Goal: Information Seeking & Learning: Learn about a topic

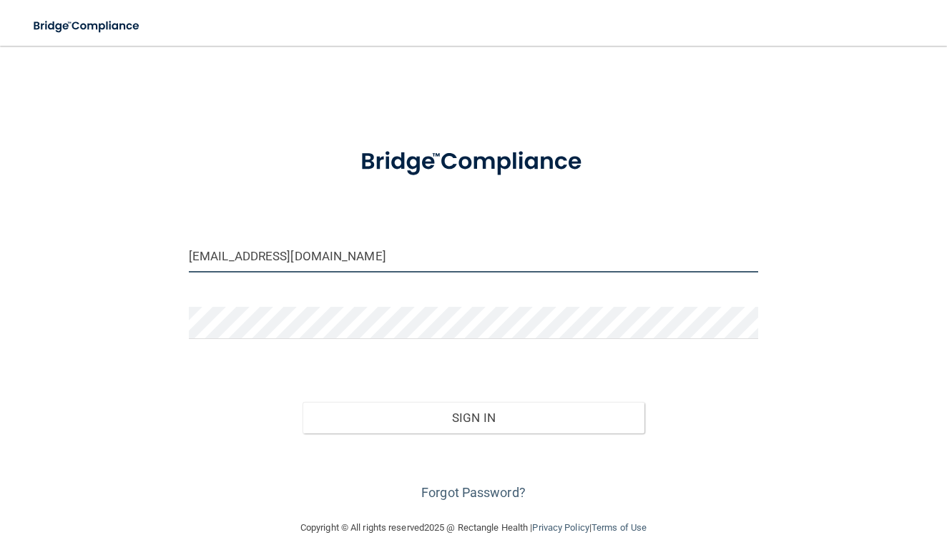
type input "[EMAIL_ADDRESS][DOMAIN_NAME]"
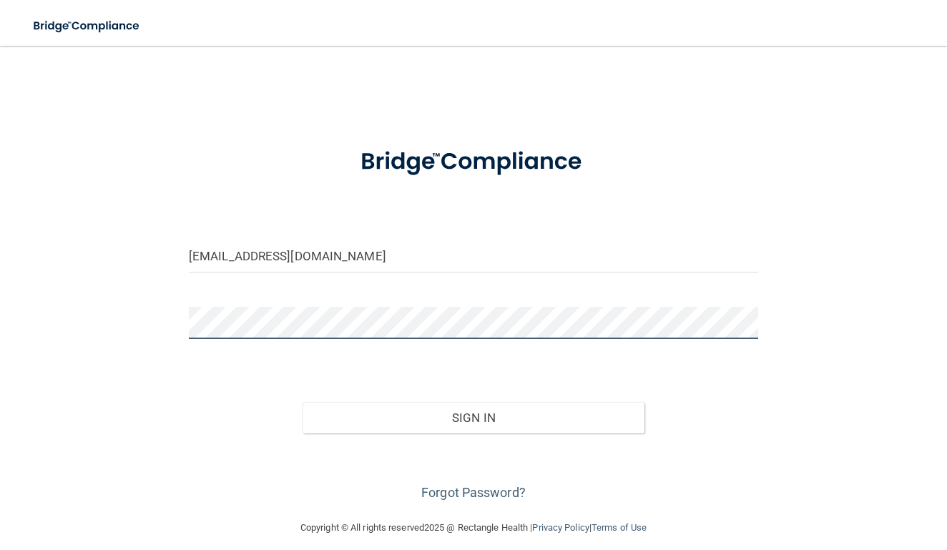
click at [473, 416] on button "Sign In" at bounding box center [474, 417] width 342 height 31
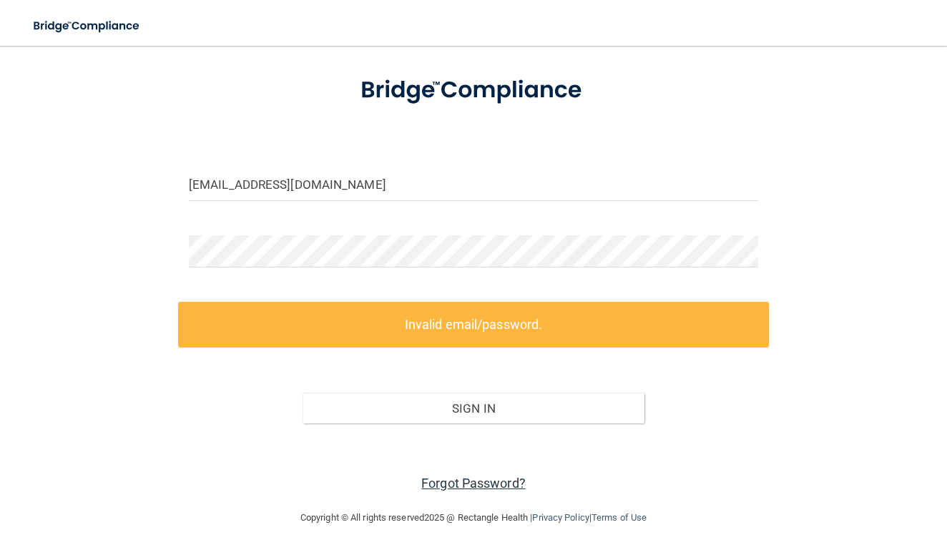
click at [463, 486] on link "Forgot Password?" at bounding box center [473, 483] width 104 height 15
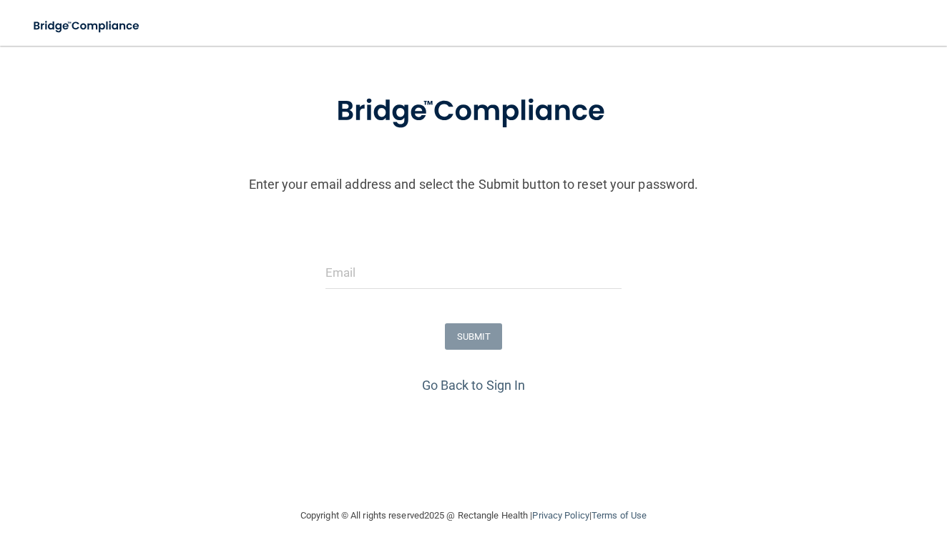
scroll to position [55, 0]
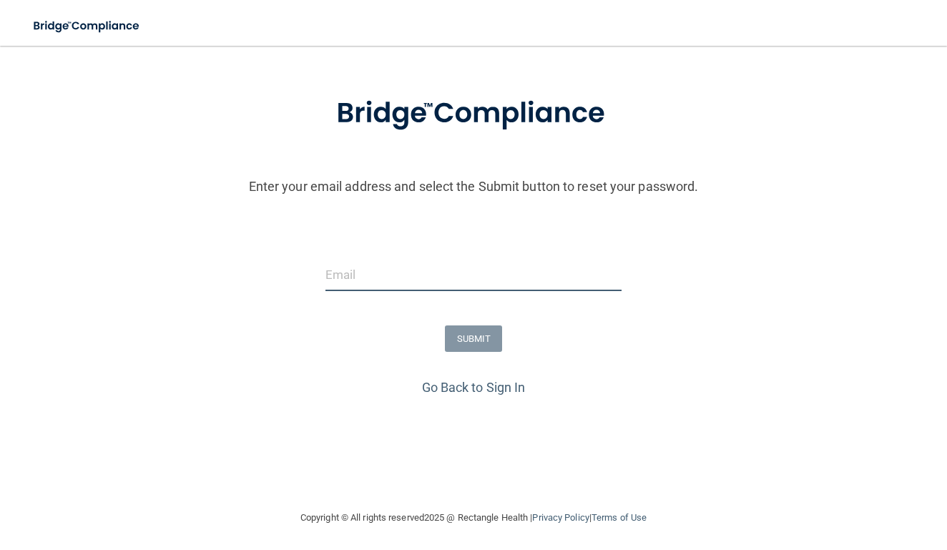
click at [435, 283] on input "email" at bounding box center [473, 275] width 297 height 32
type input "[EMAIL_ADDRESS][DOMAIN_NAME]"
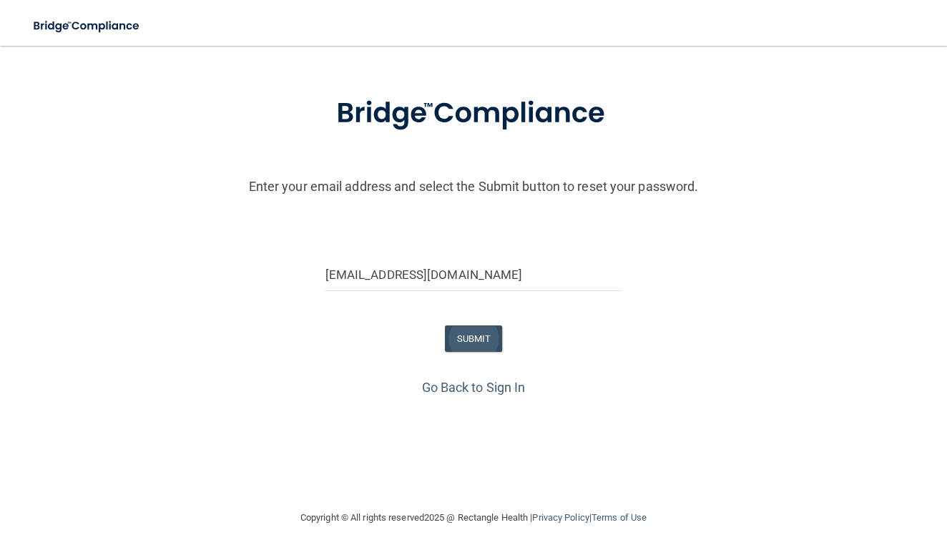
click at [463, 336] on button "SUBMIT" at bounding box center [474, 338] width 58 height 26
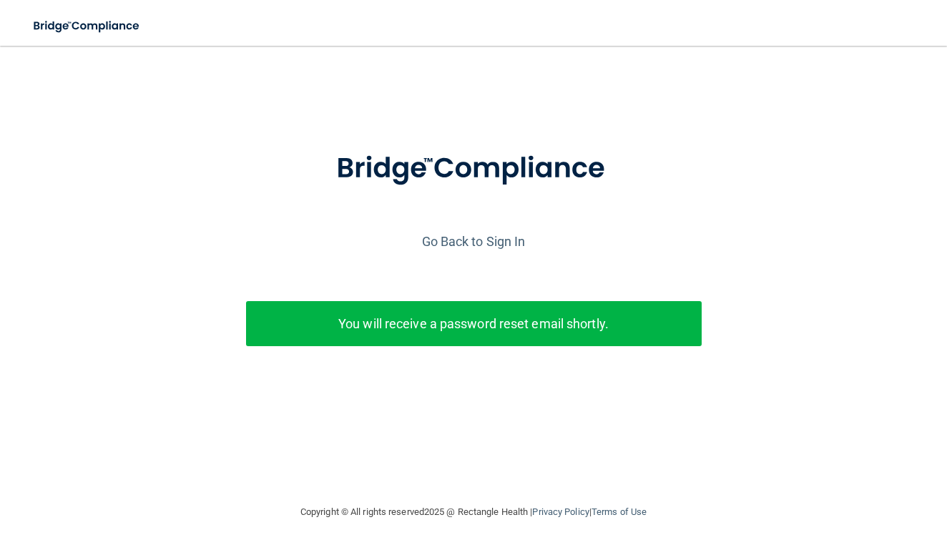
click at [373, 289] on div "Enter your email address and select the Submit button to reset your password. m…" at bounding box center [473, 271] width 933 height 279
click at [394, 325] on p "You will receive a password reset email shortly." at bounding box center [474, 324] width 434 height 24
click at [472, 240] on link "Go Back to Sign In" at bounding box center [474, 241] width 104 height 15
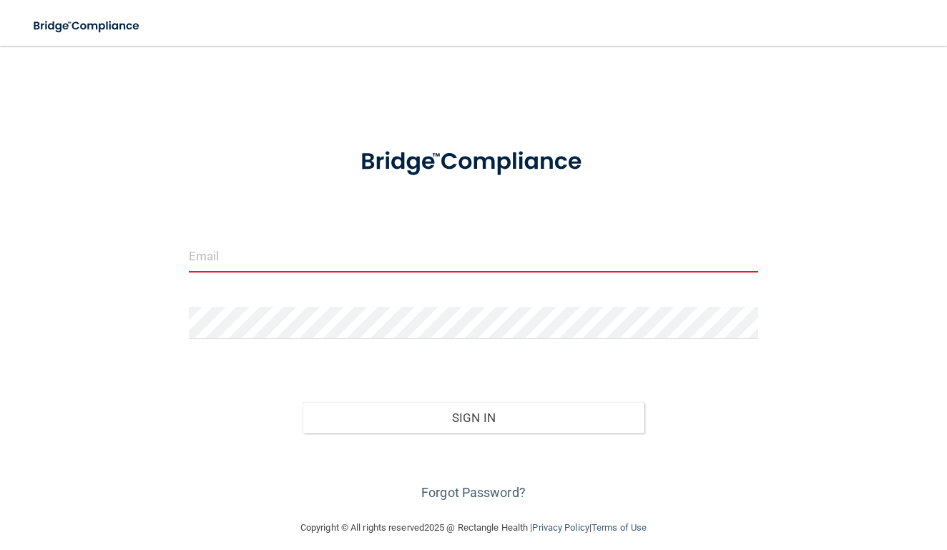
type input "[EMAIL_ADDRESS][DOMAIN_NAME]"
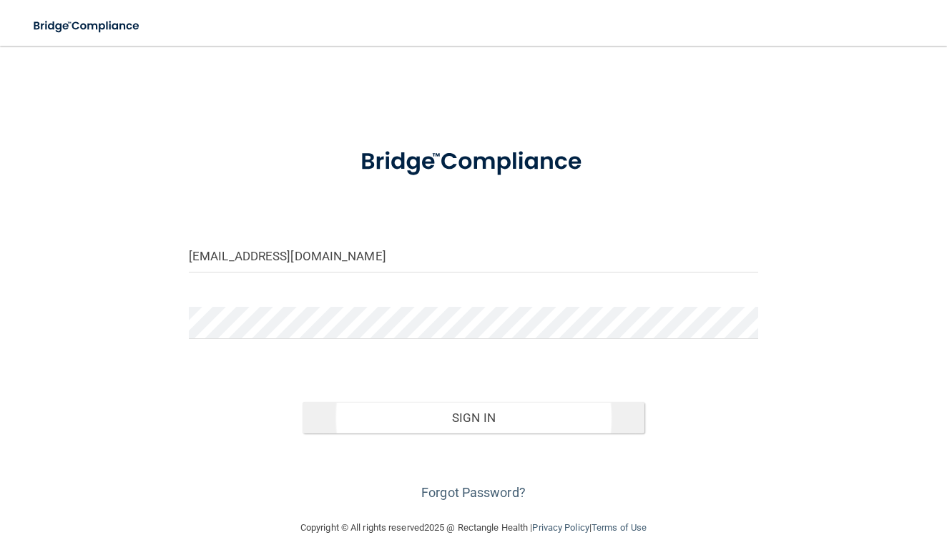
click at [423, 418] on button "Sign In" at bounding box center [474, 417] width 342 height 31
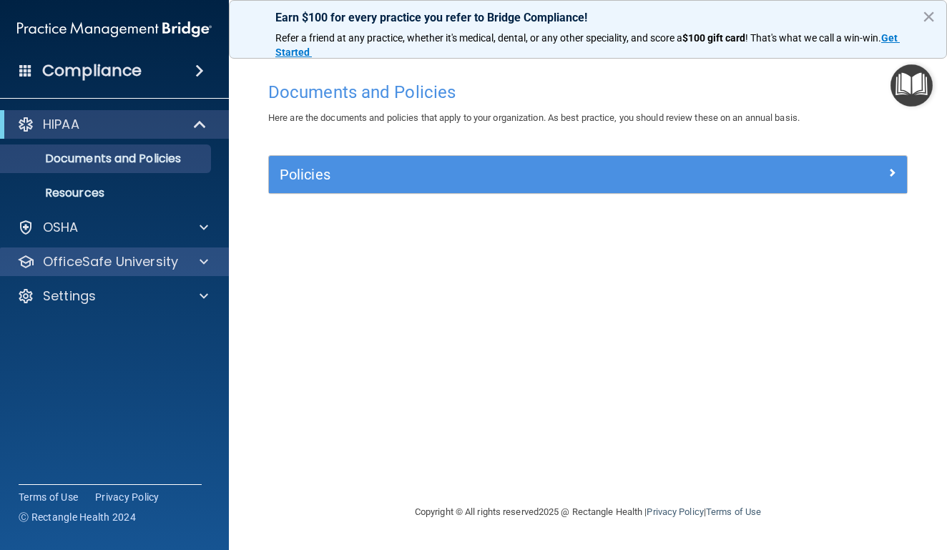
click at [197, 268] on div at bounding box center [202, 261] width 36 height 17
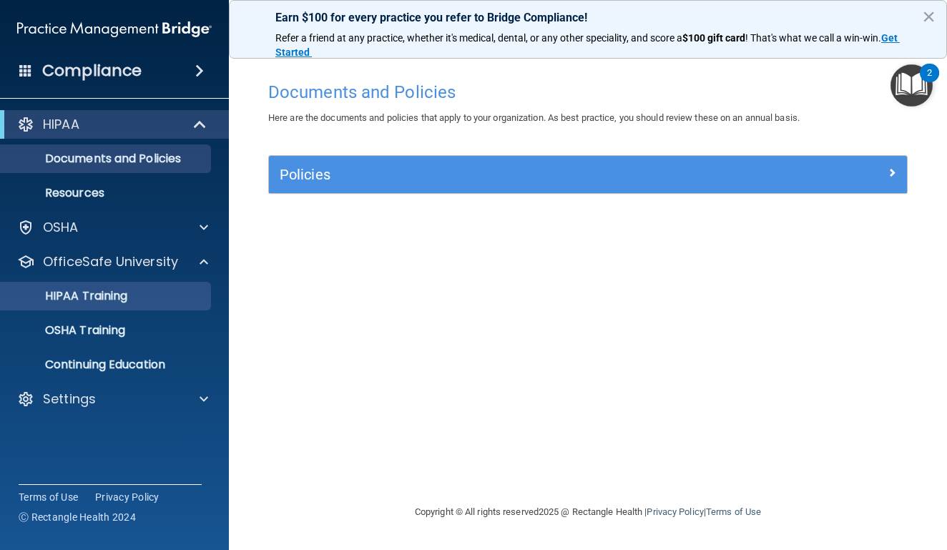
click at [117, 308] on link "HIPAA Training" at bounding box center [98, 296] width 225 height 29
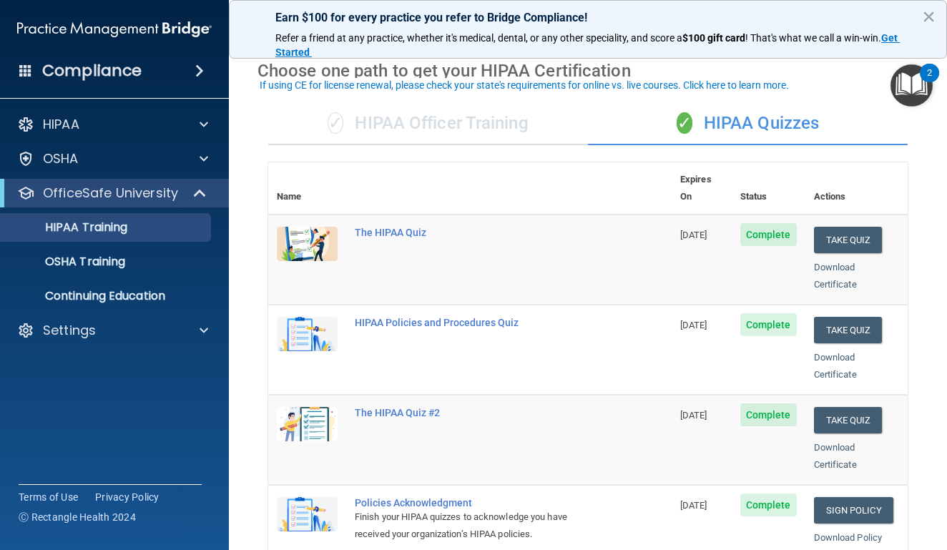
scroll to position [58, 0]
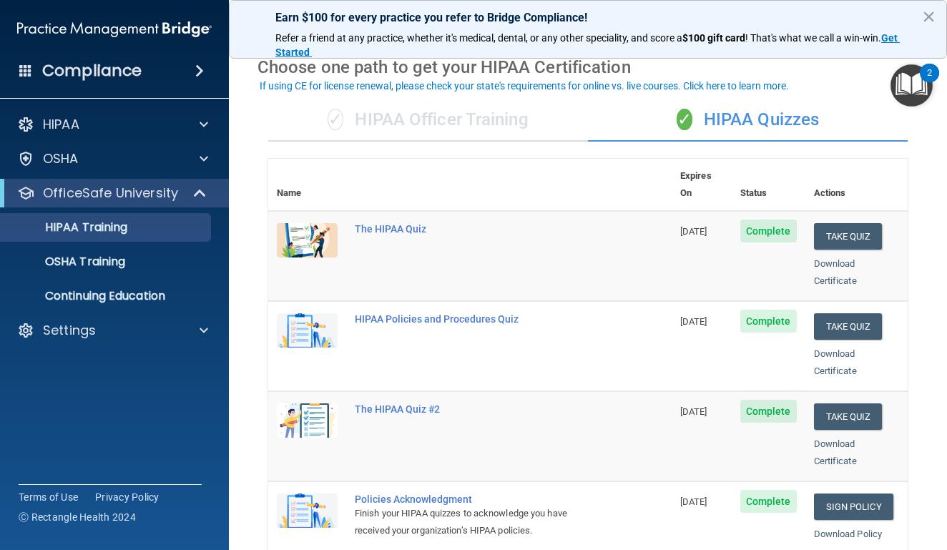
click at [794, 220] on span "Complete" at bounding box center [768, 231] width 57 height 23
click at [845, 223] on button "Take Quiz" at bounding box center [848, 236] width 69 height 26
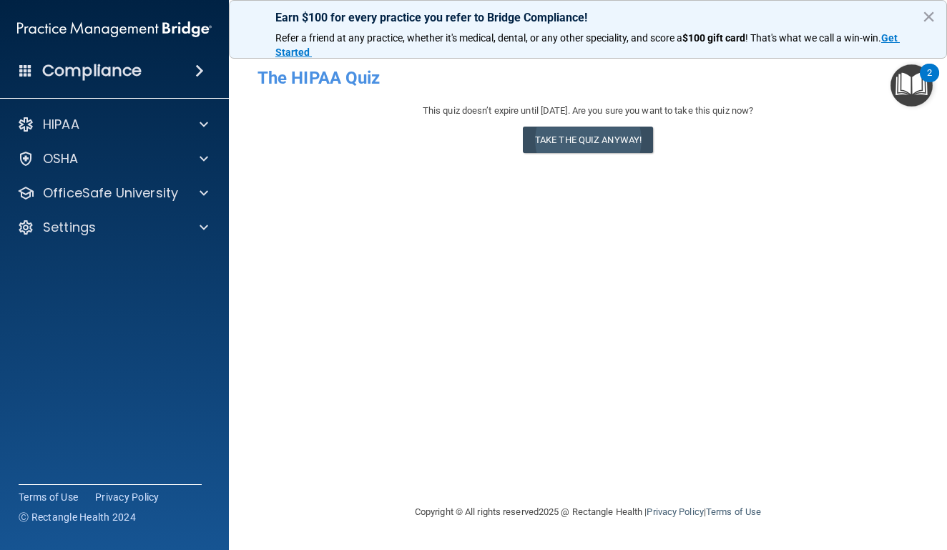
click at [552, 137] on button "Take the quiz anyway!" at bounding box center [588, 140] width 130 height 26
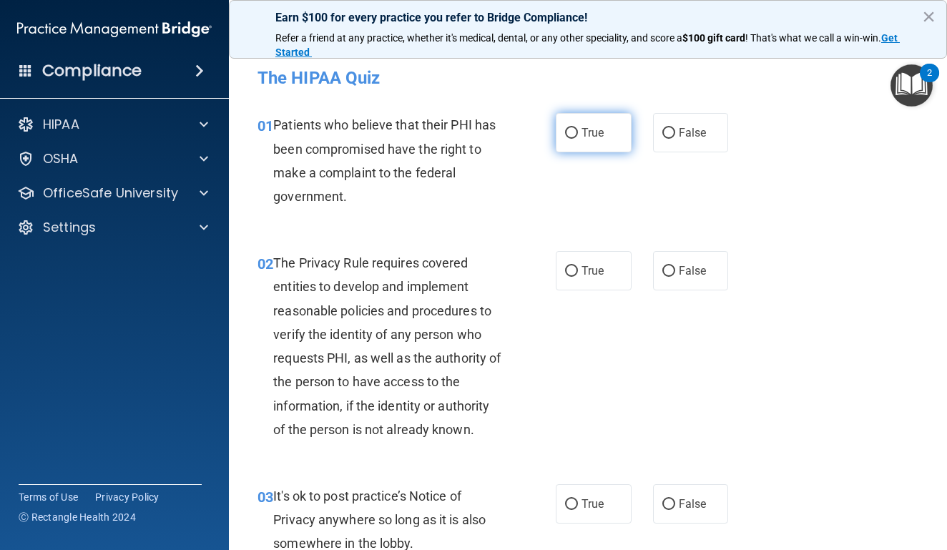
click at [573, 132] on input "True" at bounding box center [571, 133] width 13 height 11
radio input "true"
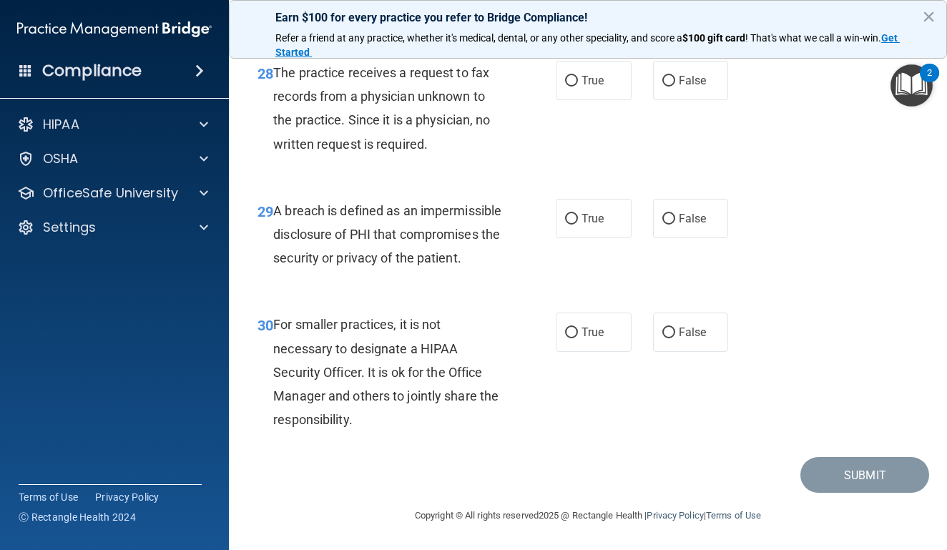
scroll to position [3923, 0]
click at [665, 335] on input "False" at bounding box center [668, 333] width 13 height 11
radio input "true"
click at [567, 214] on input "True" at bounding box center [571, 219] width 13 height 11
radio input "true"
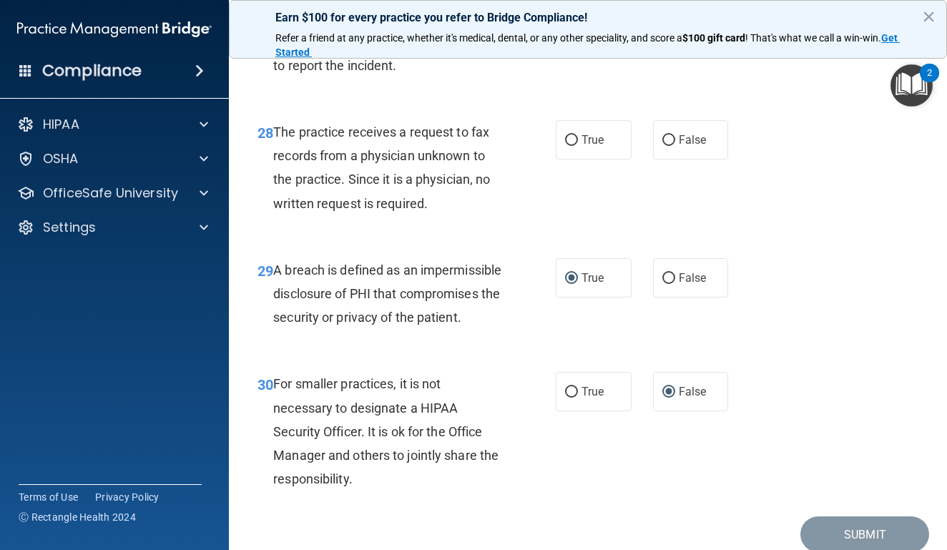
scroll to position [3815, 0]
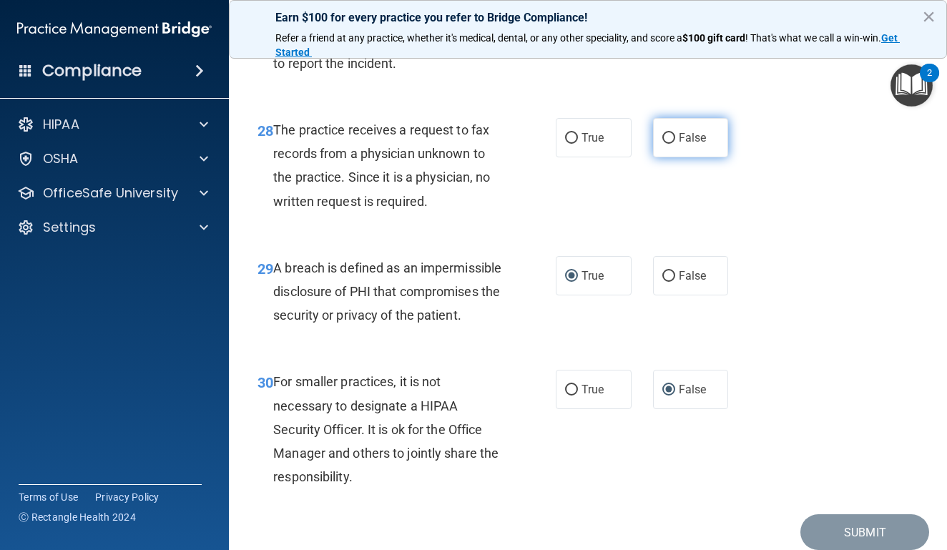
click at [671, 144] on input "False" at bounding box center [668, 138] width 13 height 11
radio input "true"
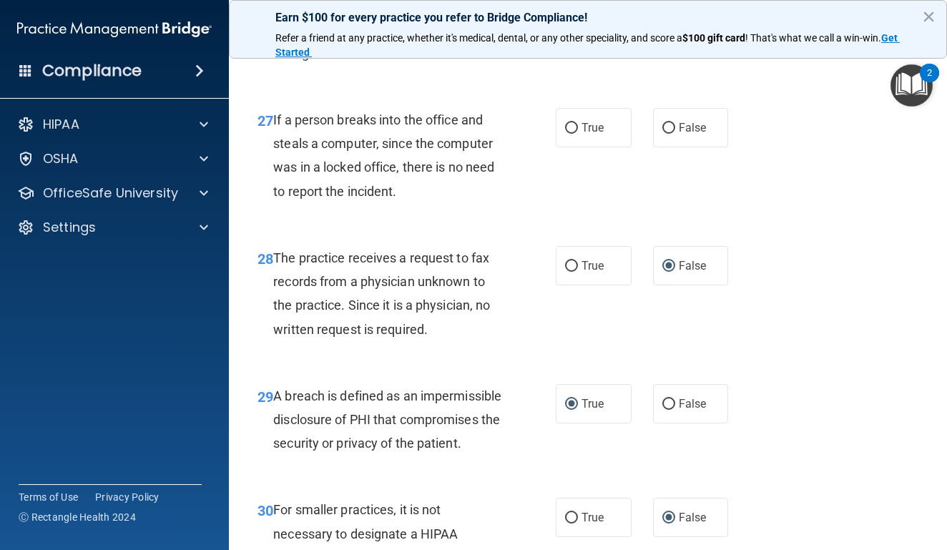
scroll to position [3686, 0]
click at [670, 149] on label "False" at bounding box center [691, 128] width 76 height 39
click at [670, 135] on input "False" at bounding box center [668, 129] width 13 height 11
radio input "true"
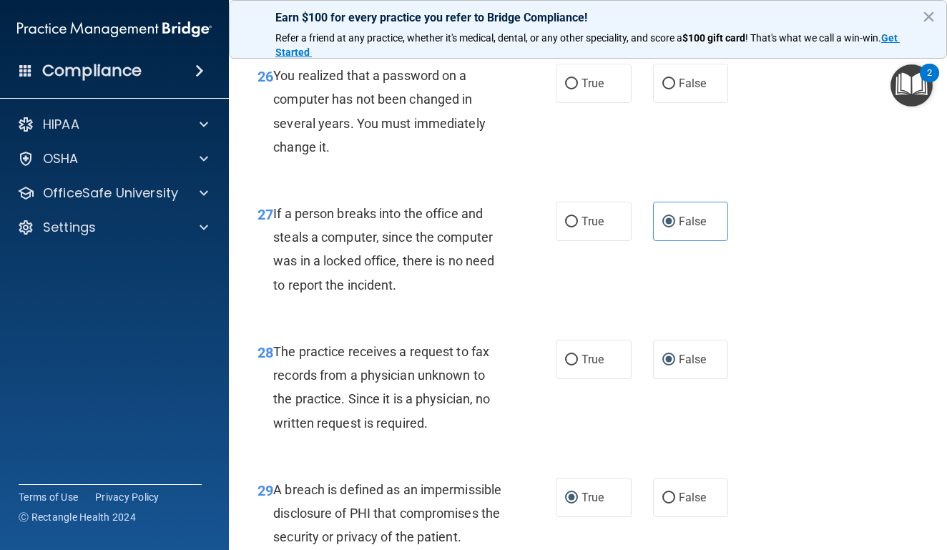
scroll to position [3577, 0]
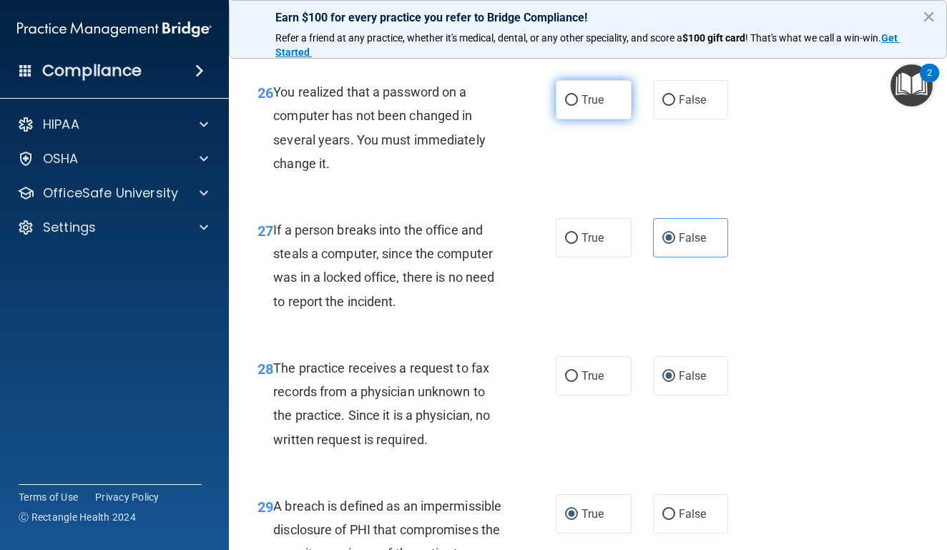
click at [570, 106] on input "True" at bounding box center [571, 100] width 13 height 11
radio input "true"
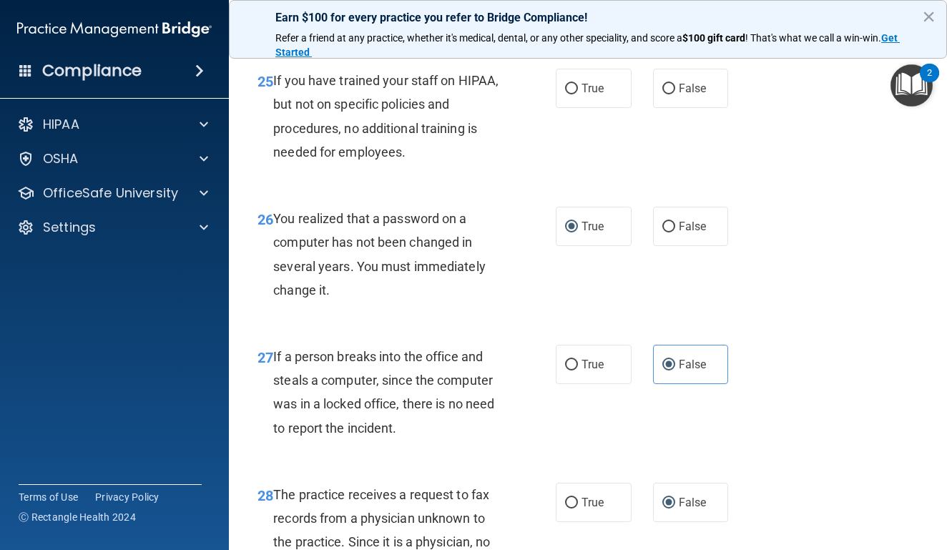
scroll to position [3450, 0]
click at [664, 233] on input "False" at bounding box center [668, 227] width 13 height 11
radio input "true"
radio input "false"
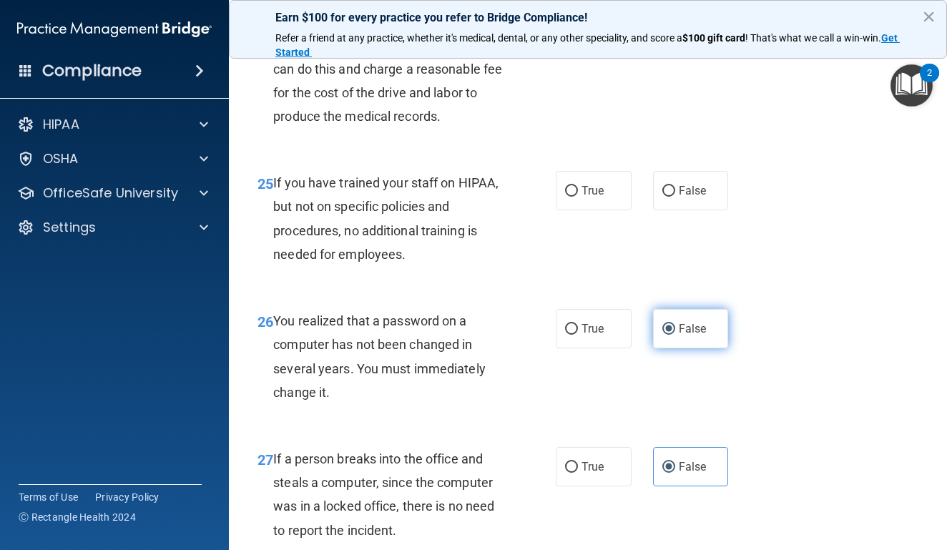
scroll to position [3350, 0]
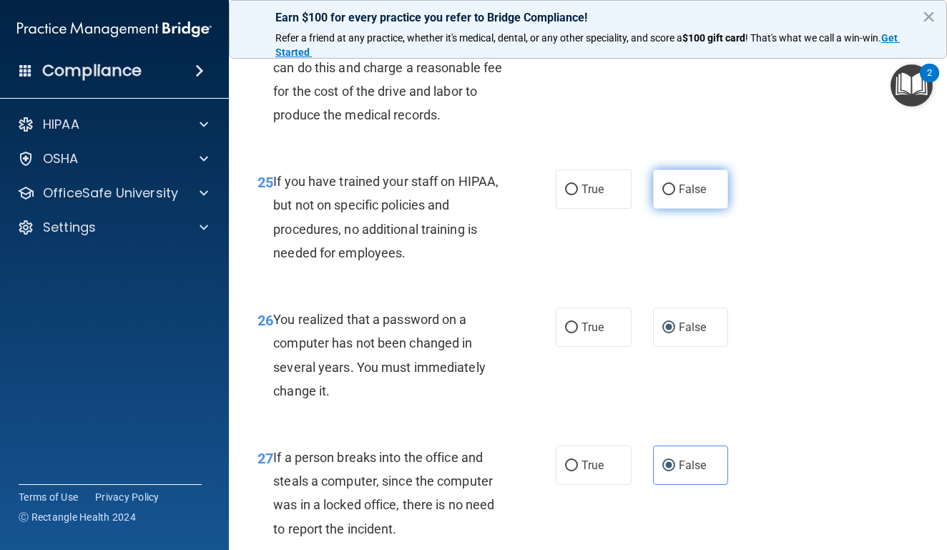
click at [662, 209] on label "False" at bounding box center [691, 189] width 76 height 39
click at [662, 195] on input "False" at bounding box center [668, 190] width 13 height 11
radio input "true"
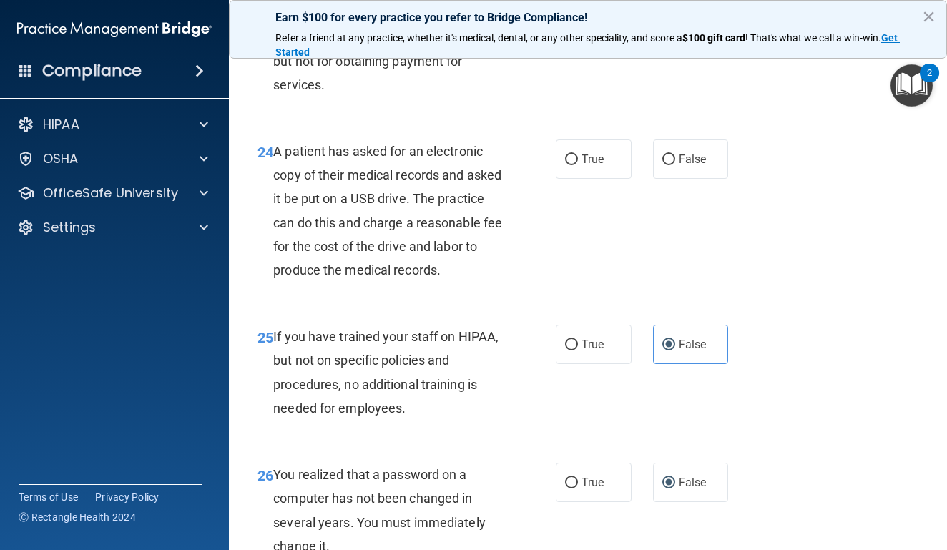
scroll to position [3195, 0]
click at [577, 165] on input "True" at bounding box center [571, 159] width 13 height 11
radio input "true"
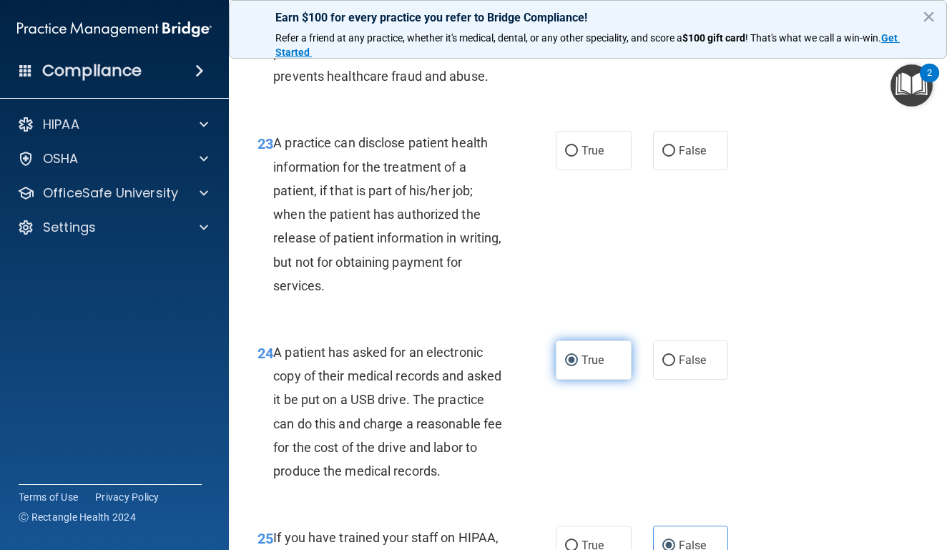
scroll to position [2989, 0]
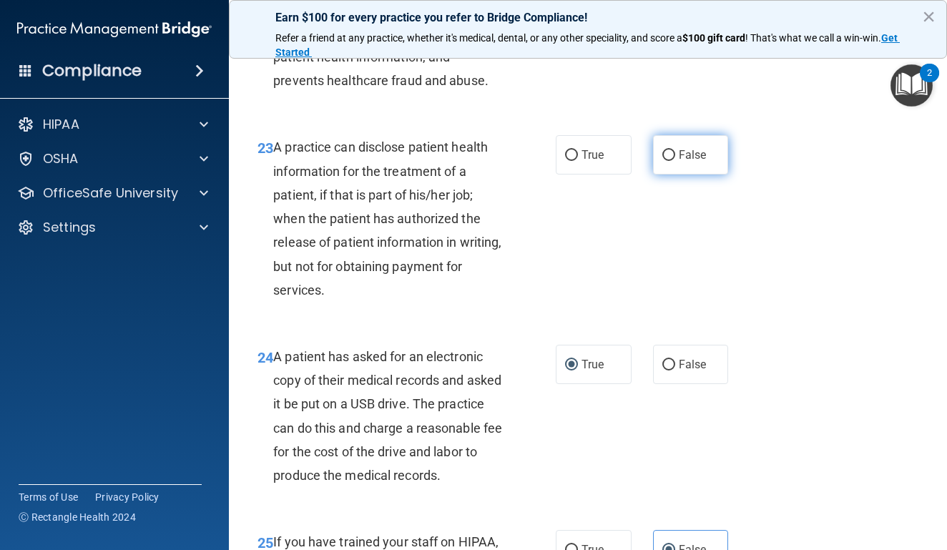
click at [667, 161] on input "False" at bounding box center [668, 155] width 13 height 11
radio input "true"
click at [589, 160] on span "True" at bounding box center [593, 155] width 22 height 14
click at [578, 160] on input "True" at bounding box center [571, 155] width 13 height 11
radio input "true"
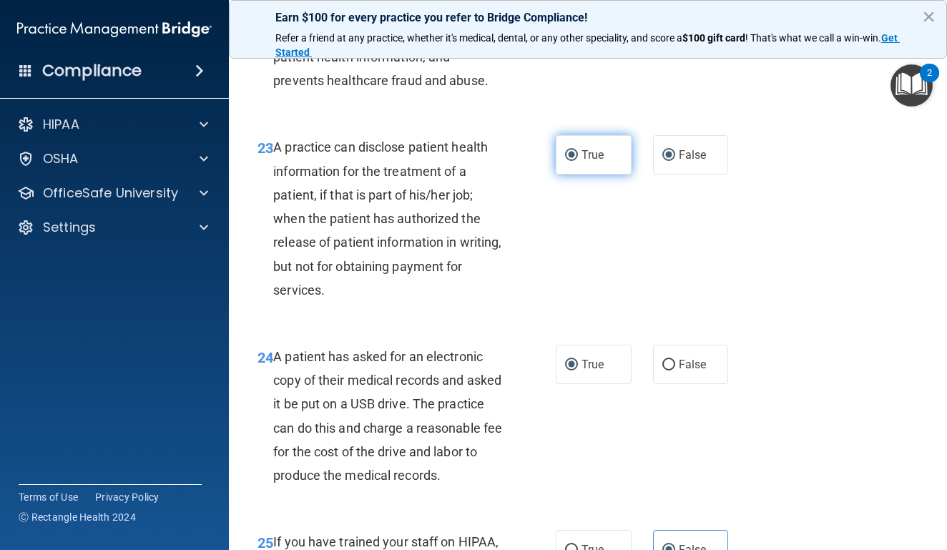
radio input "false"
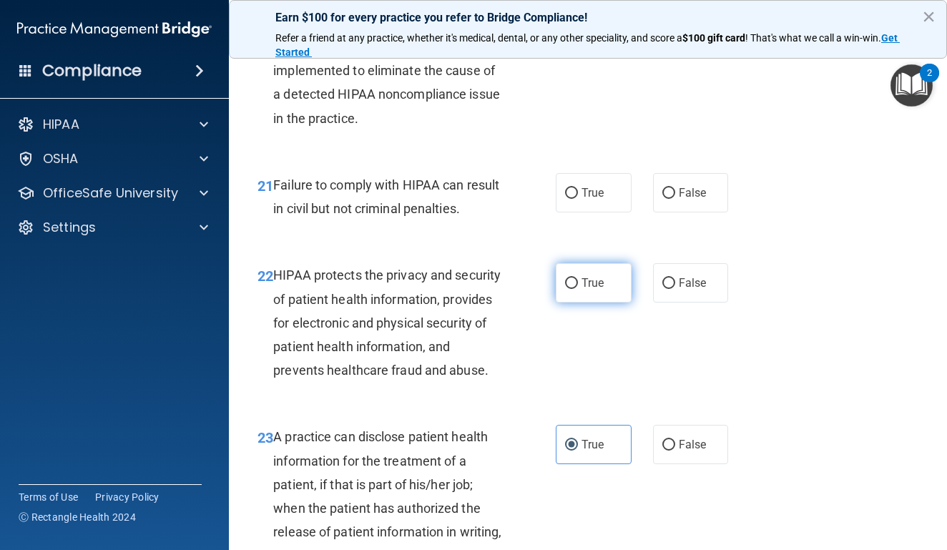
scroll to position [2694, 0]
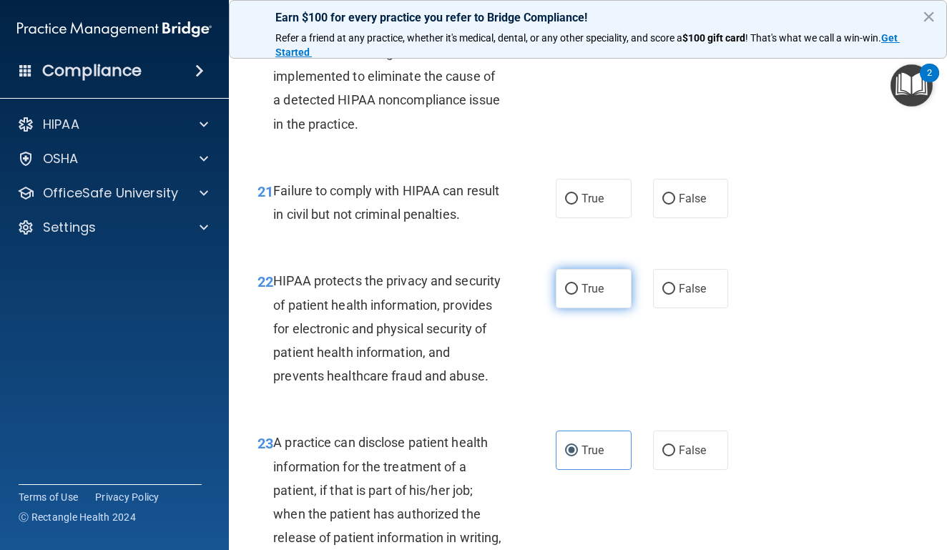
click at [567, 288] on label "True" at bounding box center [594, 288] width 76 height 39
click at [567, 288] on input "True" at bounding box center [571, 289] width 13 height 11
radio input "true"
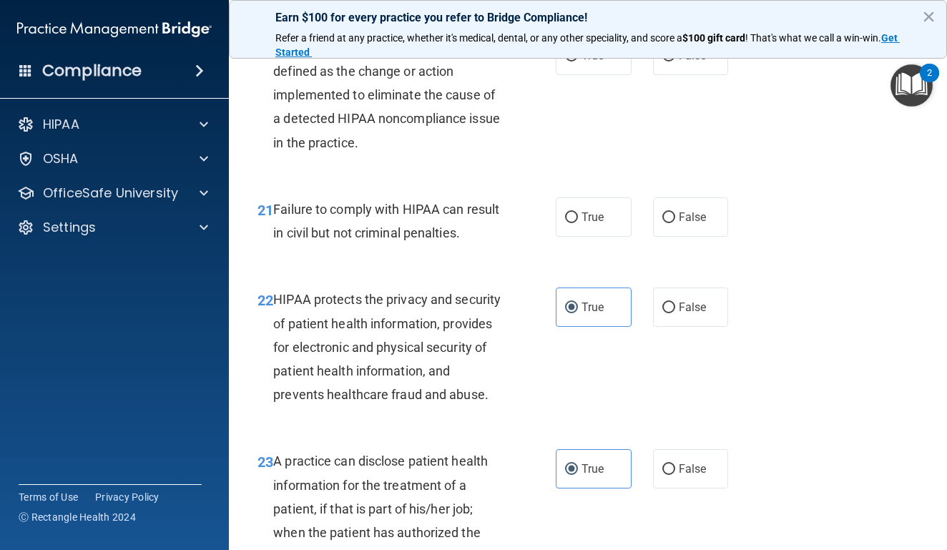
scroll to position [2675, 0]
click at [929, 22] on button "×" at bounding box center [929, 16] width 14 height 23
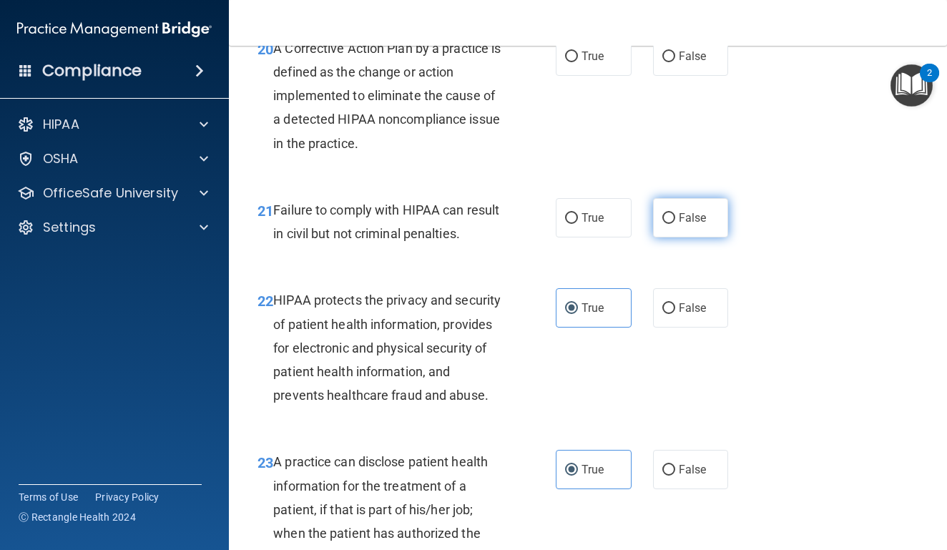
click at [696, 218] on label "False" at bounding box center [691, 217] width 76 height 39
click at [675, 218] on input "False" at bounding box center [668, 218] width 13 height 11
radio input "true"
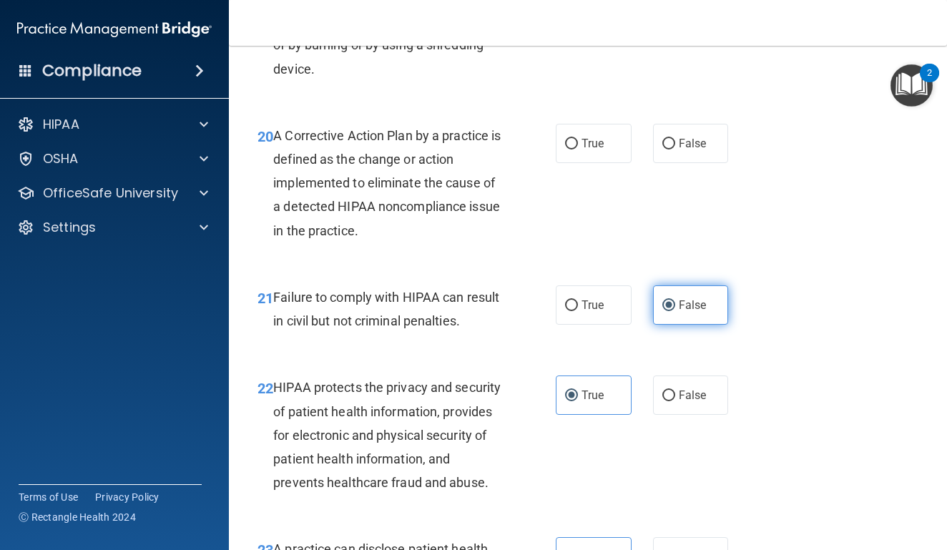
scroll to position [2587, 0]
click at [574, 150] on input "True" at bounding box center [571, 144] width 13 height 11
radio input "true"
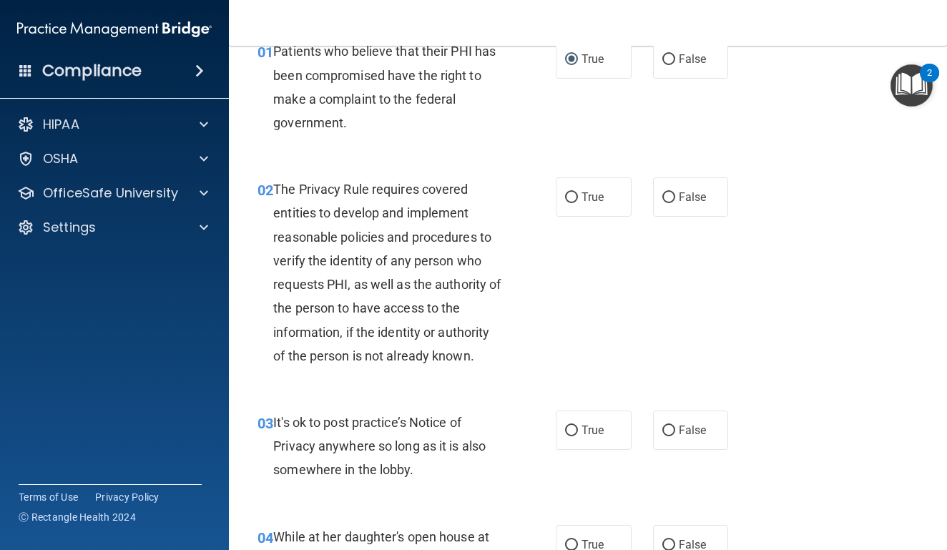
scroll to position [77, 0]
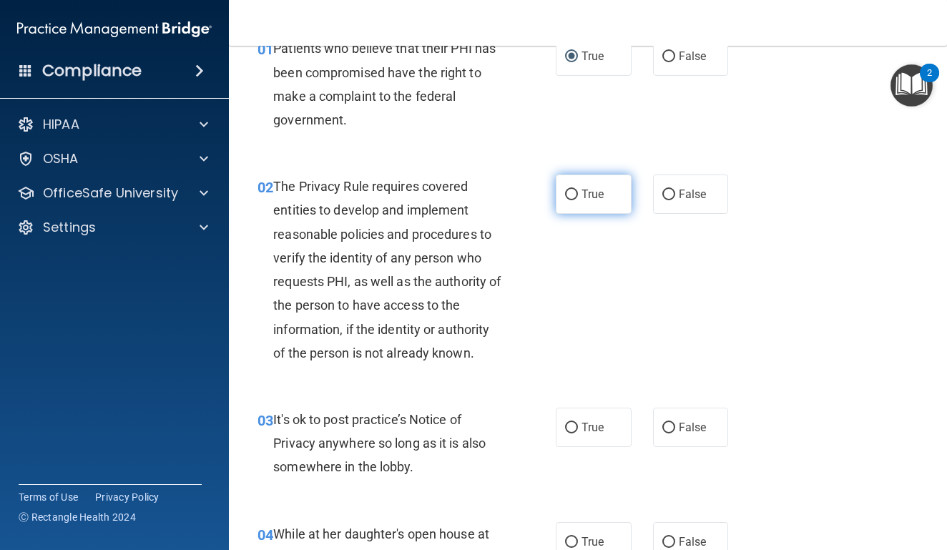
click at [592, 189] on span "True" at bounding box center [593, 194] width 22 height 14
click at [578, 190] on input "True" at bounding box center [571, 195] width 13 height 11
radio input "true"
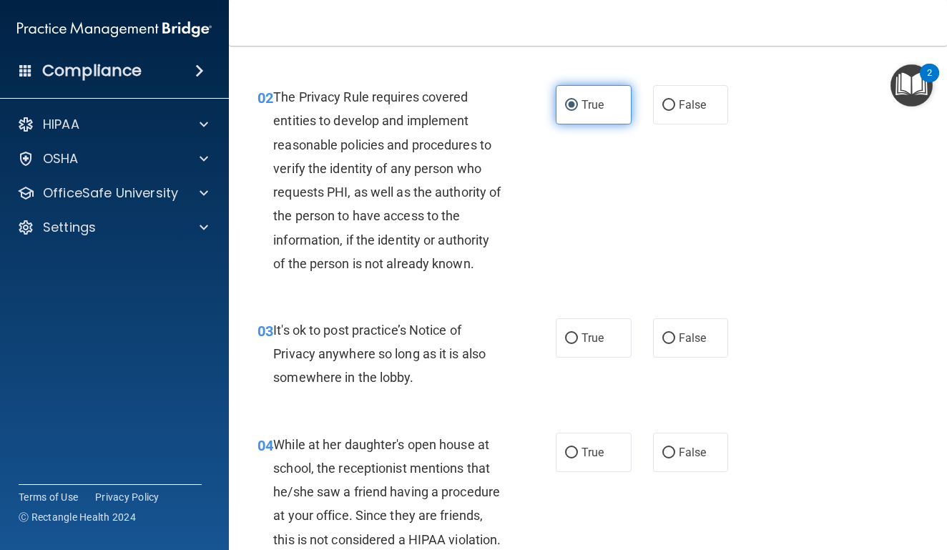
scroll to position [167, 0]
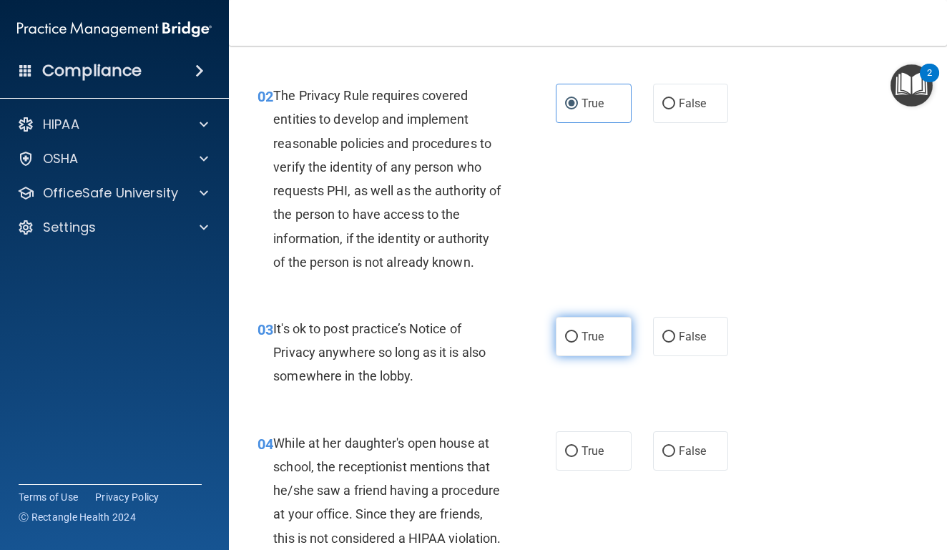
click at [586, 330] on span "True" at bounding box center [593, 337] width 22 height 14
click at [578, 332] on input "True" at bounding box center [571, 337] width 13 height 11
radio input "true"
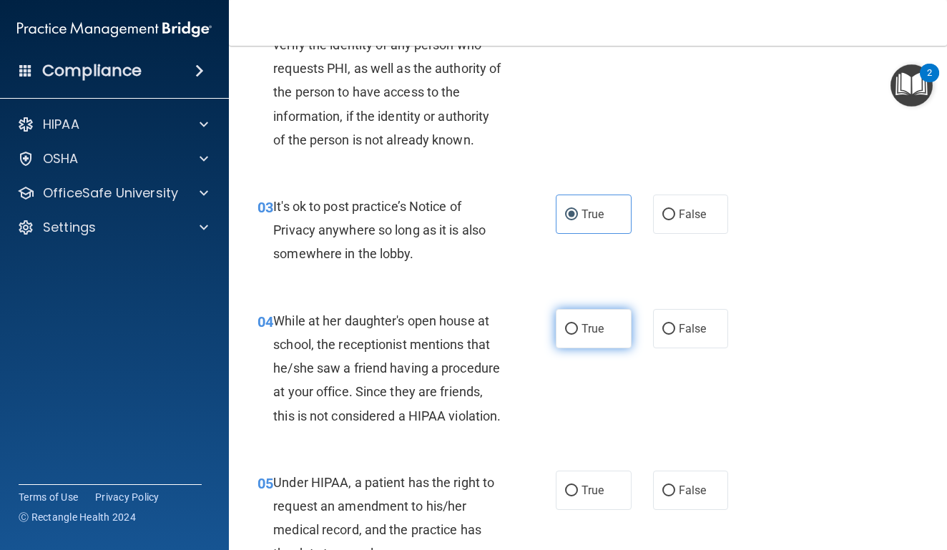
scroll to position [290, 0]
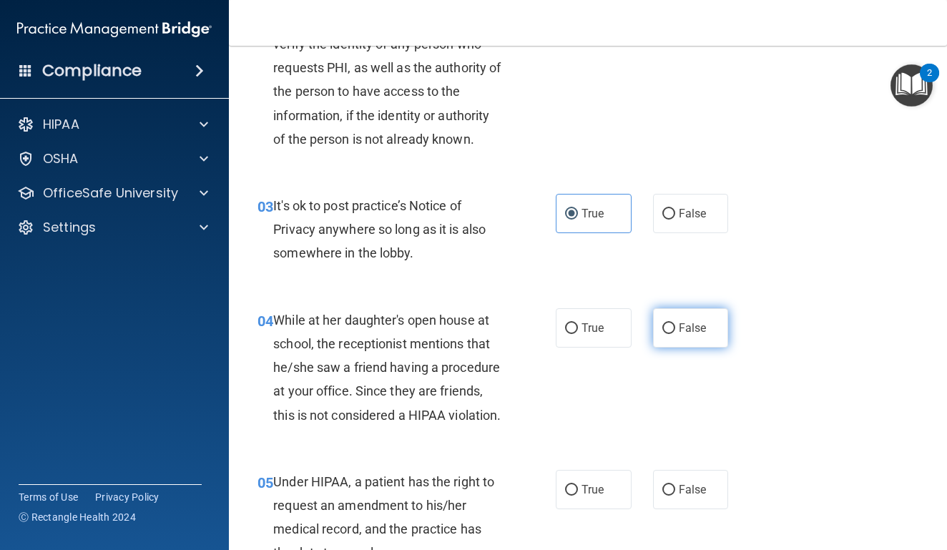
click at [675, 323] on input "False" at bounding box center [668, 328] width 13 height 11
radio input "true"
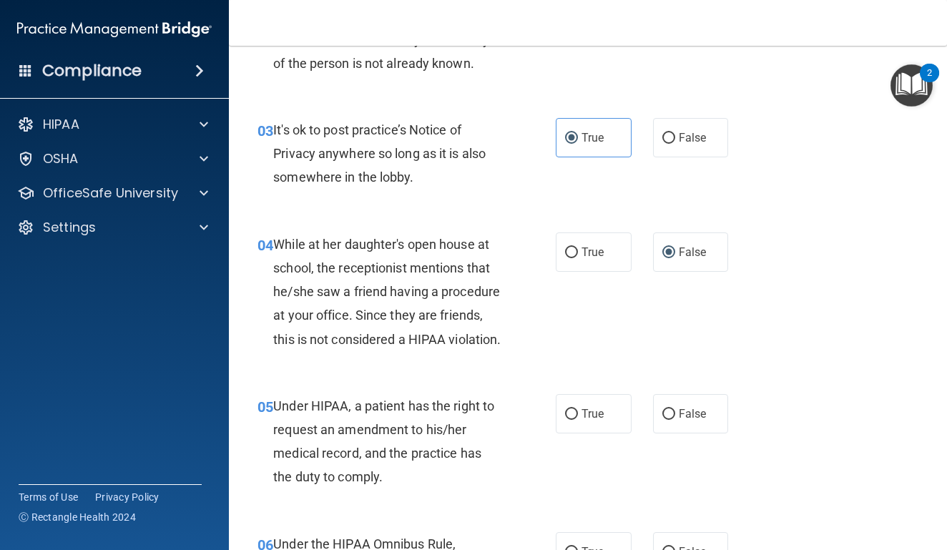
scroll to position [372, 0]
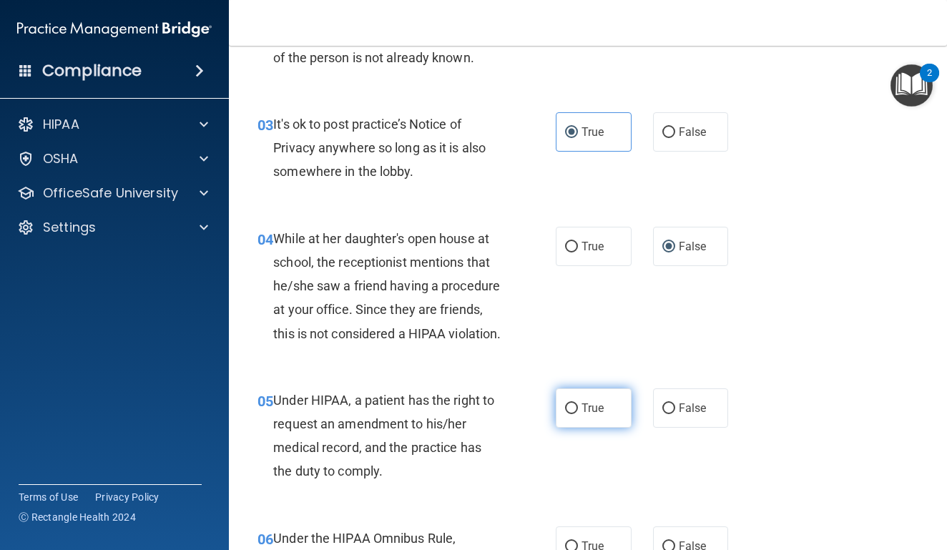
click at [567, 414] on input "True" at bounding box center [571, 408] width 13 height 11
radio input "true"
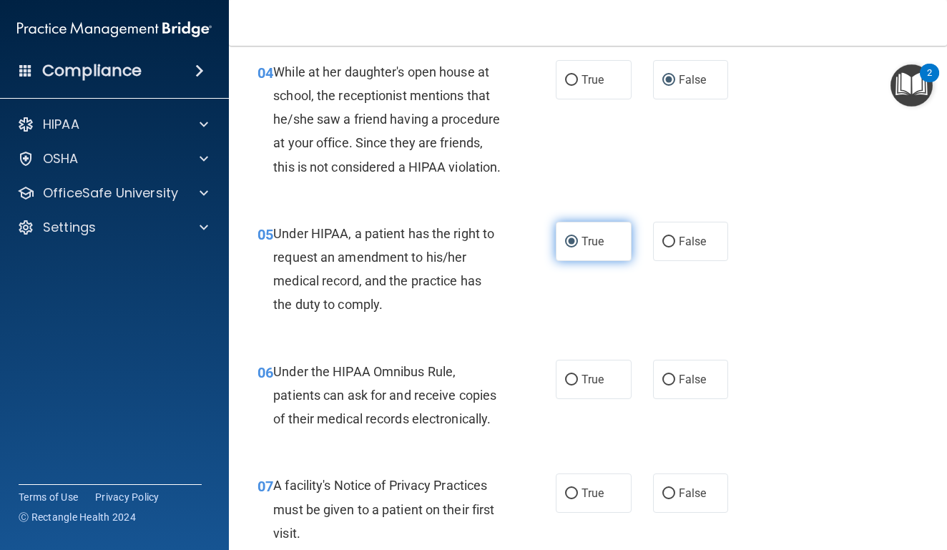
scroll to position [544, 0]
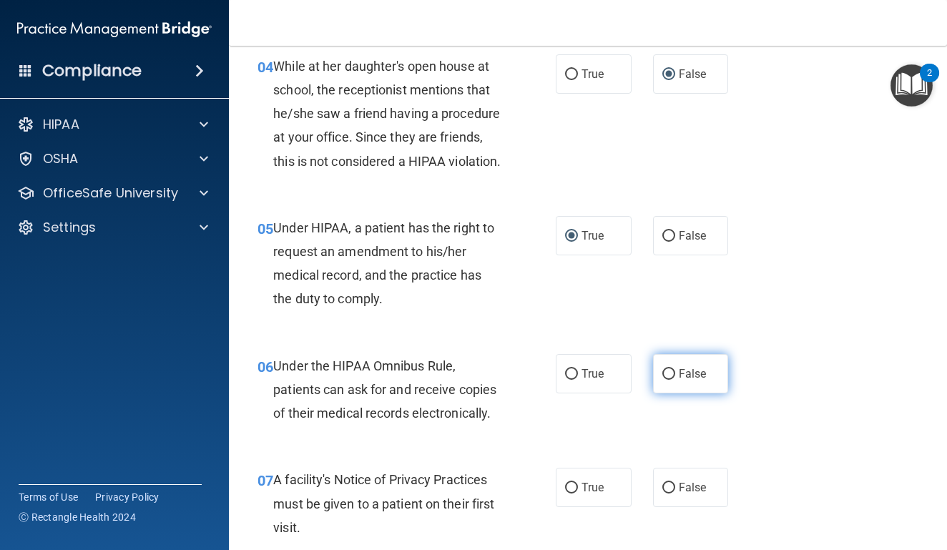
click at [673, 380] on input "False" at bounding box center [668, 374] width 13 height 11
radio input "true"
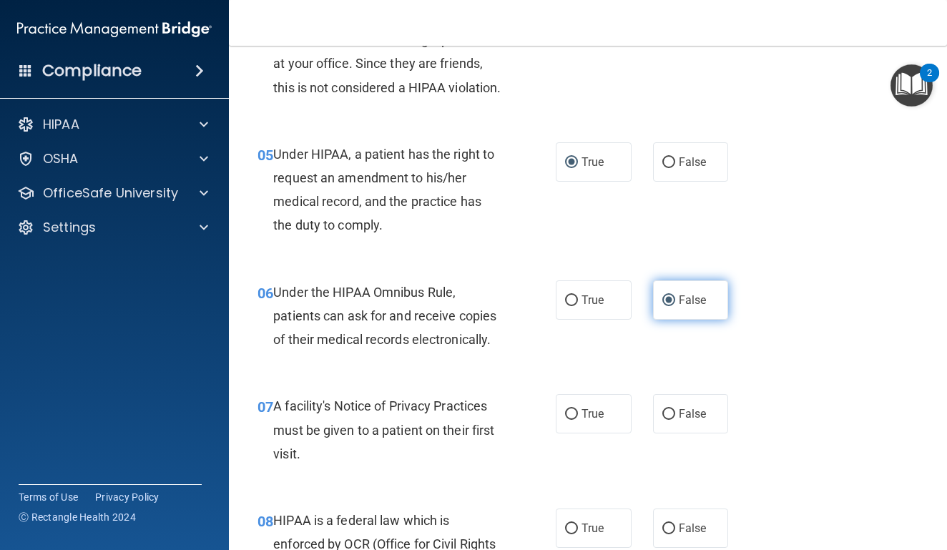
scroll to position [620, 0]
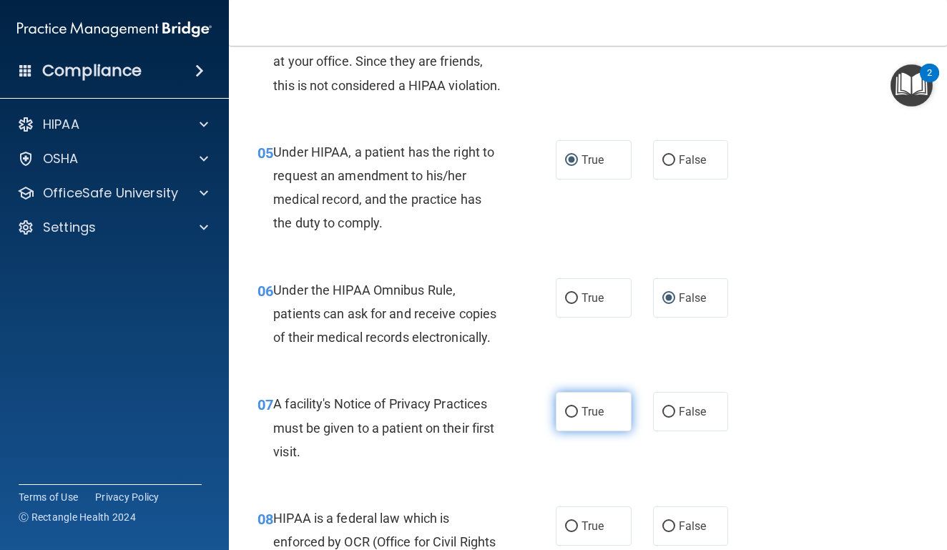
click at [573, 418] on input "True" at bounding box center [571, 412] width 13 height 11
radio input "true"
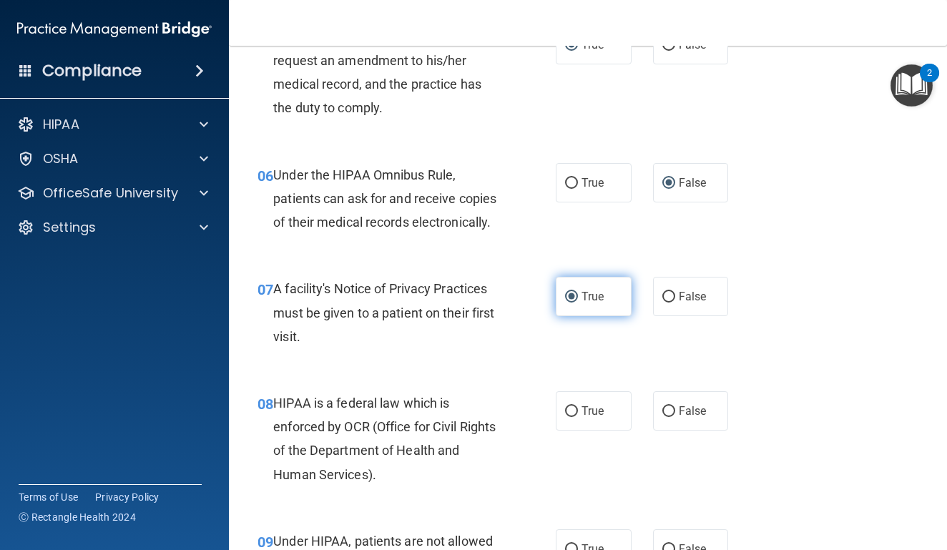
scroll to position [745, 0]
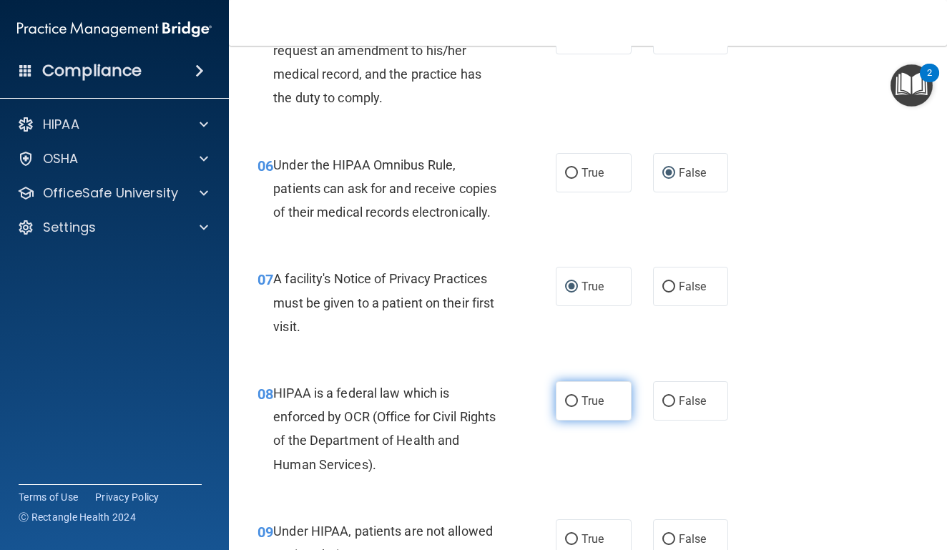
click at [590, 408] on span "True" at bounding box center [593, 401] width 22 height 14
click at [578, 407] on input "True" at bounding box center [571, 401] width 13 height 11
radio input "true"
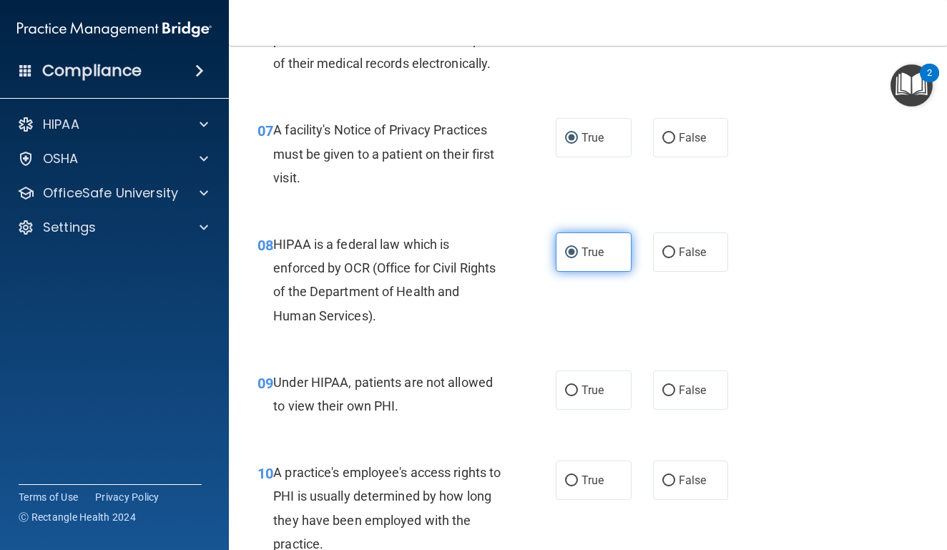
scroll to position [898, 0]
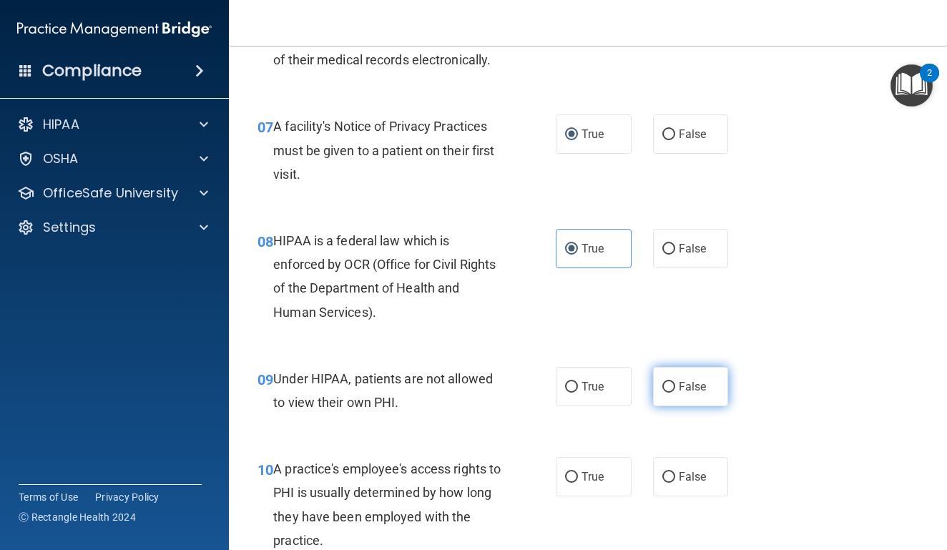
click at [685, 406] on label "False" at bounding box center [691, 386] width 76 height 39
click at [675, 393] on input "False" at bounding box center [668, 387] width 13 height 11
radio input "true"
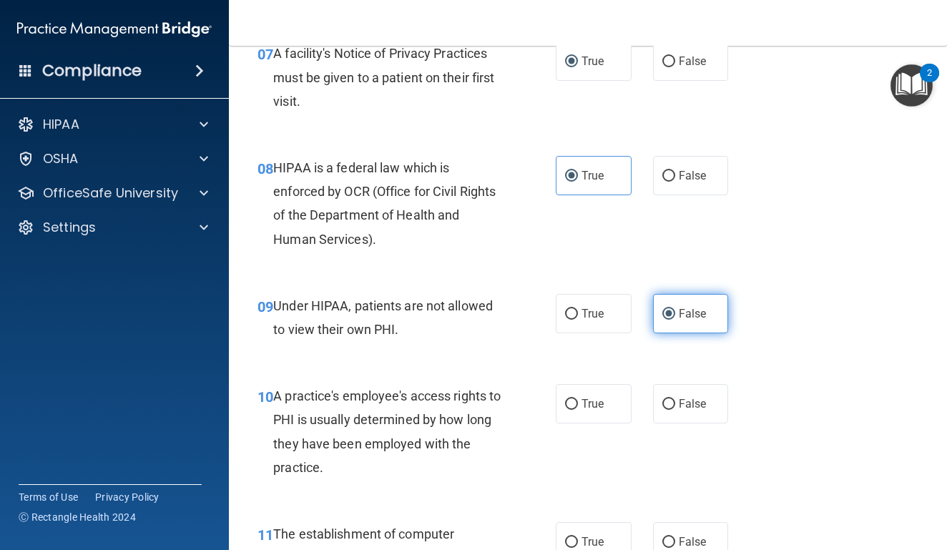
scroll to position [1016, 0]
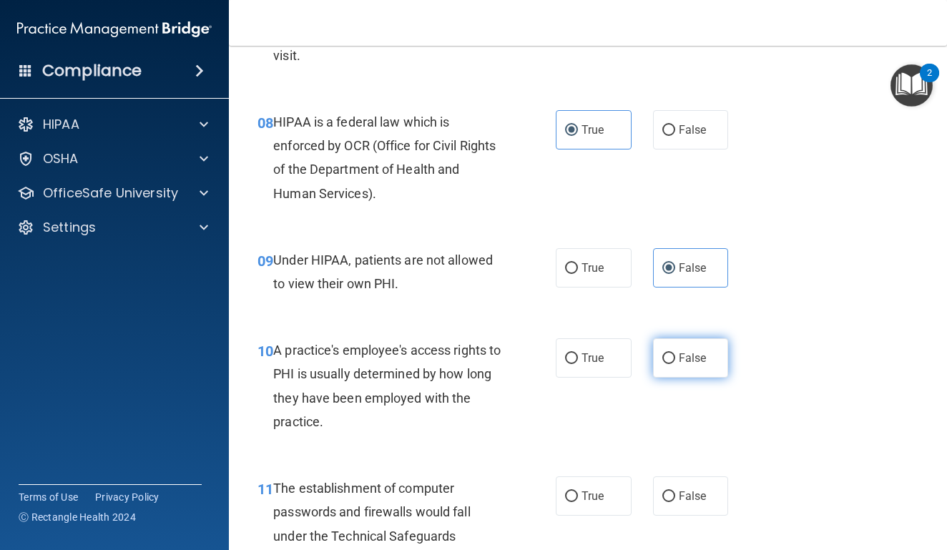
click at [708, 378] on label "False" at bounding box center [691, 357] width 76 height 39
click at [675, 364] on input "False" at bounding box center [668, 358] width 13 height 11
radio input "true"
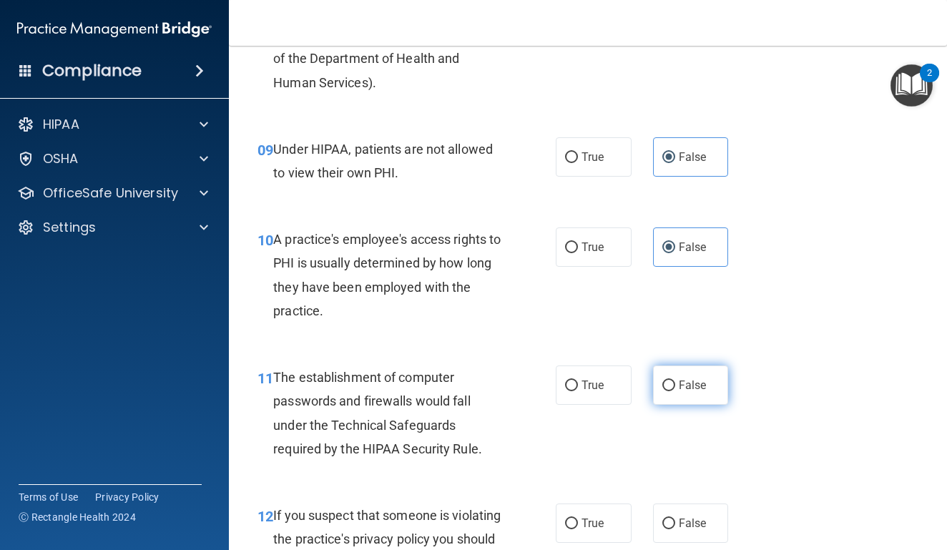
scroll to position [1129, 0]
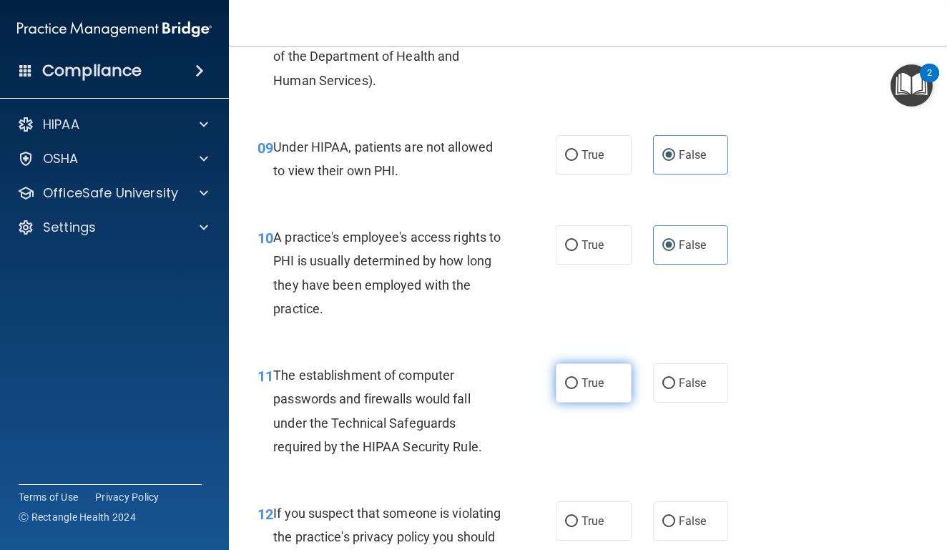
click at [576, 389] on input "True" at bounding box center [571, 383] width 13 height 11
radio input "true"
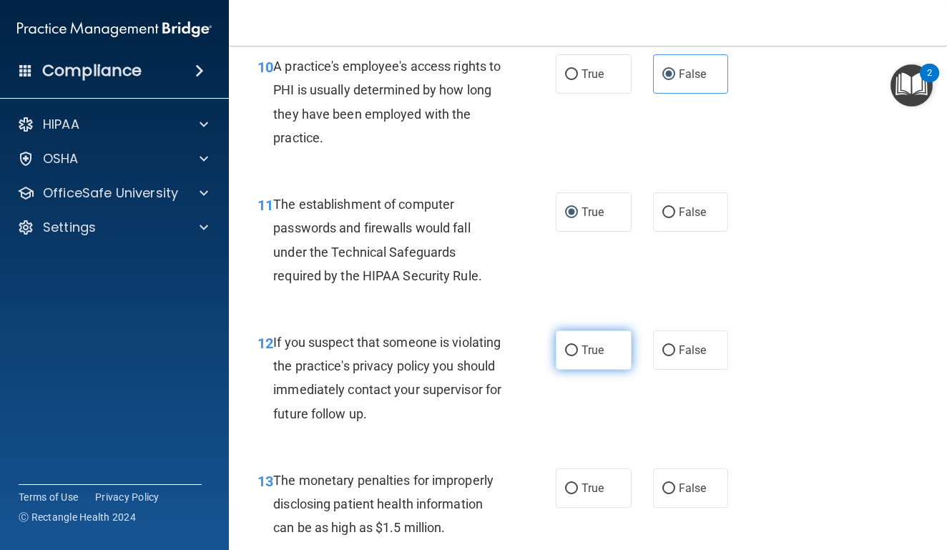
scroll to position [1308, 0]
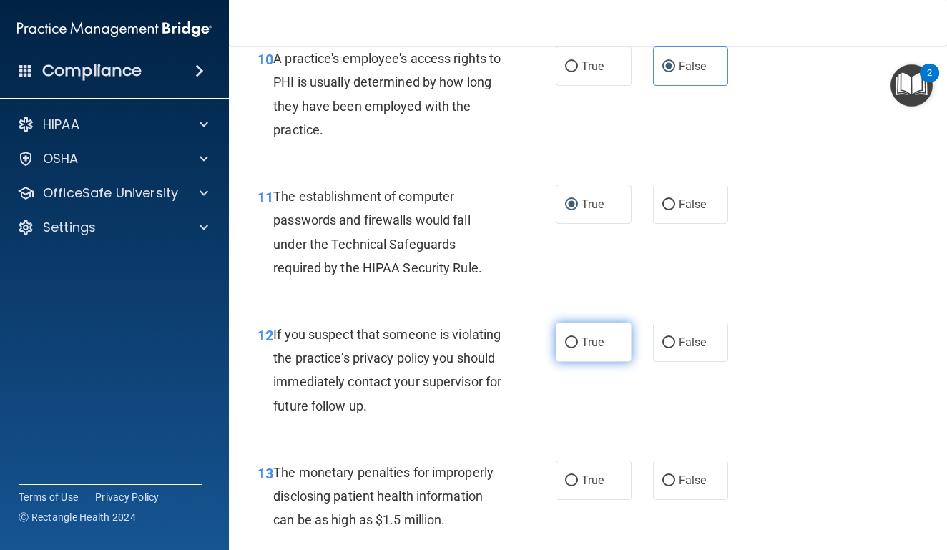
click at [589, 349] on span "True" at bounding box center [593, 342] width 22 height 14
click at [578, 348] on input "True" at bounding box center [571, 343] width 13 height 11
radio input "true"
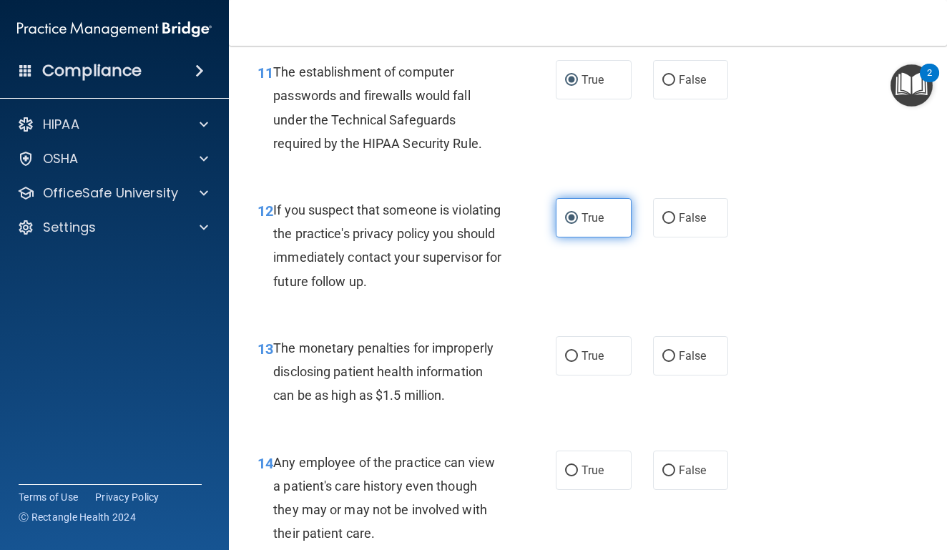
scroll to position [1432, 0]
click at [628, 376] on label "True" at bounding box center [594, 356] width 76 height 39
click at [578, 363] on input "True" at bounding box center [571, 357] width 13 height 11
radio input "true"
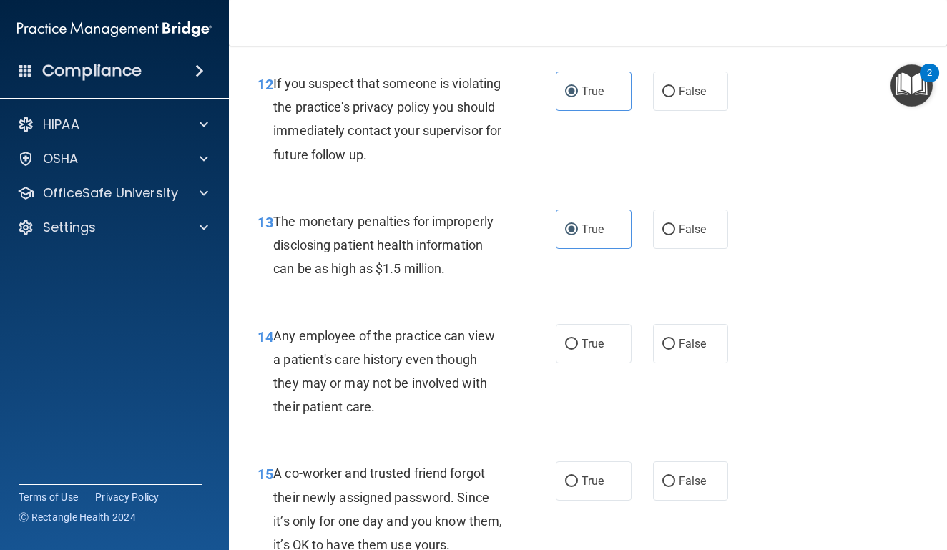
scroll to position [1561, 0]
click at [607, 357] on label "True" at bounding box center [594, 342] width 76 height 39
click at [578, 348] on input "True" at bounding box center [571, 343] width 13 height 11
radio input "true"
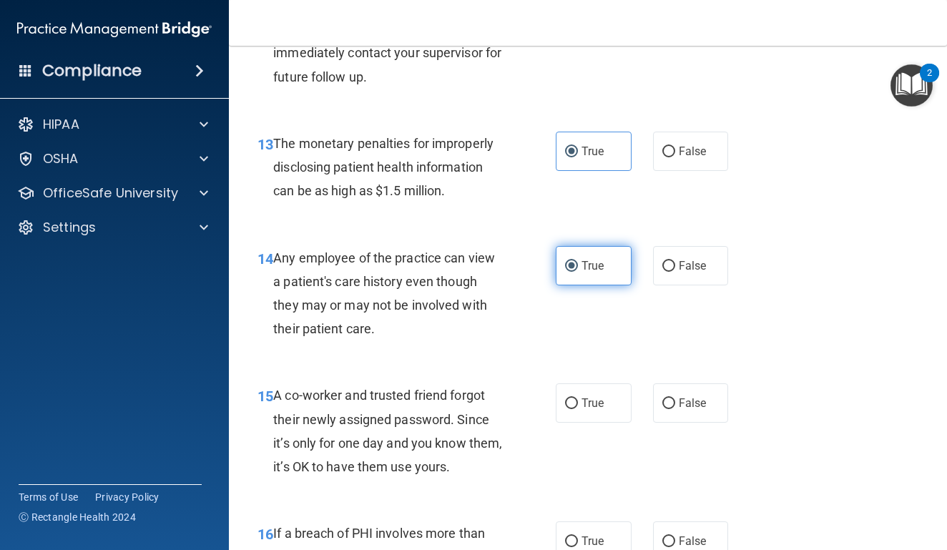
scroll to position [1668, 0]
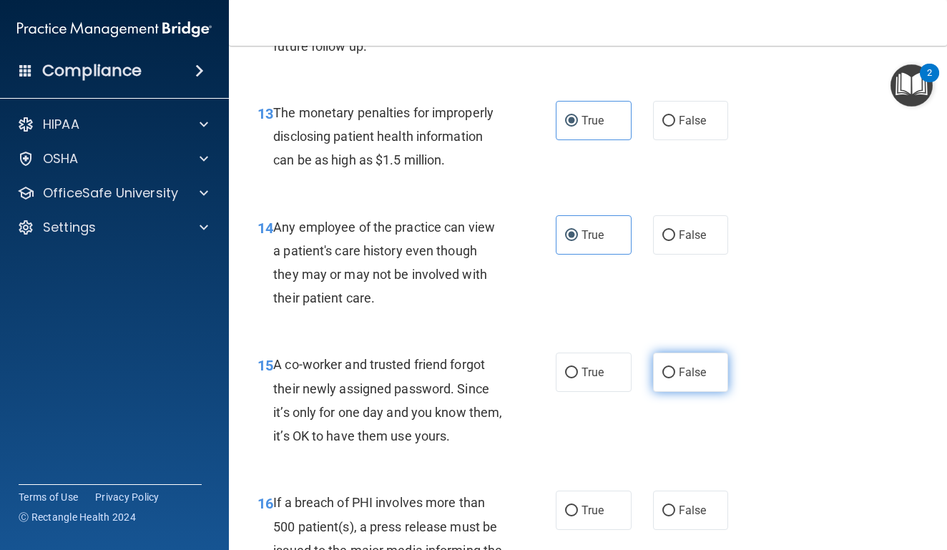
click at [692, 379] on span "False" at bounding box center [693, 373] width 28 height 14
click at [675, 378] on input "False" at bounding box center [668, 373] width 13 height 11
radio input "true"
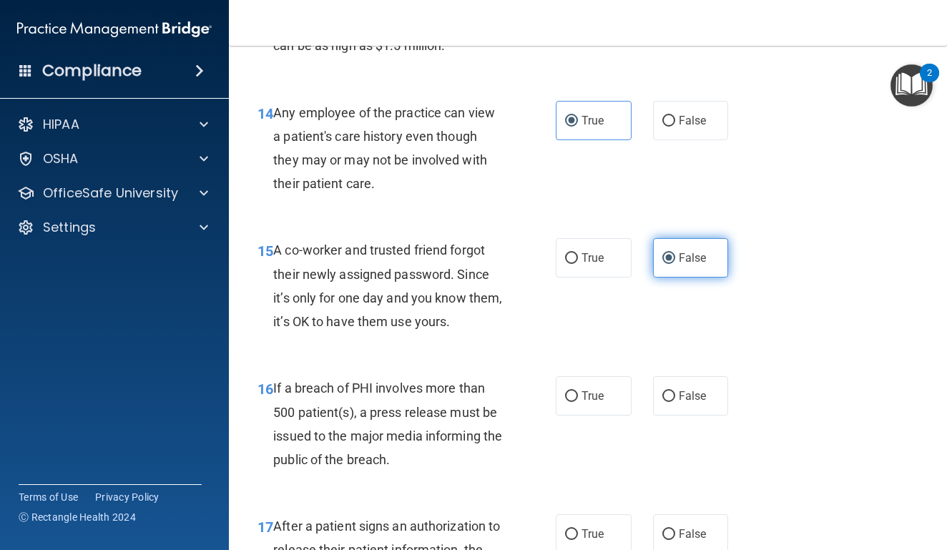
scroll to position [1787, 0]
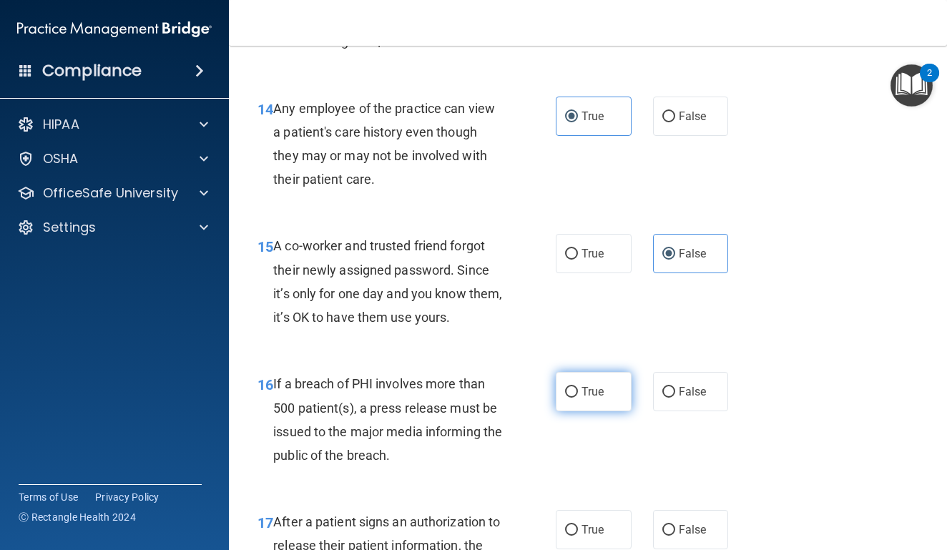
click at [616, 402] on label "True" at bounding box center [594, 391] width 76 height 39
click at [578, 398] on input "True" at bounding box center [571, 392] width 13 height 11
radio input "true"
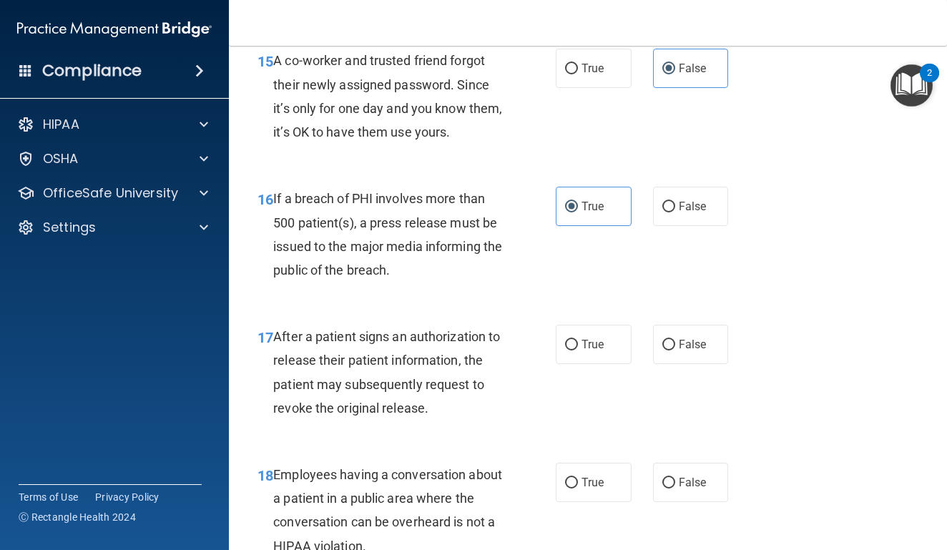
scroll to position [1971, 0]
click at [611, 361] on label "True" at bounding box center [594, 344] width 76 height 39
click at [578, 351] on input "True" at bounding box center [571, 345] width 13 height 11
radio input "true"
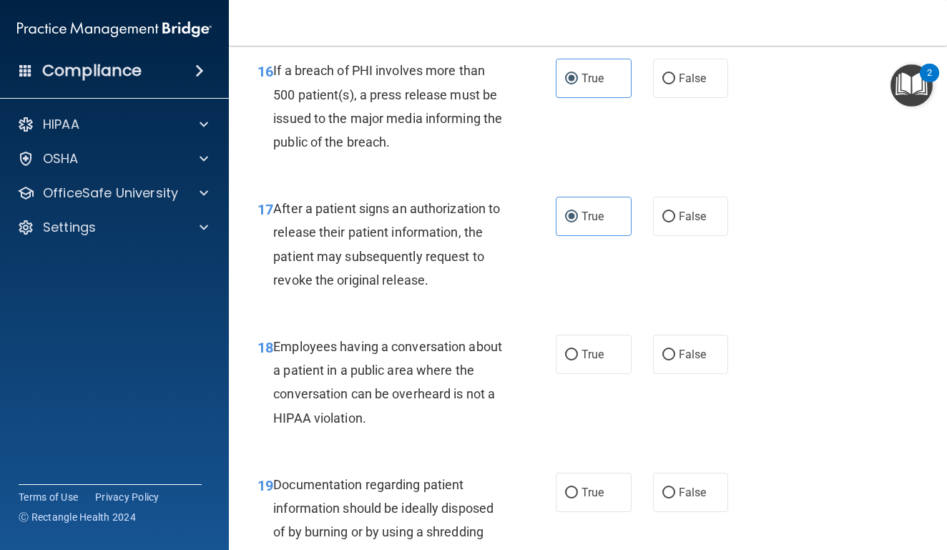
scroll to position [2102, 0]
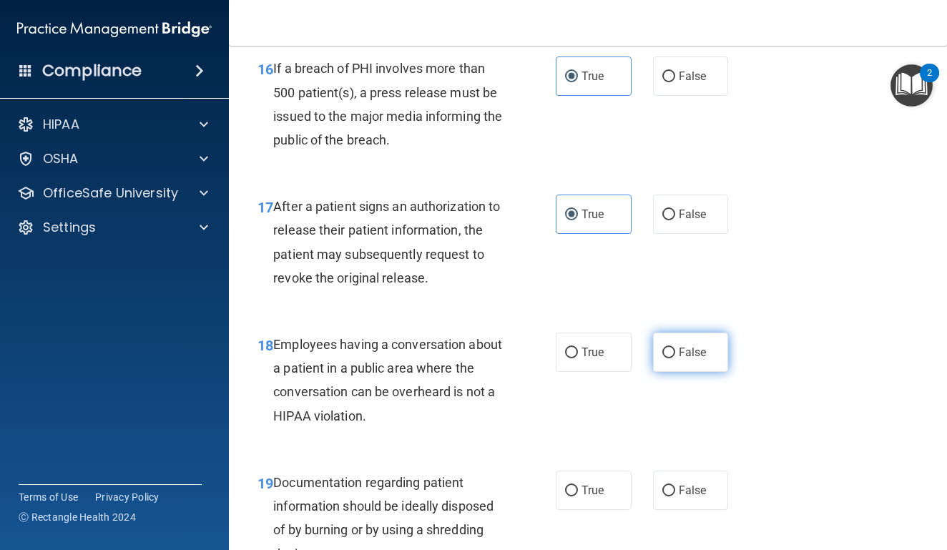
click at [688, 359] on span "False" at bounding box center [693, 352] width 28 height 14
click at [675, 358] on input "False" at bounding box center [668, 353] width 13 height 11
radio input "true"
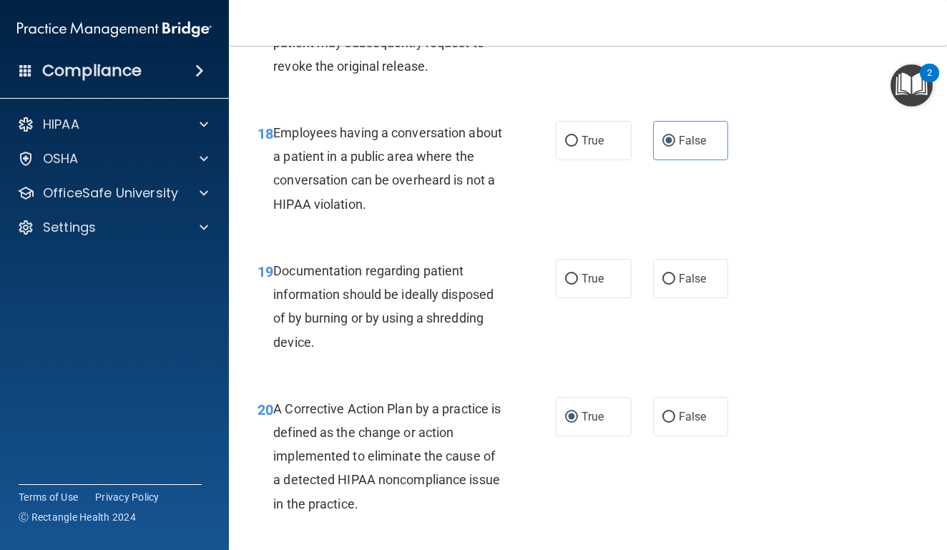
scroll to position [2313, 0]
click at [567, 285] on input "True" at bounding box center [571, 280] width 13 height 11
radio input "true"
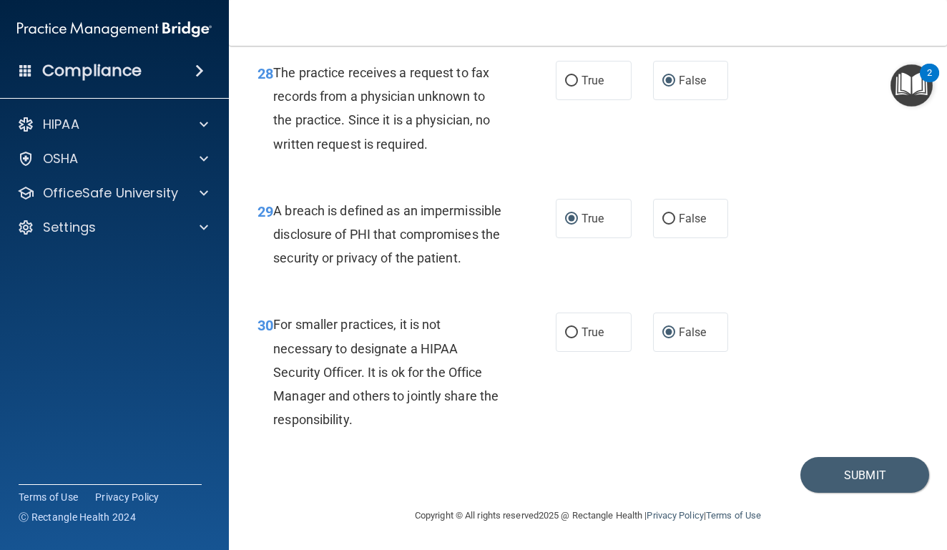
scroll to position [3923, 0]
click at [852, 481] on button "Submit" at bounding box center [864, 475] width 129 height 36
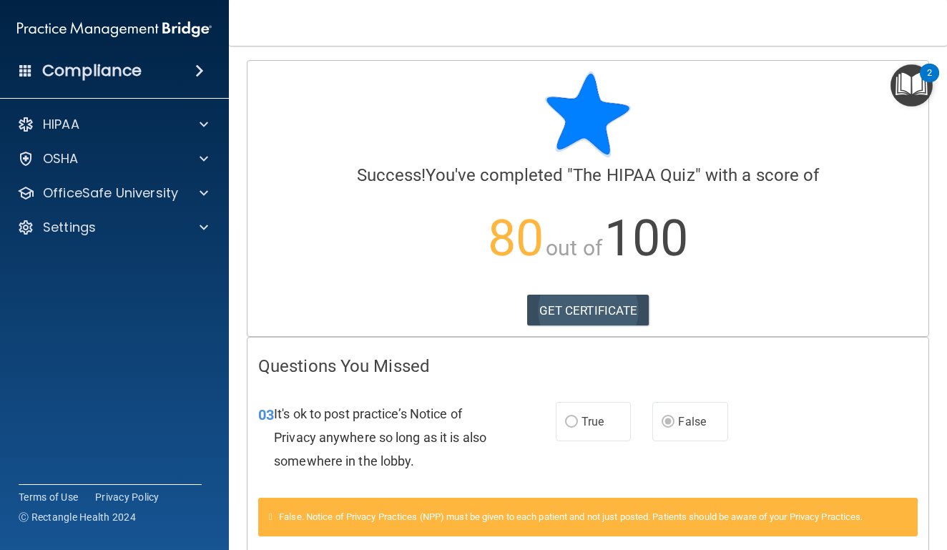
click at [588, 318] on link "GET CERTIFICATE" at bounding box center [588, 310] width 122 height 31
click at [164, 186] on p "OfficeSafe University" at bounding box center [110, 193] width 135 height 17
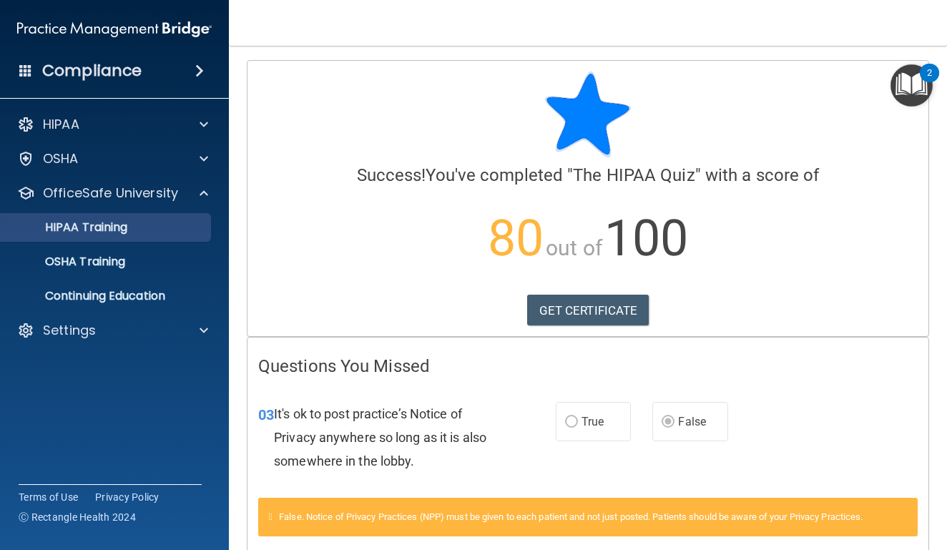
click at [127, 232] on p "HIPAA Training" at bounding box center [68, 227] width 118 height 14
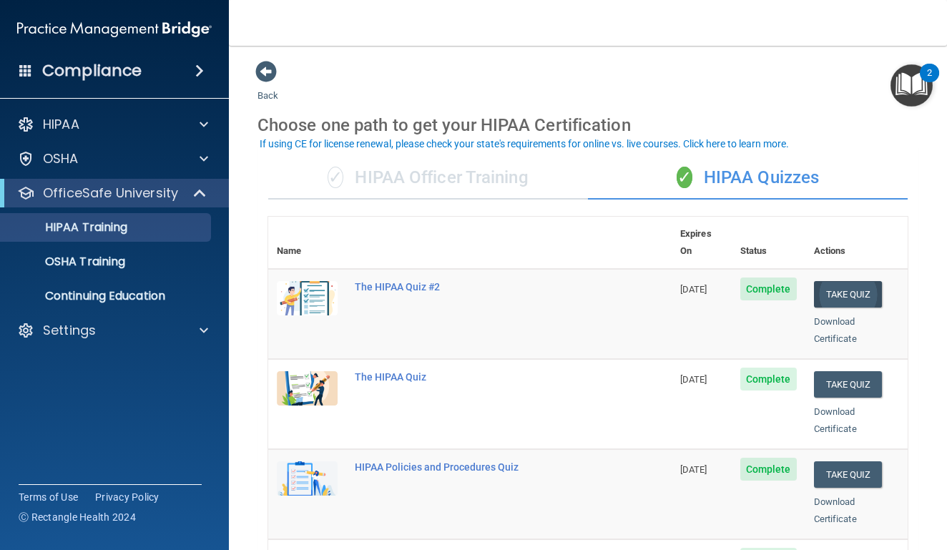
click at [834, 281] on button "Take Quiz" at bounding box center [848, 294] width 69 height 26
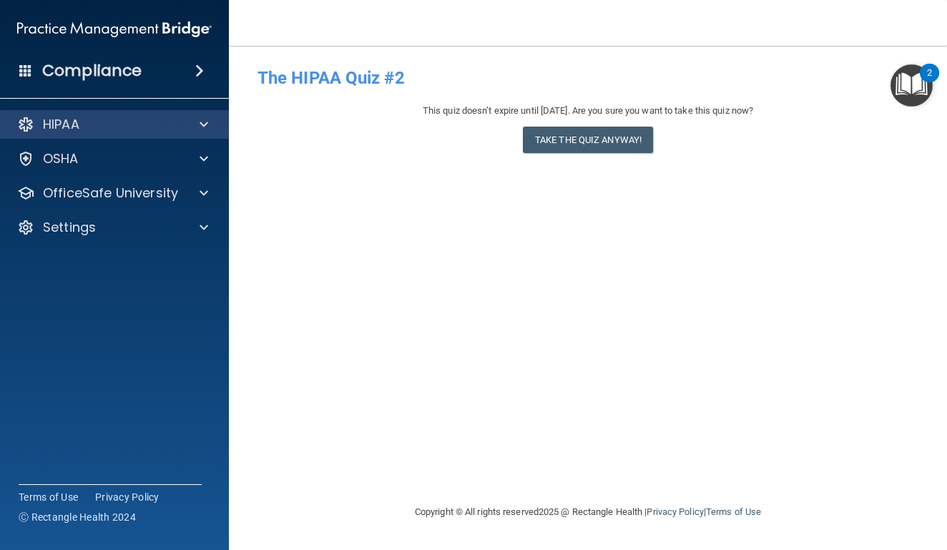
click at [187, 127] on div at bounding box center [202, 124] width 36 height 17
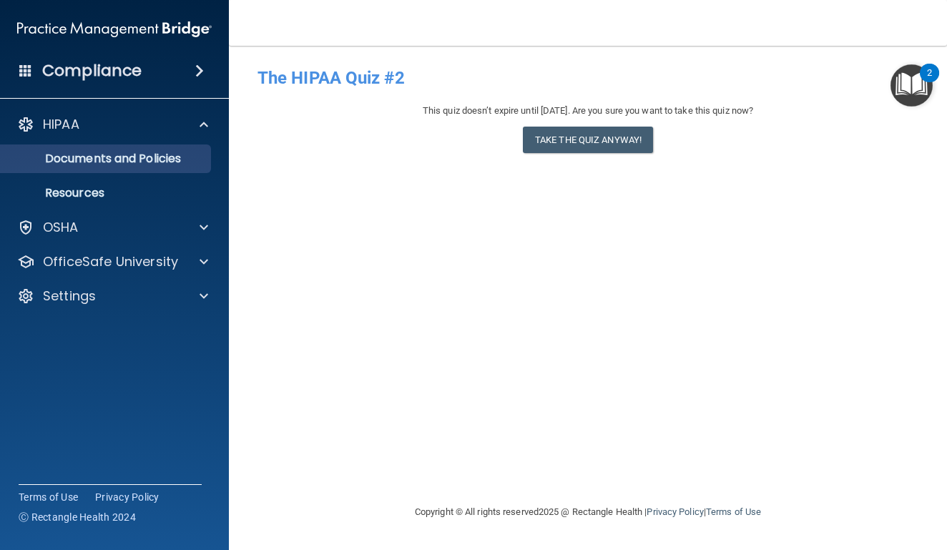
click at [155, 165] on p "Documents and Policies" at bounding box center [106, 159] width 195 height 14
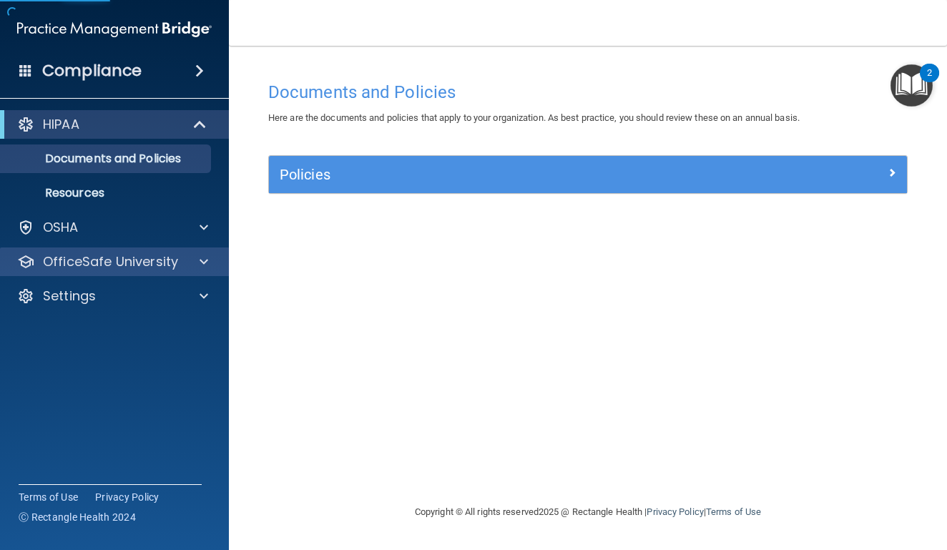
click at [162, 260] on p "OfficeSafe University" at bounding box center [110, 261] width 135 height 17
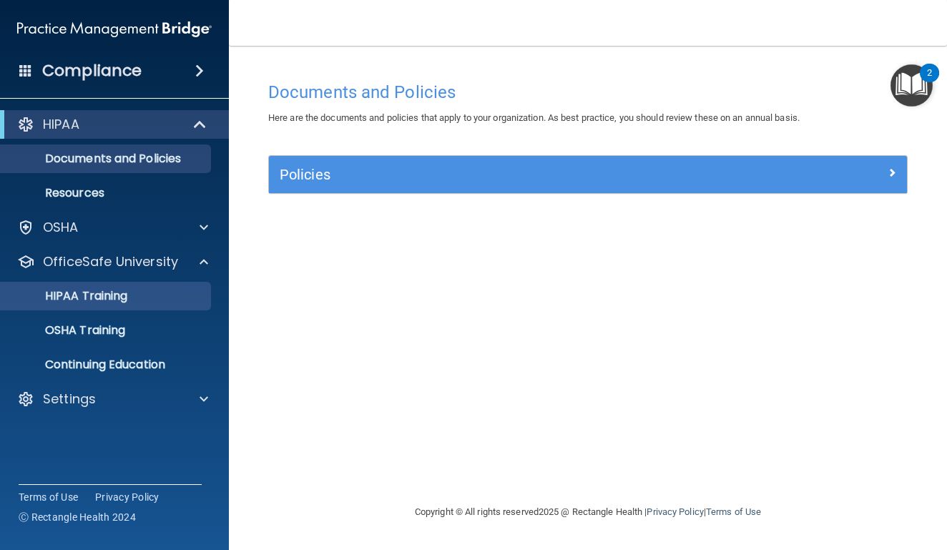
click at [165, 286] on link "HIPAA Training" at bounding box center [98, 296] width 225 height 29
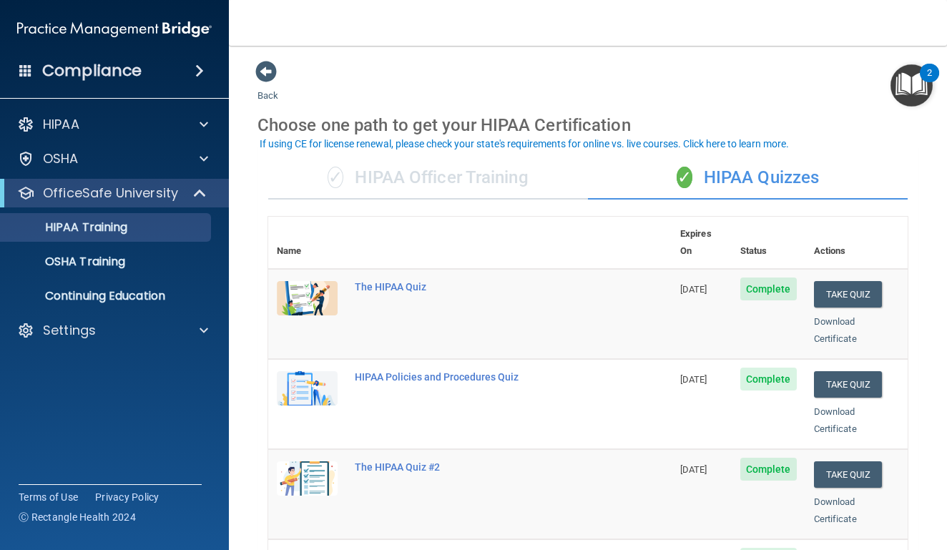
click at [764, 278] on span "Complete" at bounding box center [768, 289] width 57 height 23
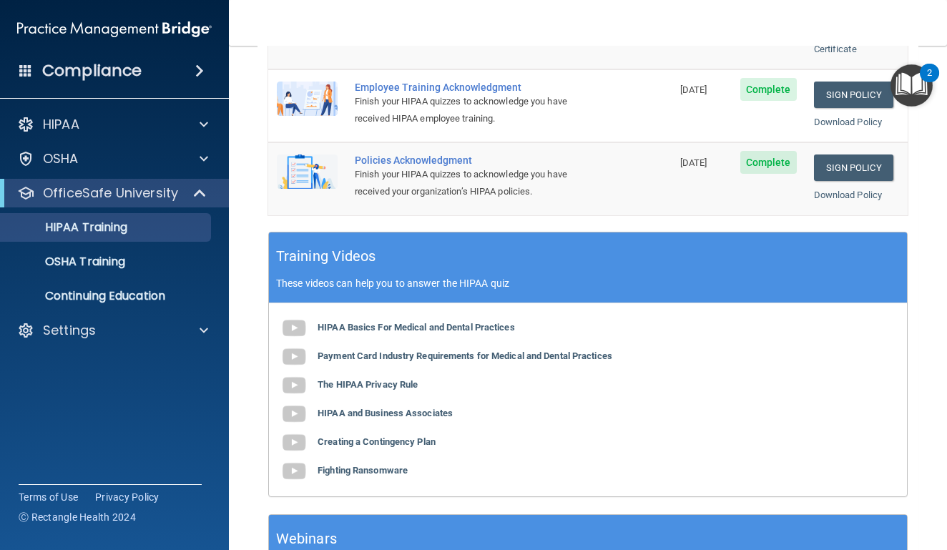
scroll to position [472, 0]
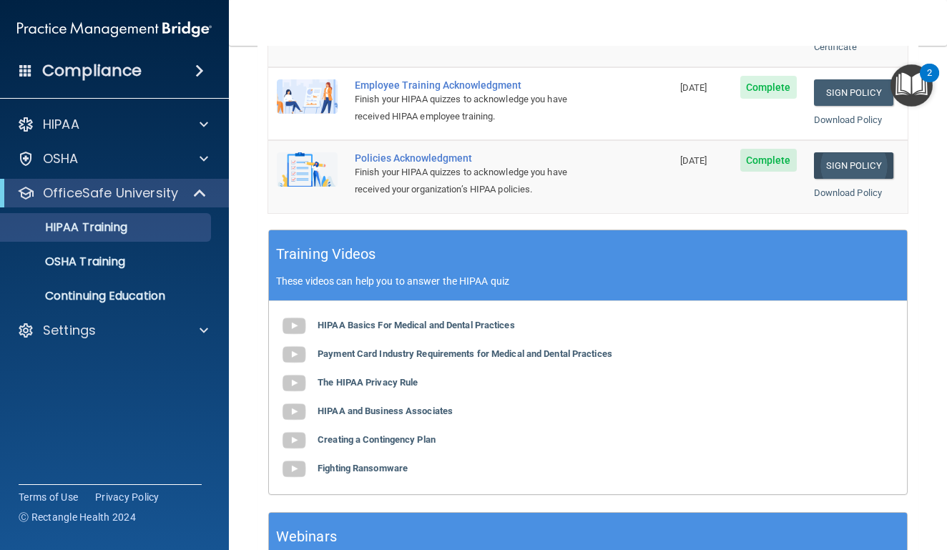
click at [861, 152] on link "Sign Policy" at bounding box center [853, 165] width 79 height 26
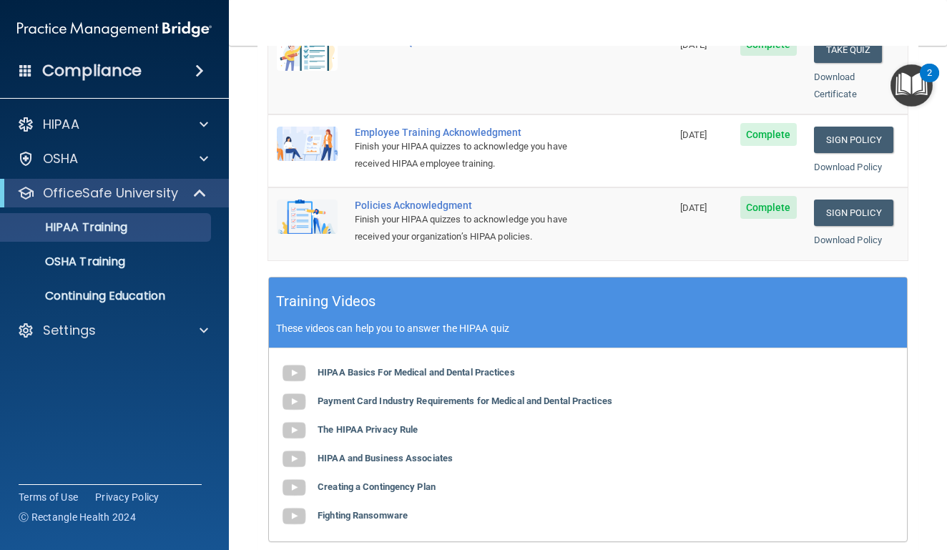
scroll to position [422, 0]
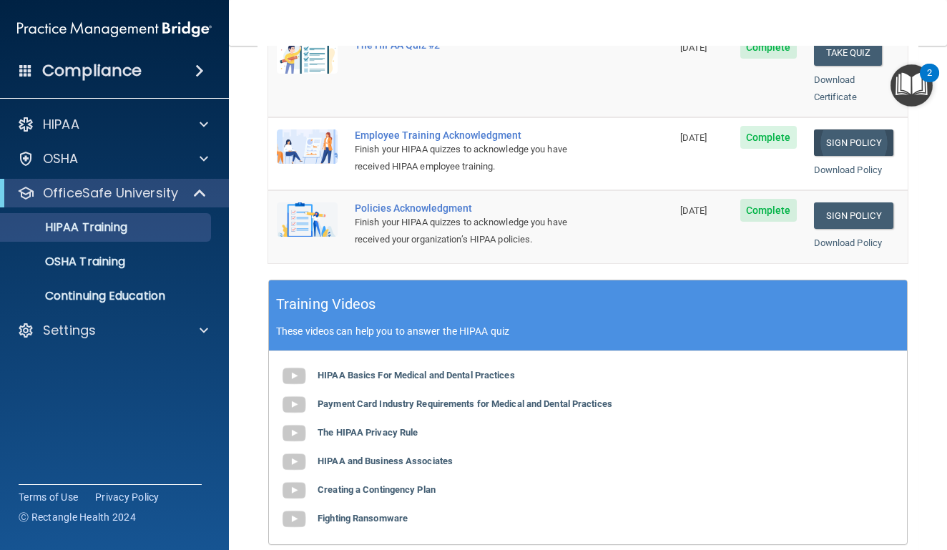
click at [847, 129] on link "Sign Policy" at bounding box center [853, 142] width 79 height 26
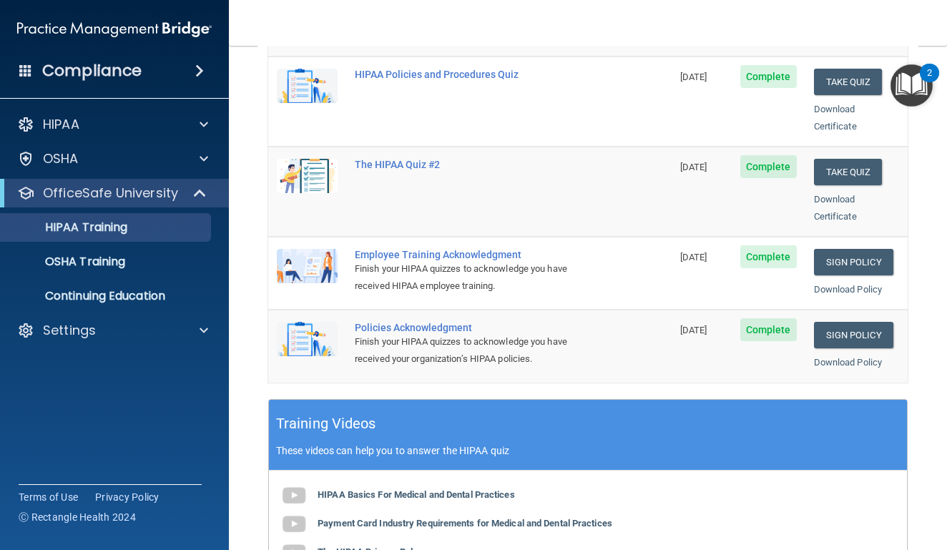
scroll to position [288, 0]
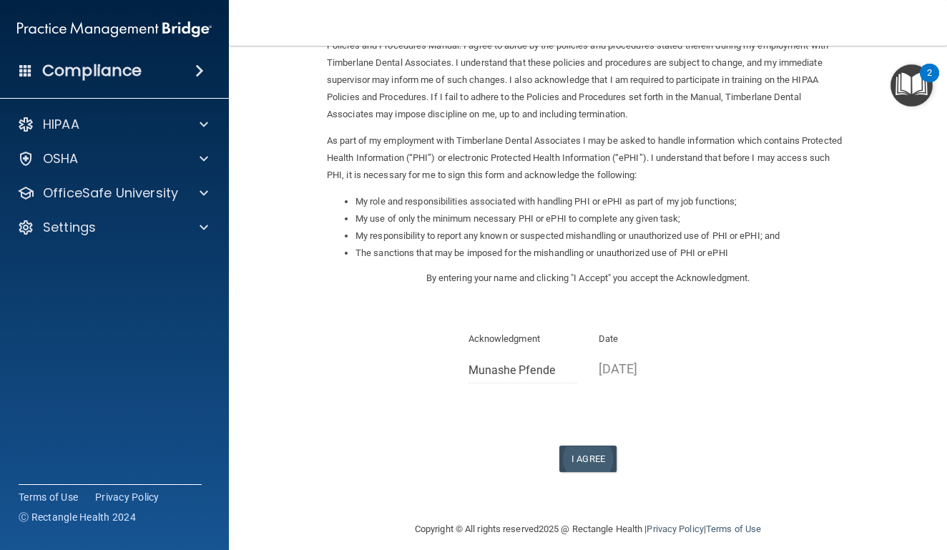
scroll to position [92, 0]
click at [575, 449] on button "I Agree" at bounding box center [587, 459] width 57 height 26
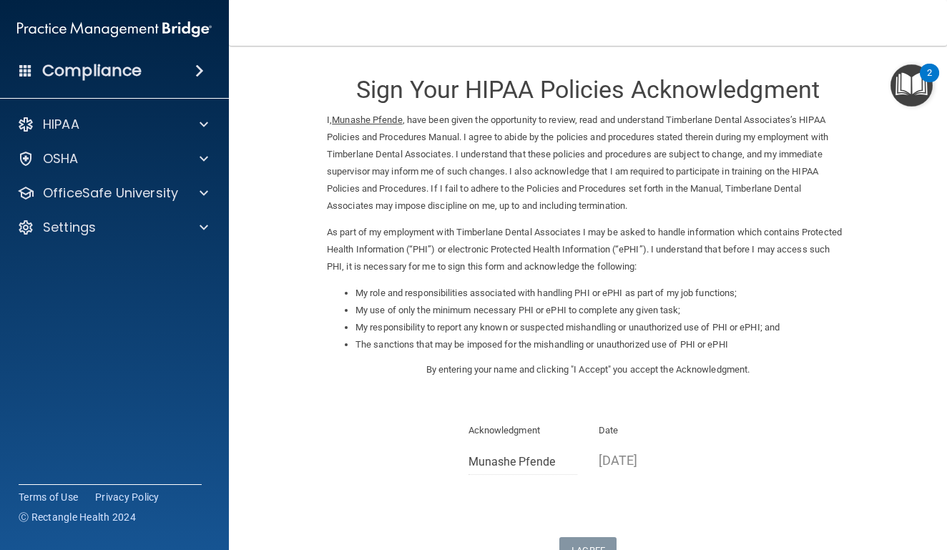
scroll to position [0, 0]
click at [167, 194] on p "OfficeSafe University" at bounding box center [110, 193] width 135 height 17
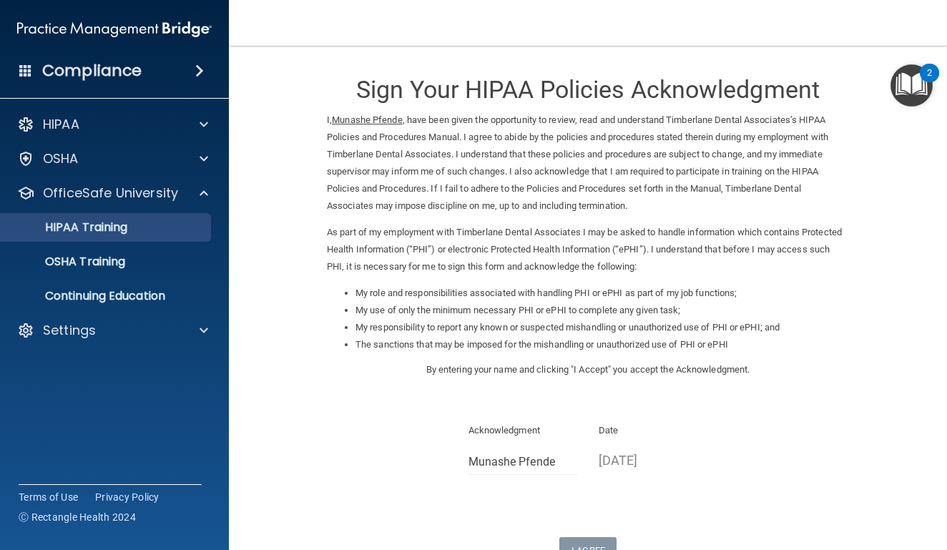
click at [170, 227] on div "HIPAA Training" at bounding box center [106, 227] width 195 height 14
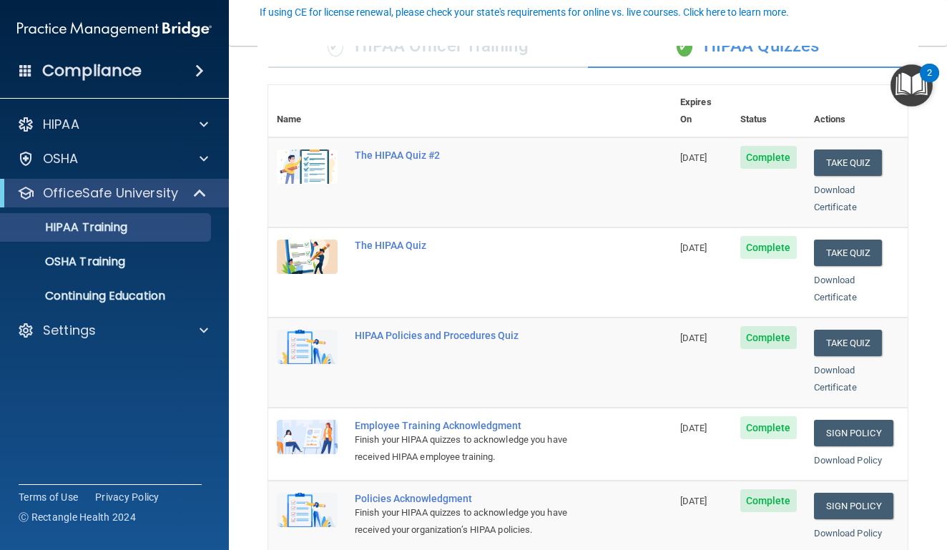
scroll to position [132, 0]
click at [845, 274] on link "Download Certificate" at bounding box center [835, 288] width 43 height 28
click at [853, 184] on link "Download Certificate" at bounding box center [835, 198] width 43 height 28
click at [839, 364] on link "Download Certificate" at bounding box center [835, 378] width 43 height 28
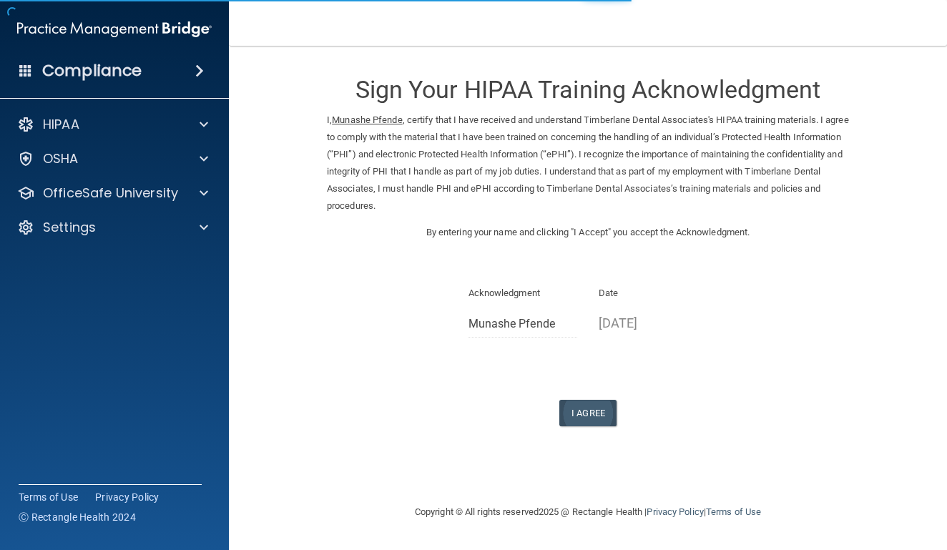
click at [587, 403] on button "I Agree" at bounding box center [587, 413] width 57 height 26
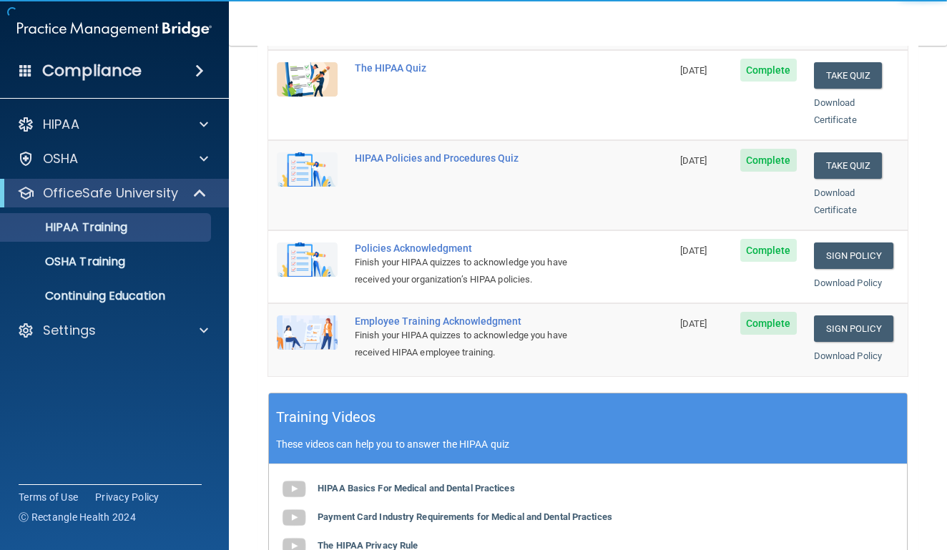
scroll to position [413, 0]
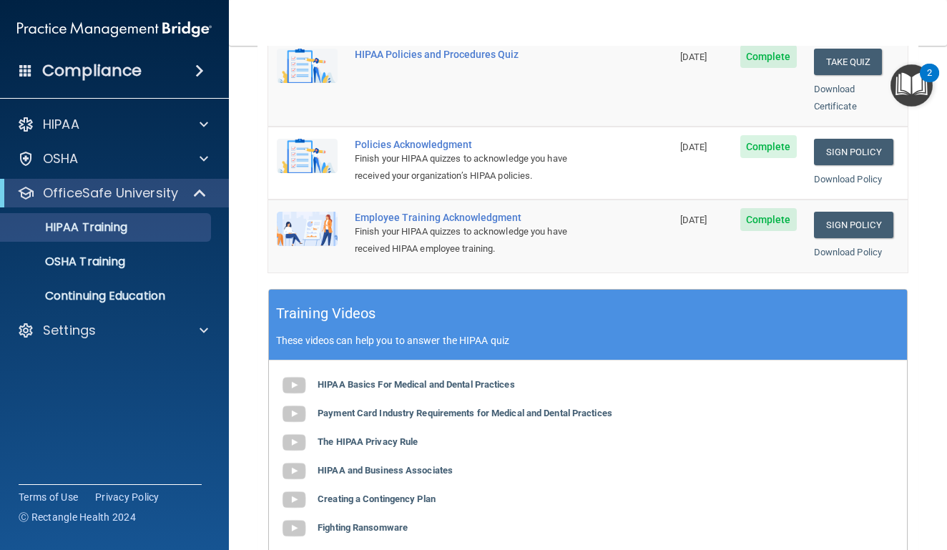
click at [910, 74] on img "Open Resource Center, 2 new notifications" at bounding box center [912, 85] width 42 height 42
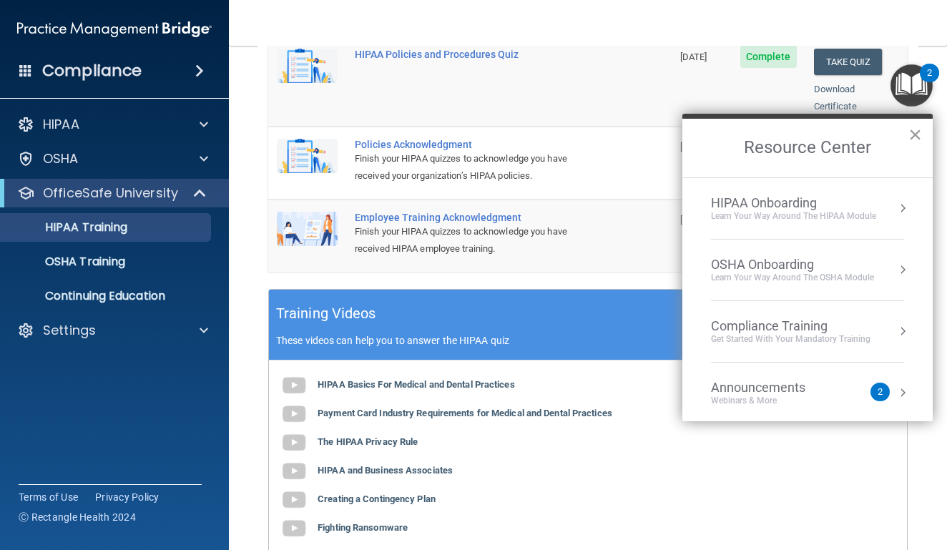
click at [915, 137] on button "×" at bounding box center [915, 134] width 14 height 23
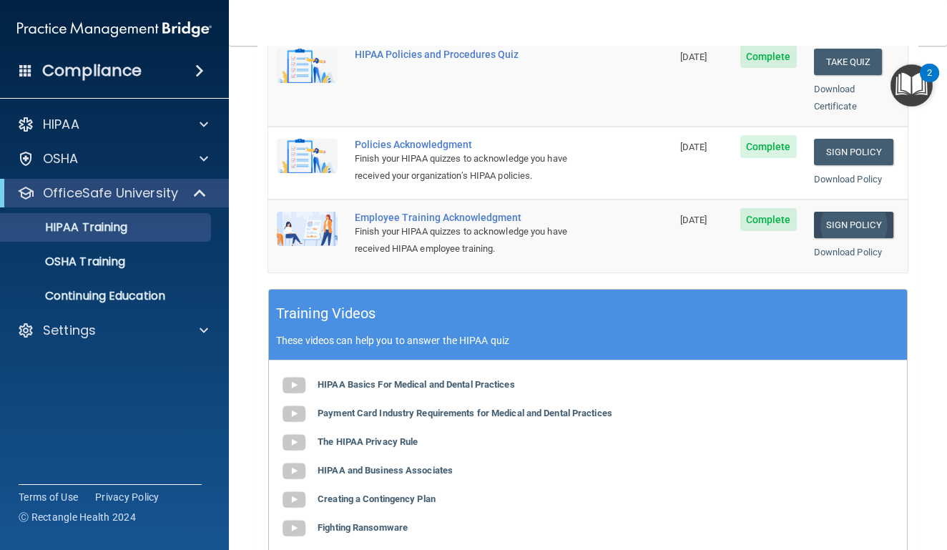
click at [852, 212] on link "Sign Policy" at bounding box center [853, 225] width 79 height 26
click at [853, 174] on link "Download Policy" at bounding box center [848, 179] width 69 height 11
click at [835, 247] on link "Download Policy" at bounding box center [848, 252] width 69 height 11
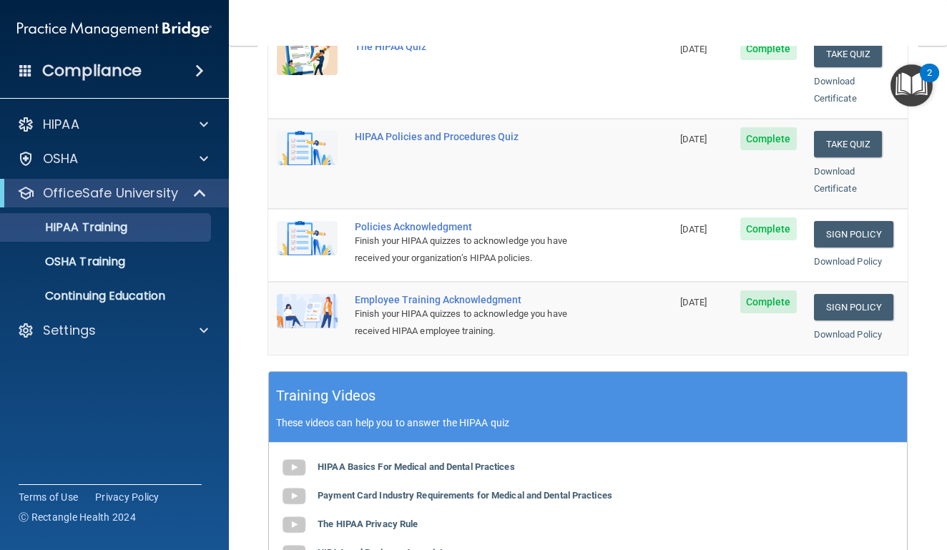
scroll to position [329, 0]
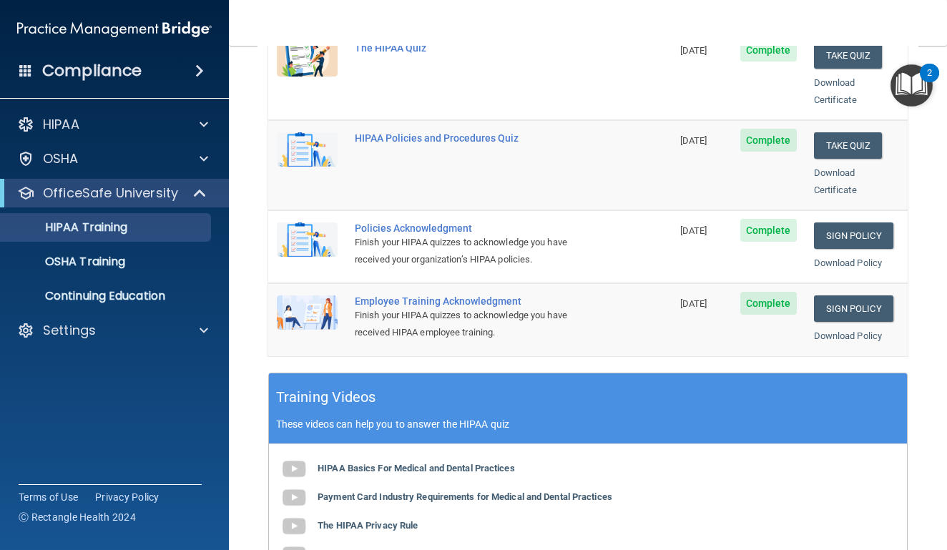
click at [850, 165] on div "Download Certificate" at bounding box center [856, 182] width 85 height 34
click at [840, 167] on link "Download Certificate" at bounding box center [835, 181] width 43 height 28
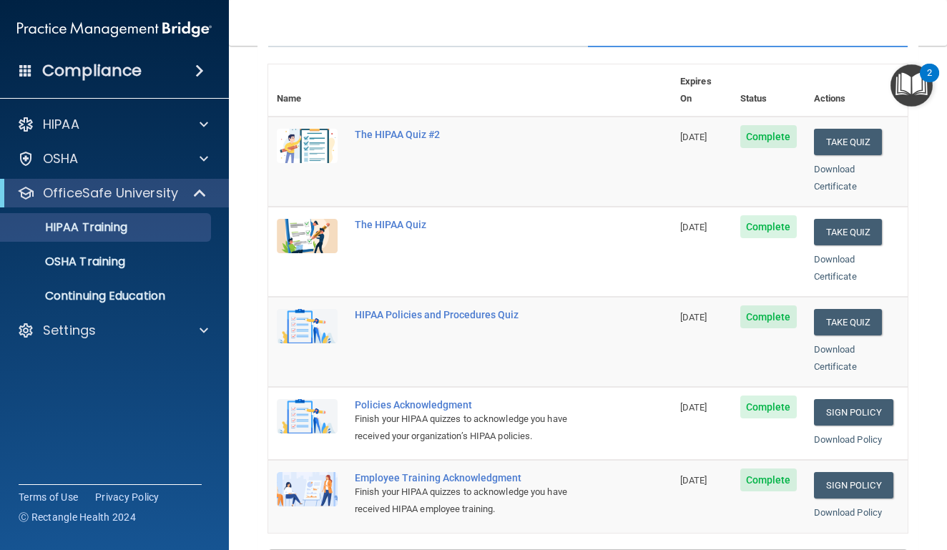
scroll to position [152, 0]
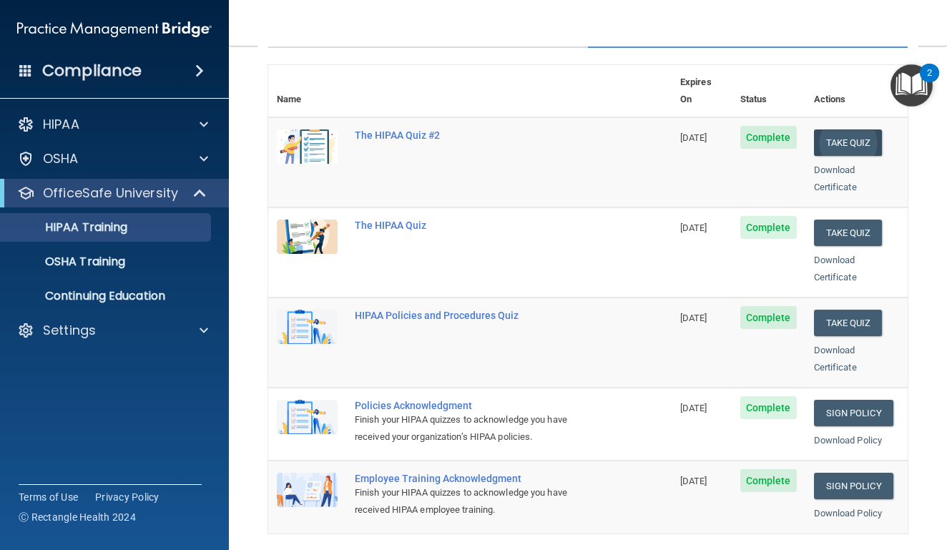
click at [833, 129] on button "Take Quiz" at bounding box center [848, 142] width 69 height 26
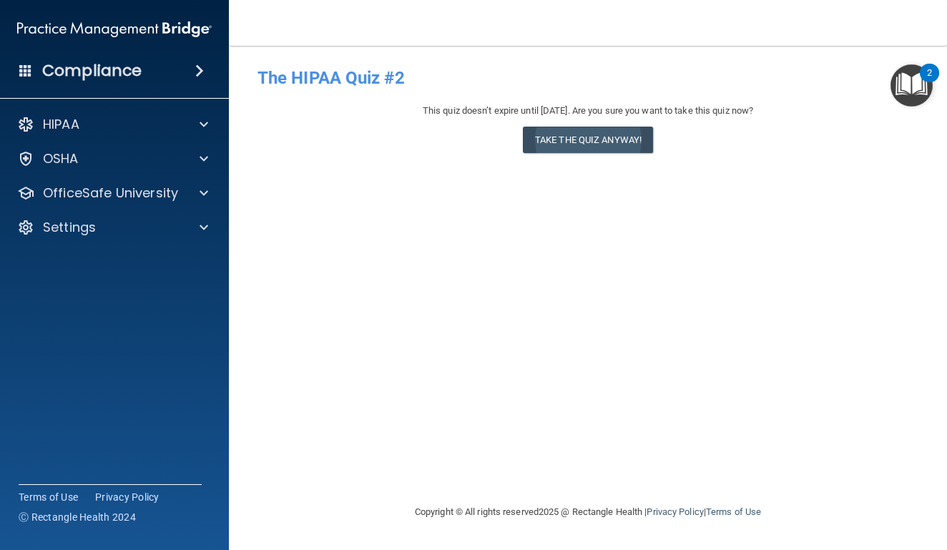
click at [609, 136] on button "Take the quiz anyway!" at bounding box center [588, 140] width 130 height 26
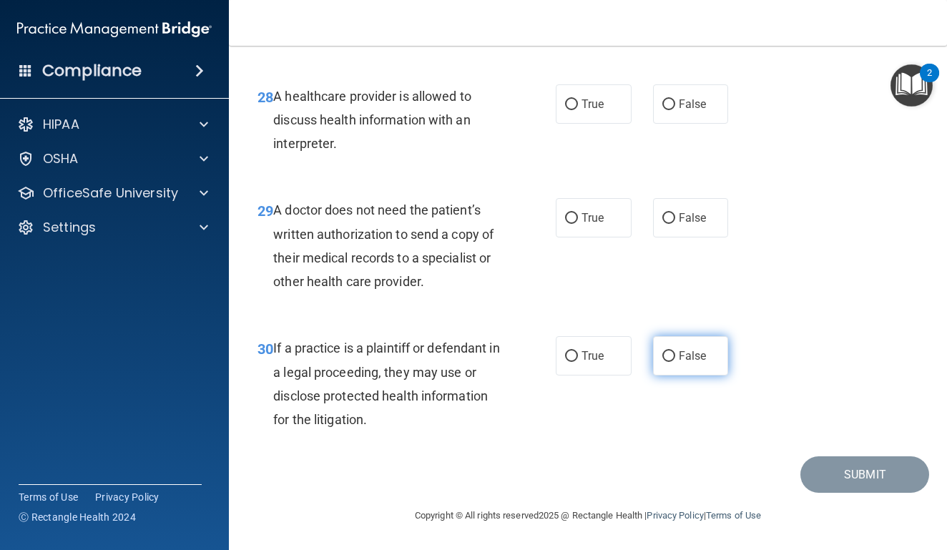
scroll to position [3994, 0]
click at [594, 354] on span "True" at bounding box center [593, 356] width 22 height 14
click at [578, 354] on input "True" at bounding box center [571, 356] width 13 height 11
radio input "true"
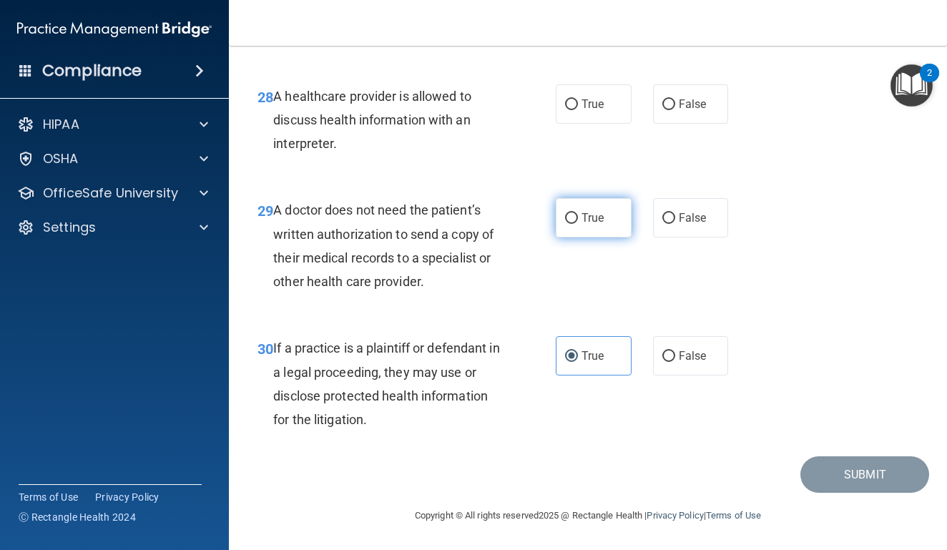
click at [590, 220] on span "True" at bounding box center [593, 218] width 22 height 14
click at [578, 220] on input "True" at bounding box center [571, 218] width 13 height 11
radio input "true"
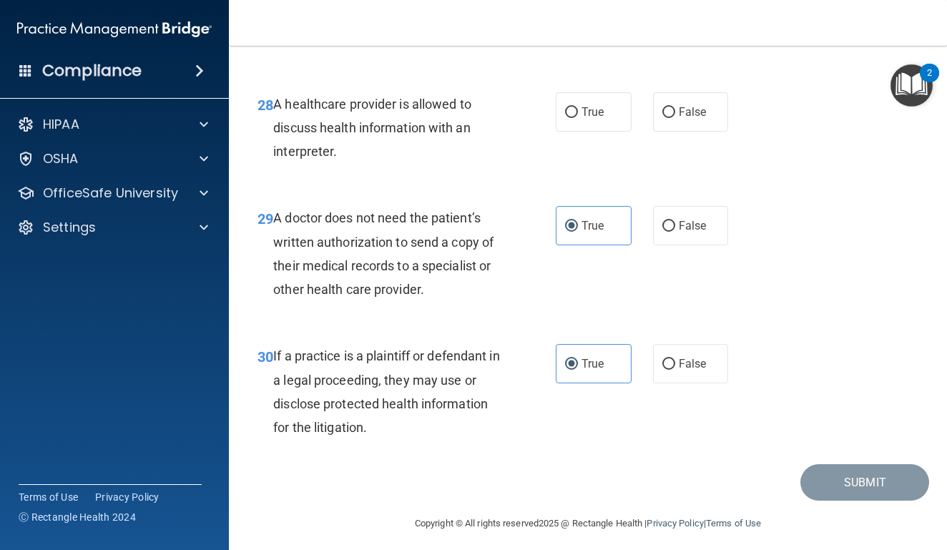
scroll to position [3933, 0]
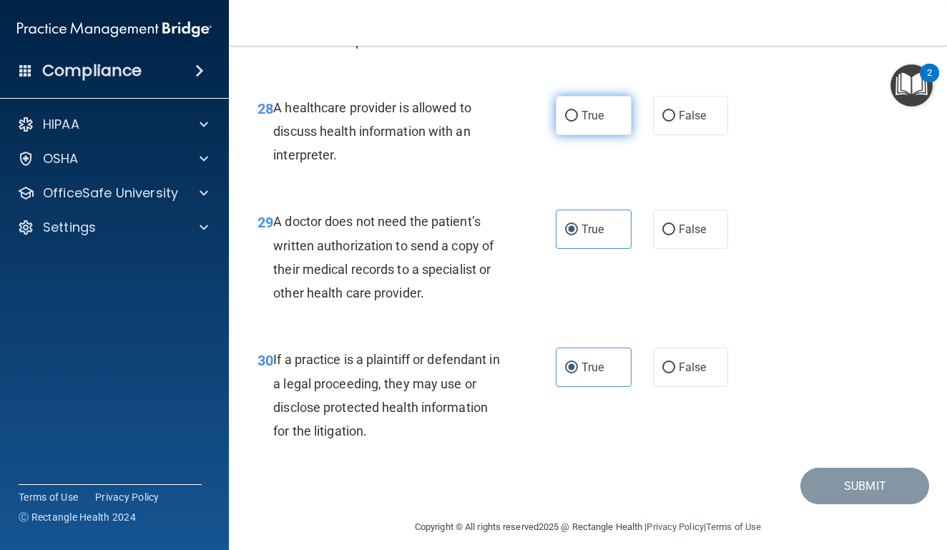
click at [587, 135] on label "True" at bounding box center [594, 115] width 76 height 39
click at [578, 122] on input "True" at bounding box center [571, 116] width 13 height 11
radio input "true"
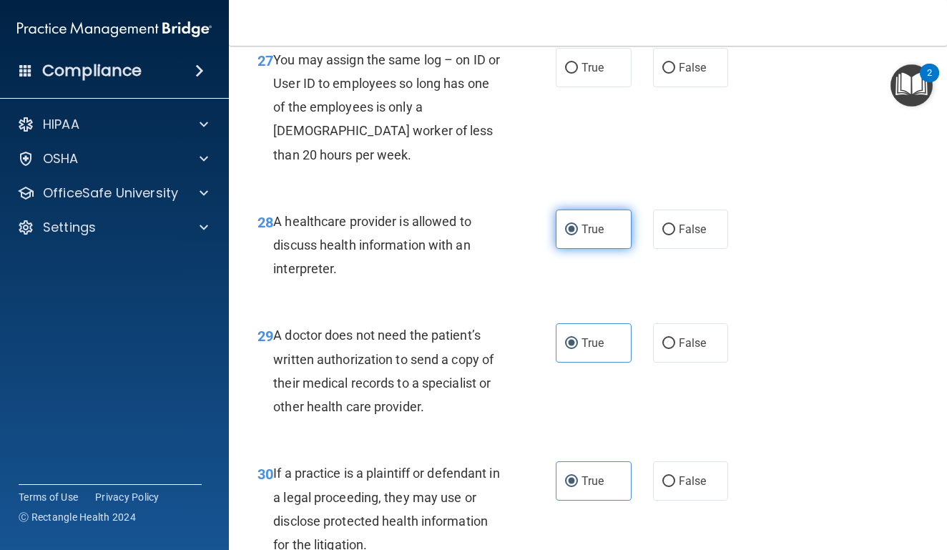
scroll to position [3813, 0]
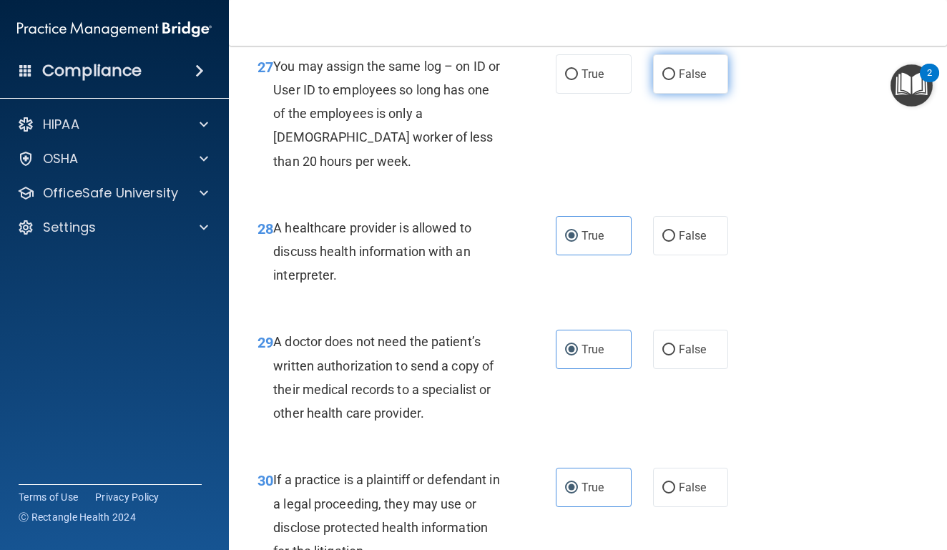
click at [670, 80] on input "False" at bounding box center [668, 74] width 13 height 11
radio input "true"
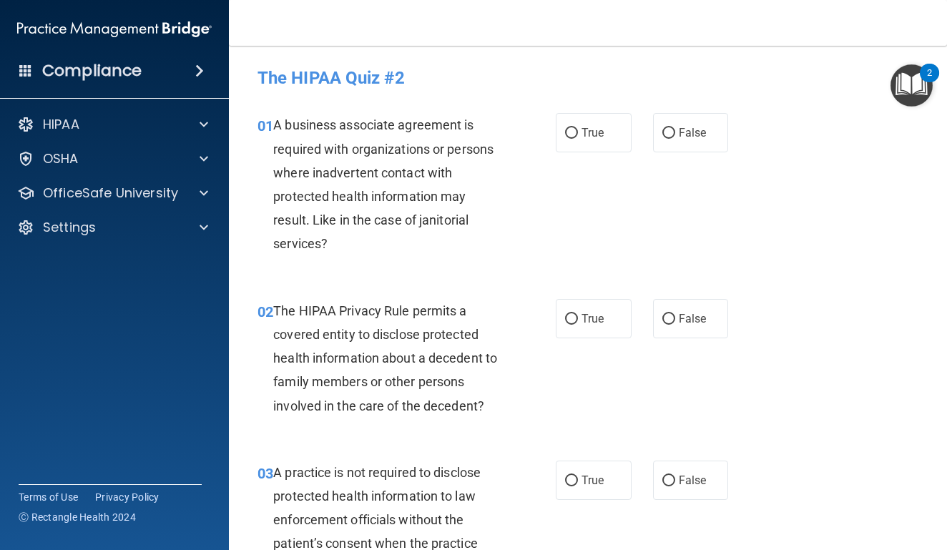
scroll to position [0, 0]
click at [630, 134] on label "True" at bounding box center [594, 132] width 76 height 39
click at [578, 134] on input "True" at bounding box center [571, 133] width 13 height 11
radio input "true"
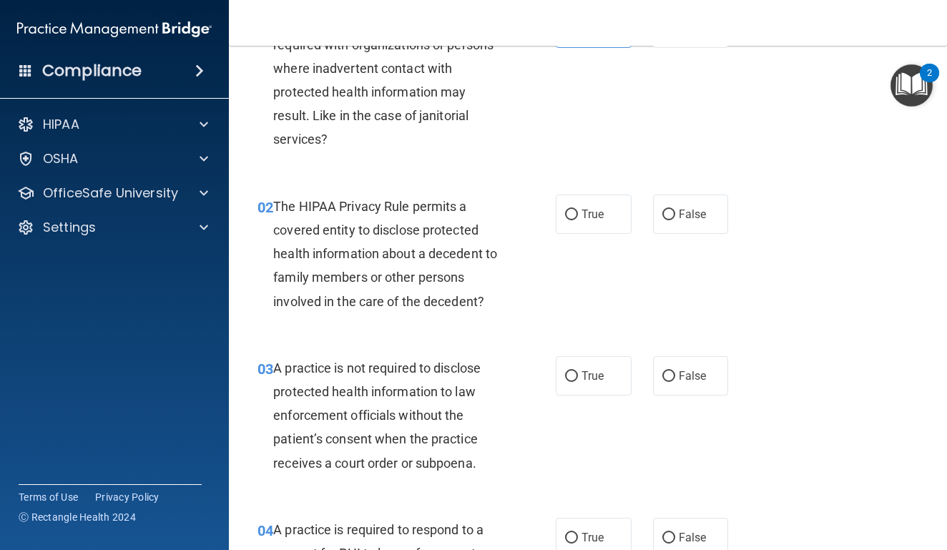
scroll to position [110, 0]
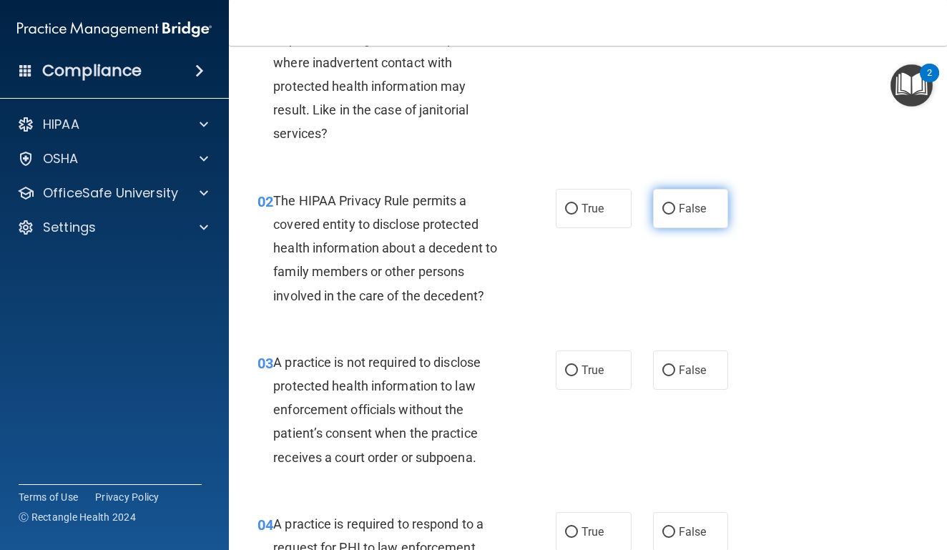
click at [675, 205] on input "False" at bounding box center [668, 209] width 13 height 11
radio input "true"
click at [599, 215] on label "True" at bounding box center [594, 208] width 76 height 39
click at [578, 215] on input "True" at bounding box center [571, 209] width 13 height 11
radio input "true"
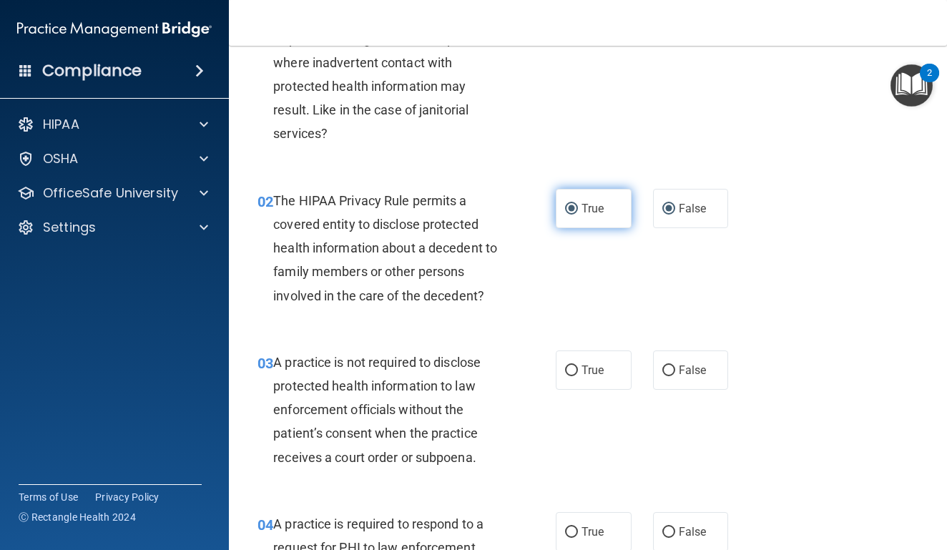
radio input "false"
click at [600, 375] on label "True" at bounding box center [594, 369] width 76 height 39
click at [578, 375] on input "True" at bounding box center [571, 371] width 13 height 11
radio input "true"
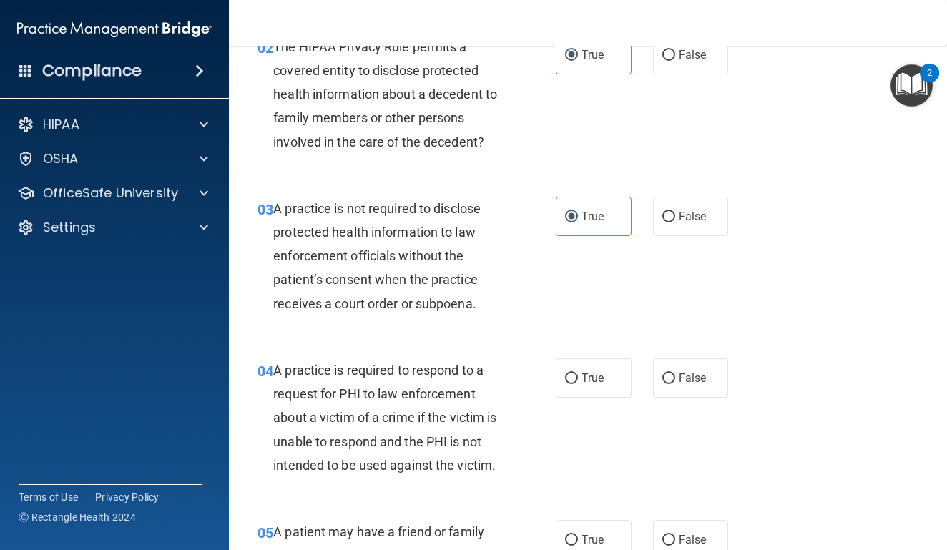
scroll to position [265, 0]
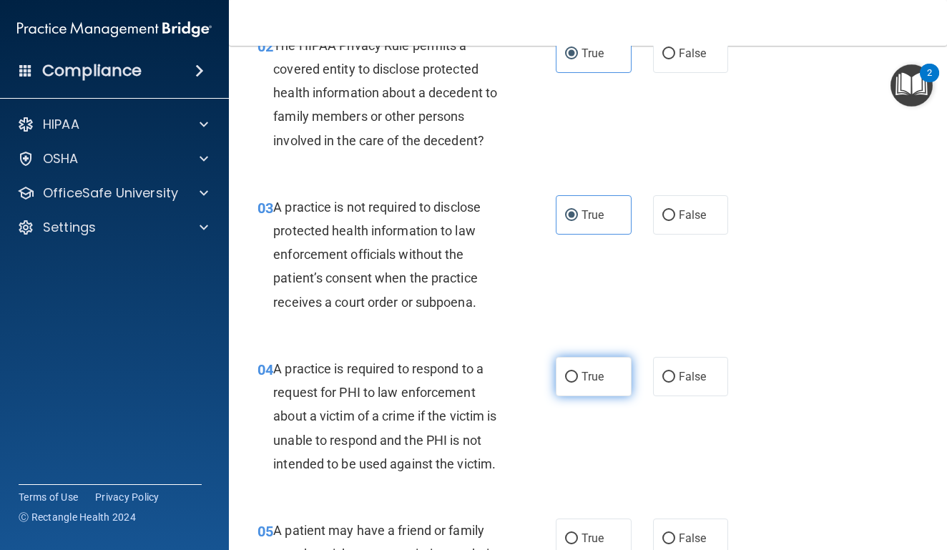
click at [600, 375] on span "True" at bounding box center [593, 377] width 22 height 14
click at [578, 375] on input "True" at bounding box center [571, 377] width 13 height 11
radio input "true"
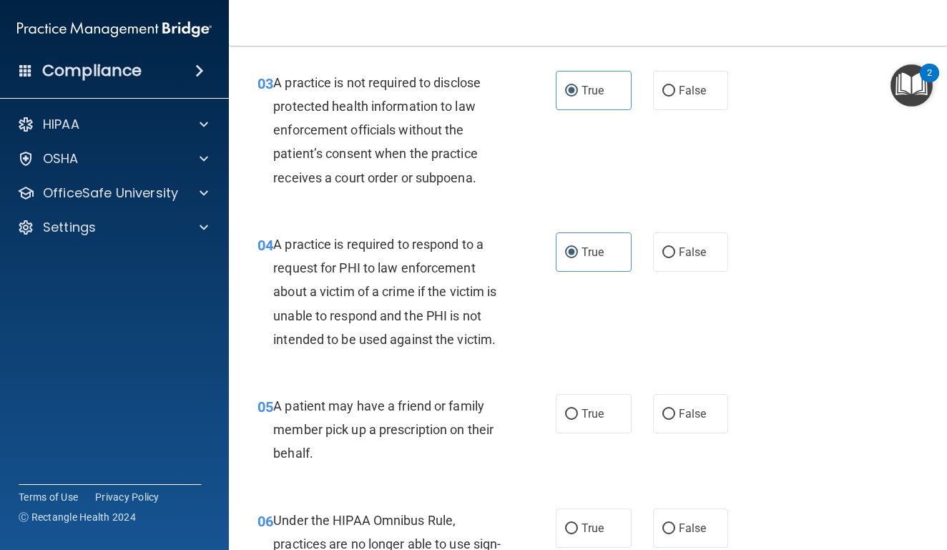
scroll to position [391, 0]
click at [675, 413] on label "False" at bounding box center [691, 412] width 76 height 39
click at [675, 413] on input "False" at bounding box center [668, 413] width 13 height 11
radio input "true"
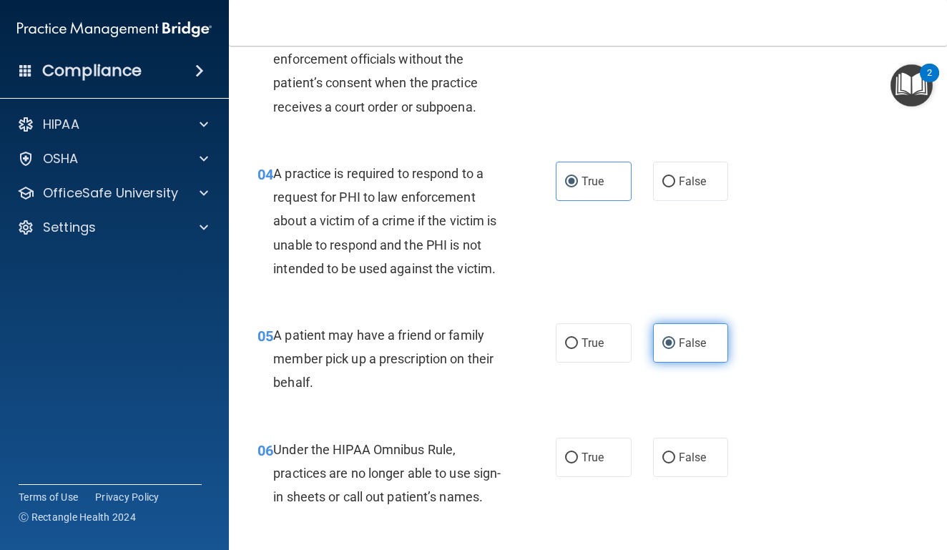
scroll to position [472, 0]
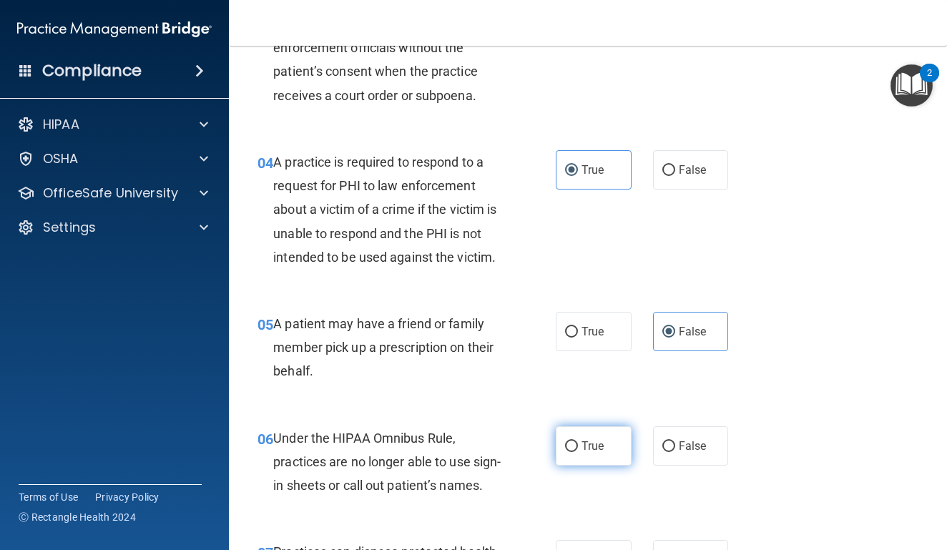
click at [593, 443] on span "True" at bounding box center [593, 446] width 22 height 14
click at [578, 443] on input "True" at bounding box center [571, 446] width 13 height 11
radio input "true"
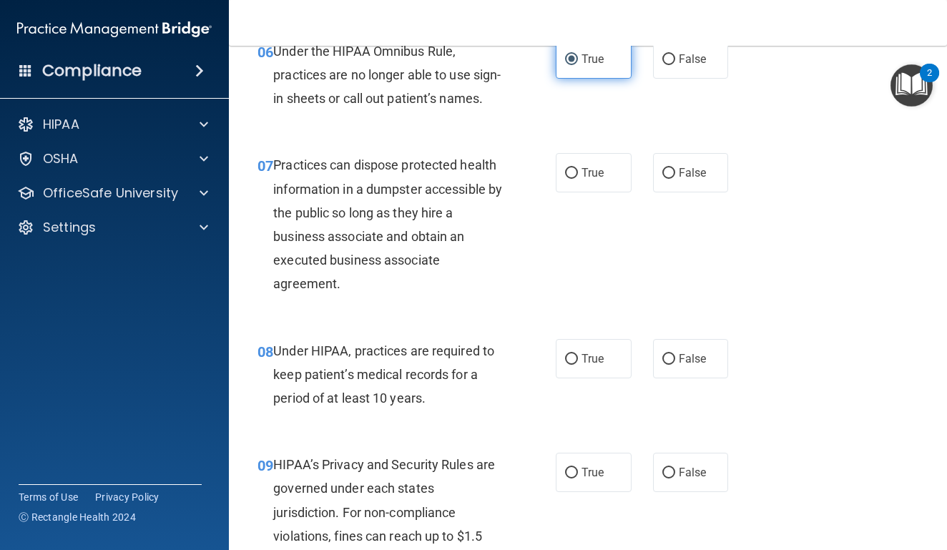
scroll to position [860, 0]
click at [679, 179] on span "False" at bounding box center [693, 172] width 28 height 14
click at [675, 178] on input "False" at bounding box center [668, 172] width 13 height 11
radio input "true"
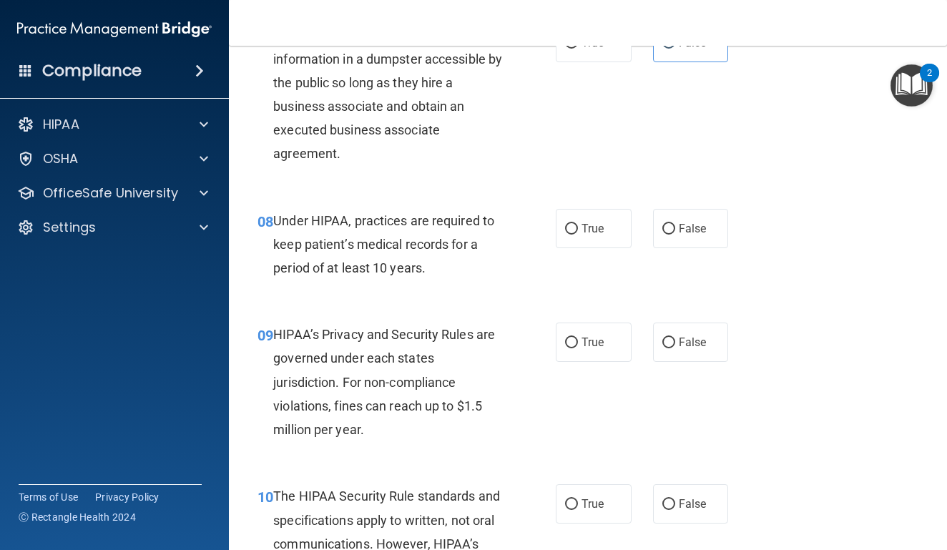
scroll to position [996, 0]
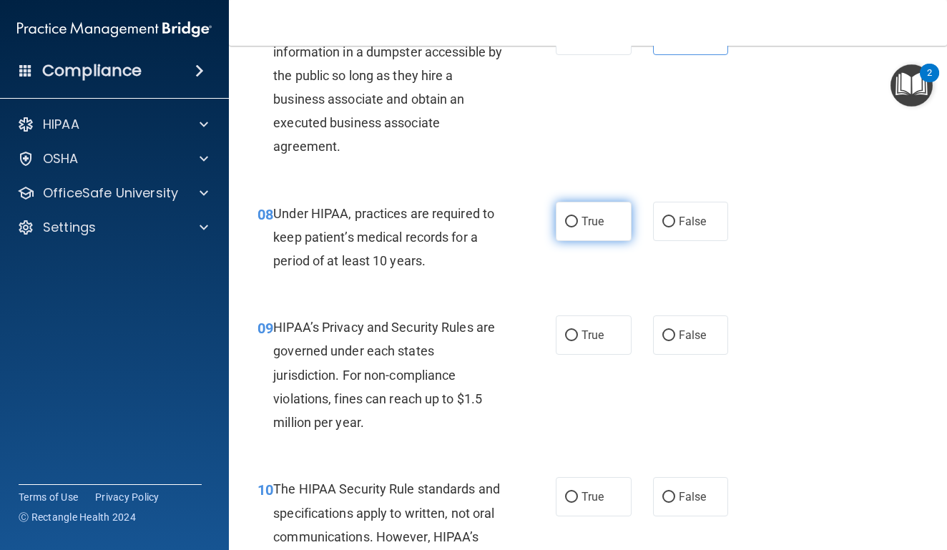
click at [574, 227] on input "True" at bounding box center [571, 222] width 13 height 11
radio input "true"
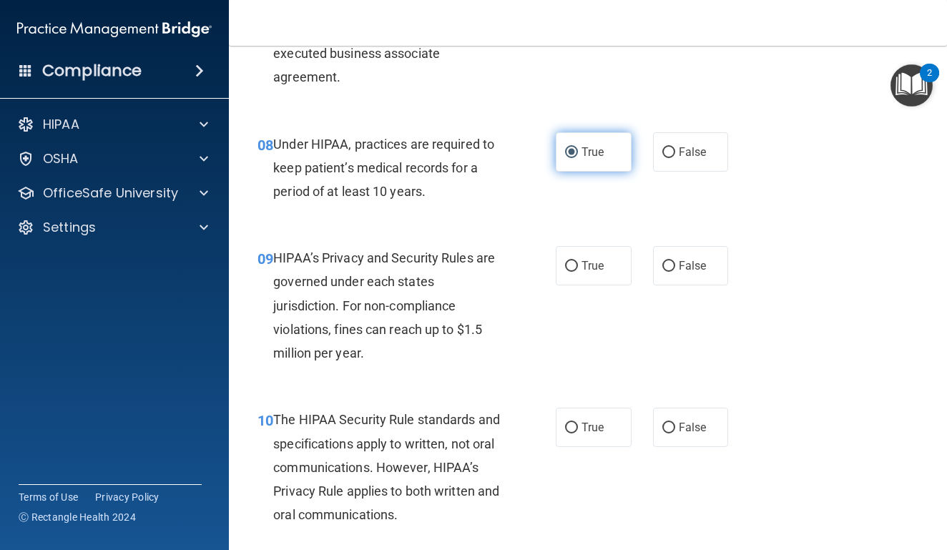
scroll to position [1072, 0]
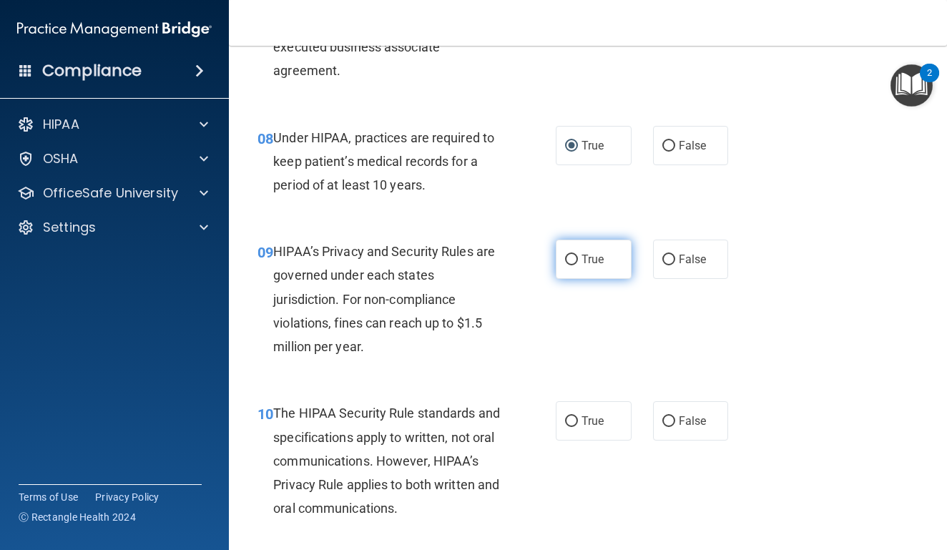
click at [573, 263] on label "True" at bounding box center [594, 259] width 76 height 39
click at [573, 263] on input "True" at bounding box center [571, 260] width 13 height 11
radio input "true"
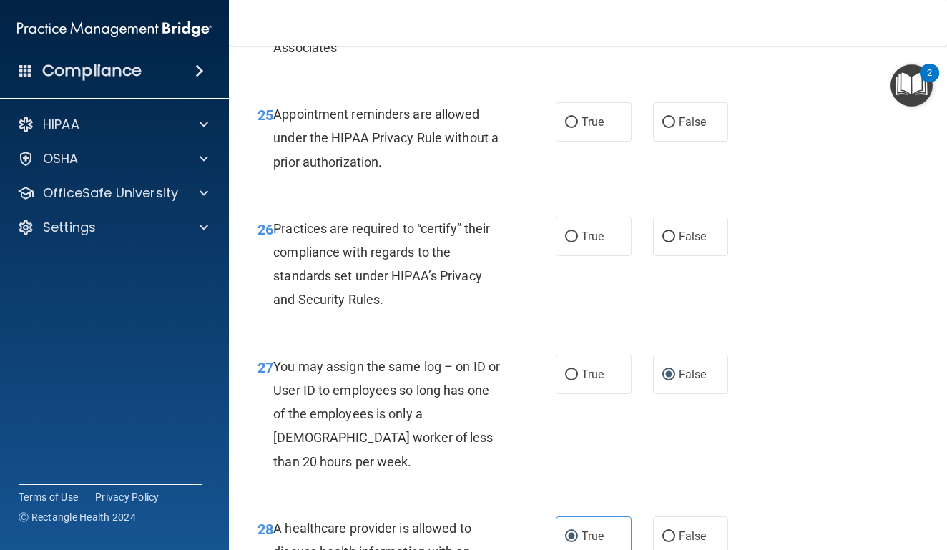
scroll to position [3514, 0]
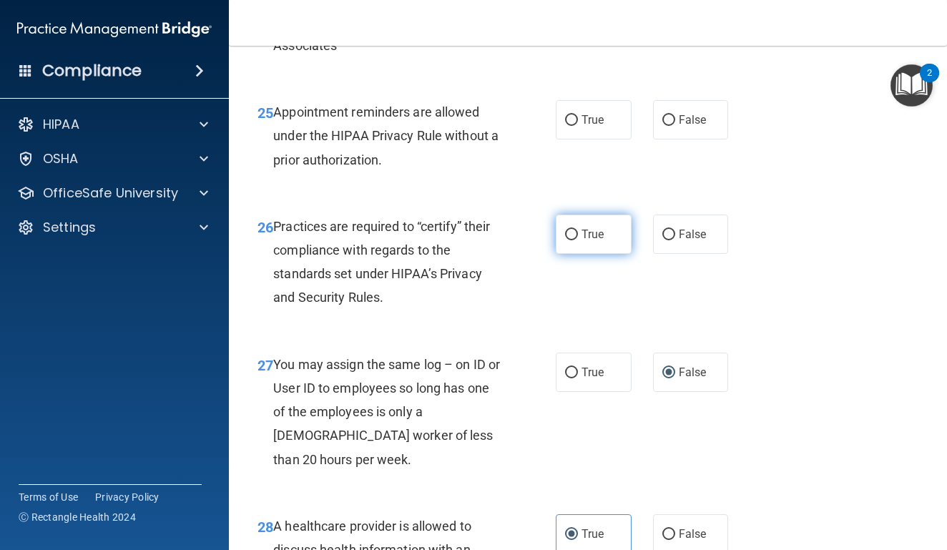
click at [585, 241] on span "True" at bounding box center [593, 234] width 22 height 14
click at [578, 240] on input "True" at bounding box center [571, 235] width 13 height 11
radio input "true"
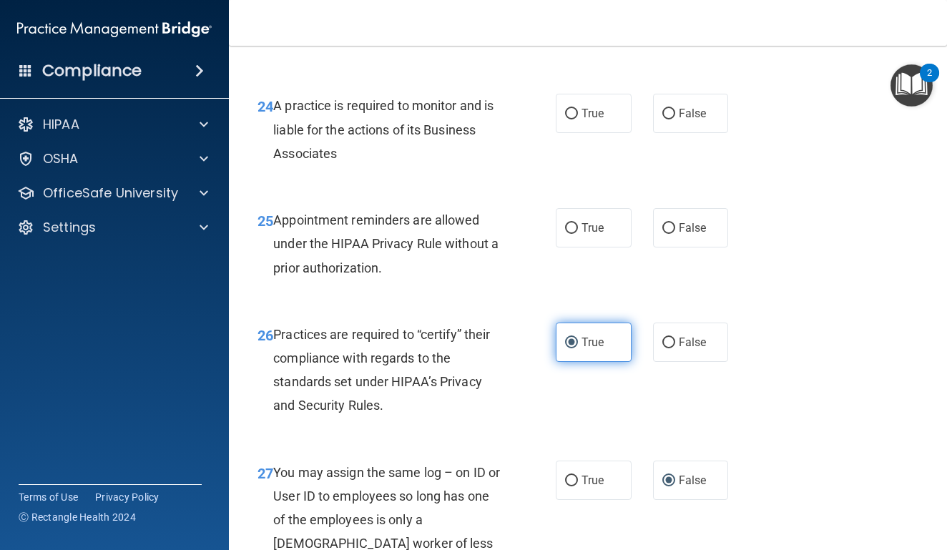
scroll to position [3407, 0]
click at [585, 234] on span "True" at bounding box center [593, 227] width 22 height 14
click at [578, 233] on input "True" at bounding box center [571, 227] width 13 height 11
radio input "true"
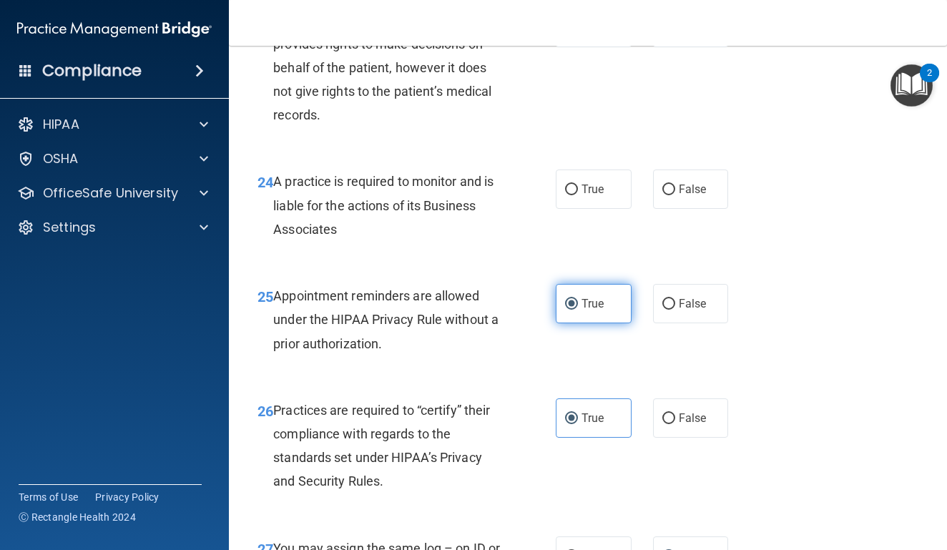
scroll to position [3331, 0]
click at [588, 195] on span "True" at bounding box center [593, 189] width 22 height 14
click at [578, 195] on input "True" at bounding box center [571, 189] width 13 height 11
radio input "true"
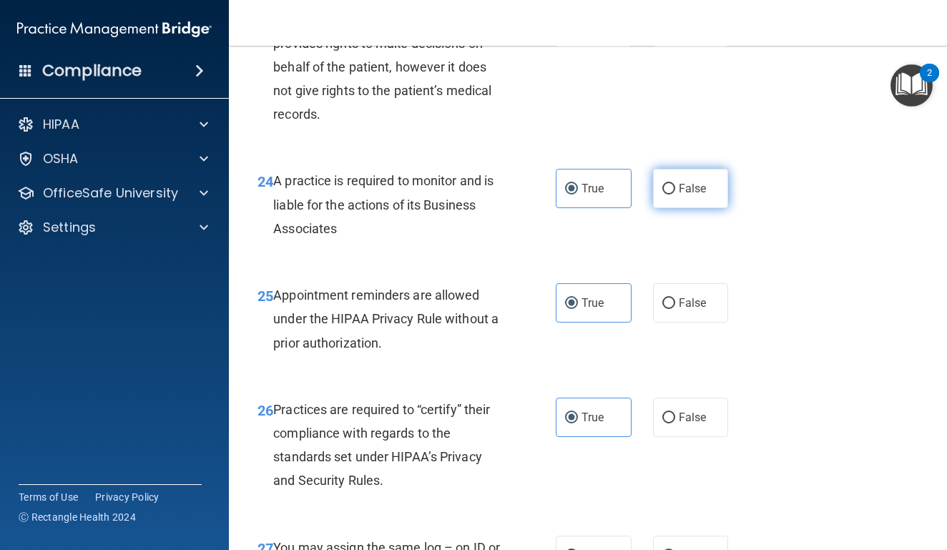
click at [667, 208] on label "False" at bounding box center [691, 188] width 76 height 39
click at [667, 195] on input "False" at bounding box center [668, 189] width 13 height 11
radio input "true"
radio input "false"
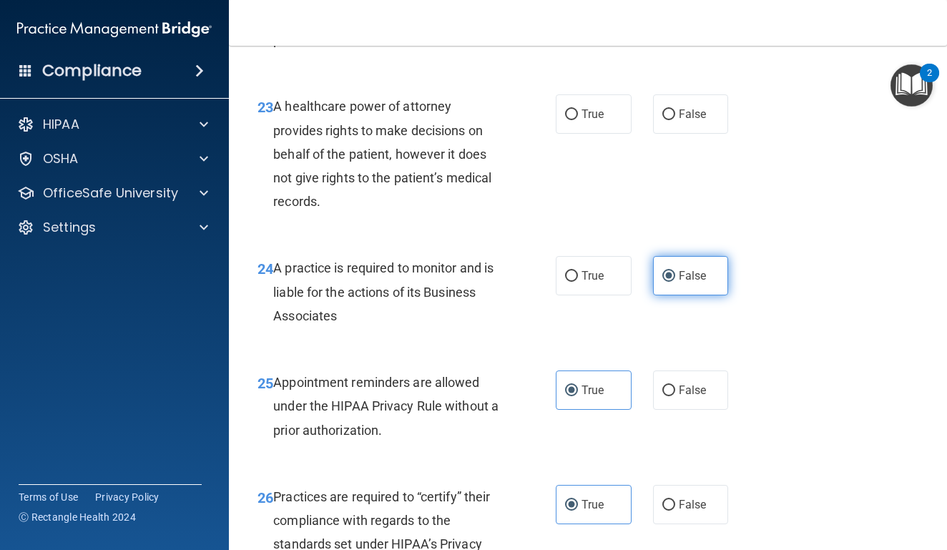
scroll to position [3211, 0]
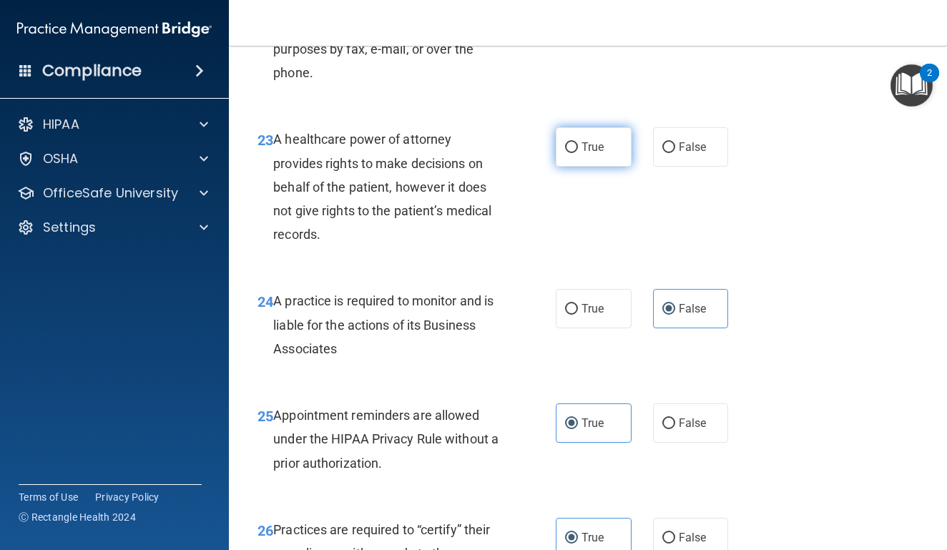
click at [619, 167] on label "True" at bounding box center [594, 146] width 76 height 39
click at [578, 153] on input "True" at bounding box center [571, 147] width 13 height 11
radio input "true"
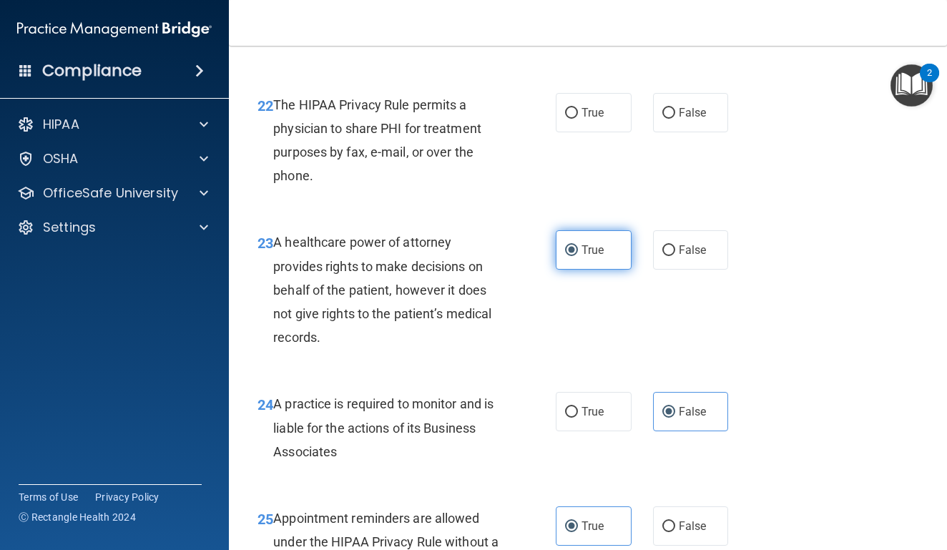
scroll to position [3106, 0]
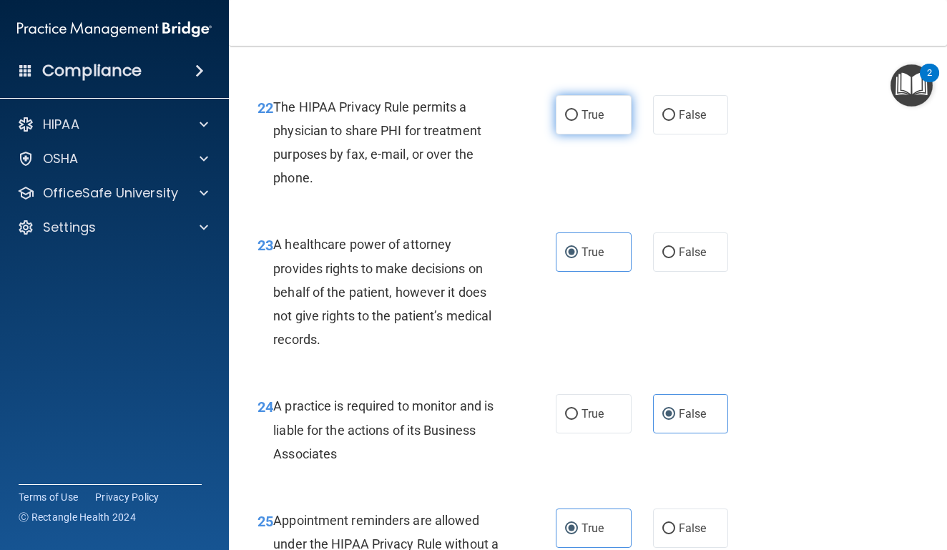
click at [590, 122] on span "True" at bounding box center [593, 115] width 22 height 14
click at [578, 121] on input "True" at bounding box center [571, 115] width 13 height 11
radio input "true"
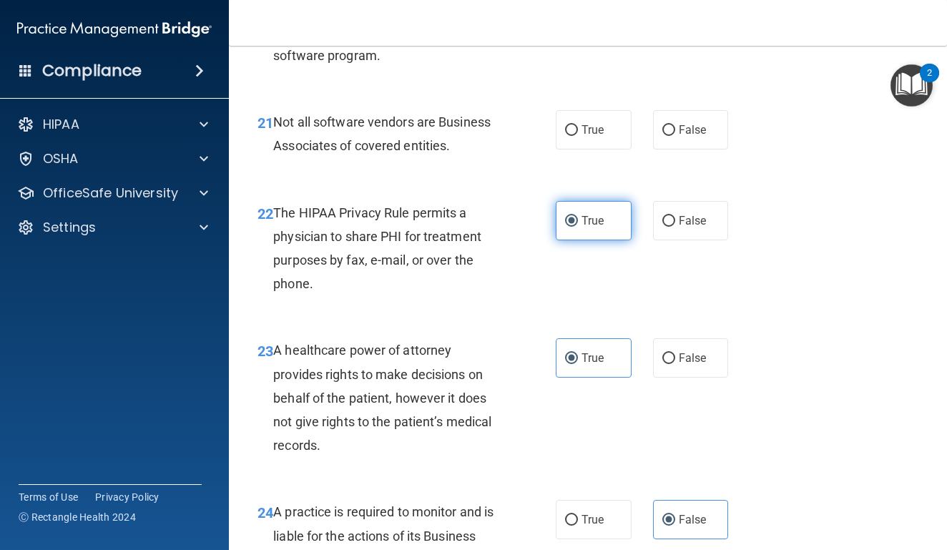
scroll to position [3001, 0]
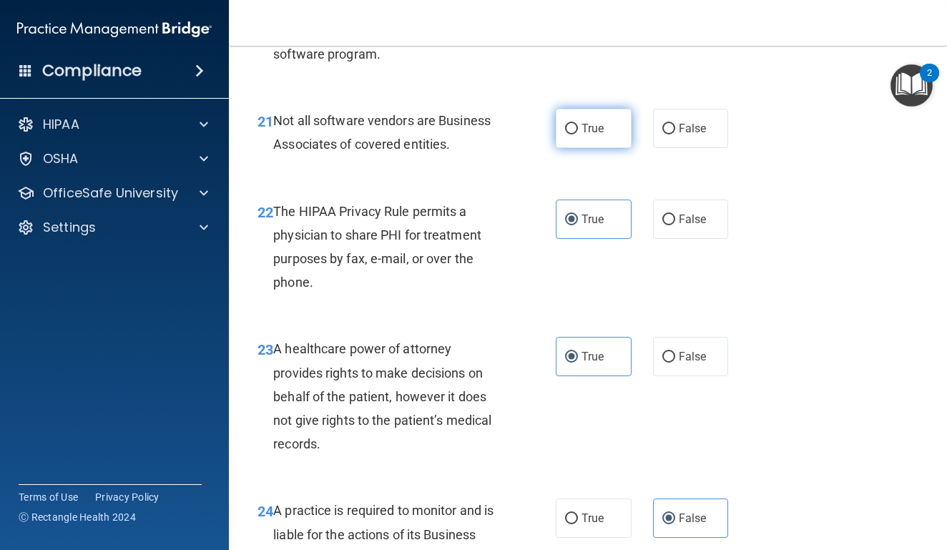
click at [589, 135] on span "True" at bounding box center [593, 129] width 22 height 14
click at [578, 134] on input "True" at bounding box center [571, 129] width 13 height 11
radio input "true"
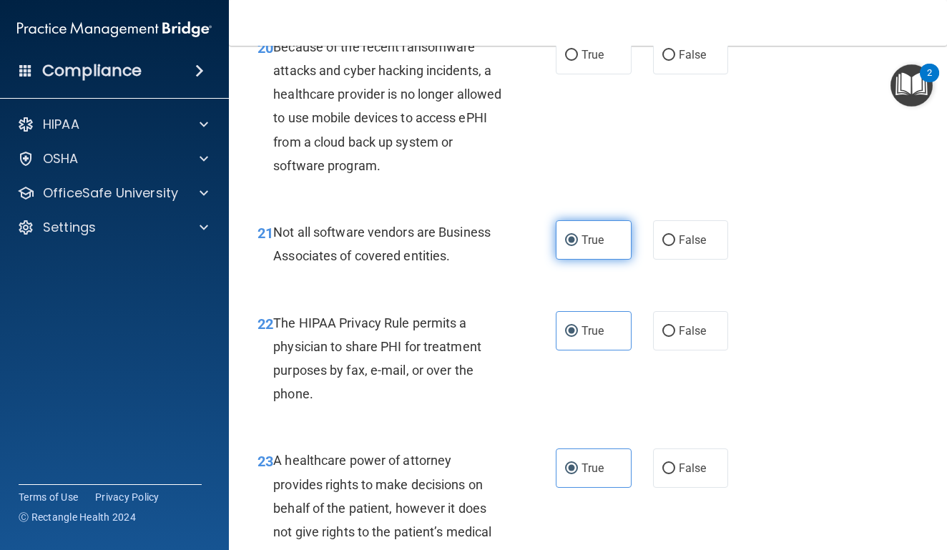
scroll to position [2889, 0]
click at [582, 62] on span "True" at bounding box center [593, 56] width 22 height 14
click at [578, 62] on input "True" at bounding box center [571, 56] width 13 height 11
radio input "true"
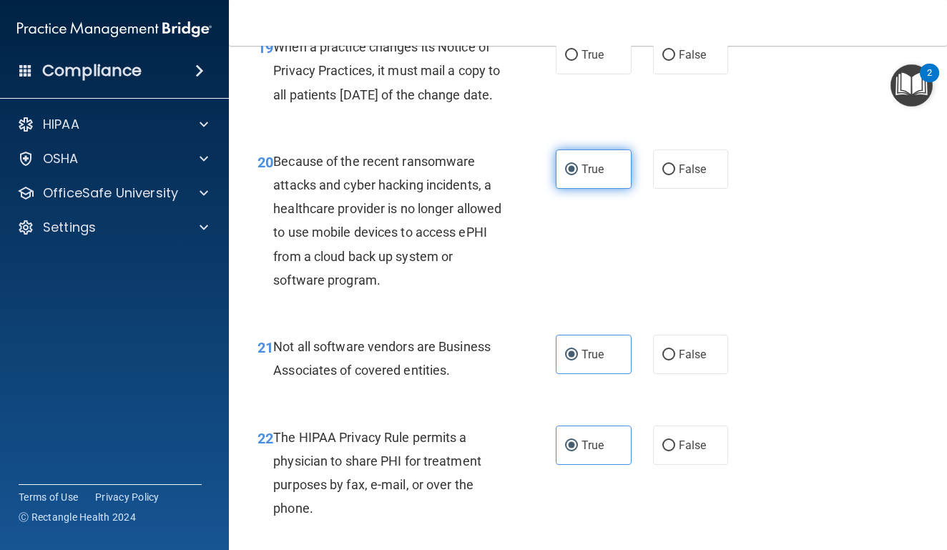
scroll to position [2764, 0]
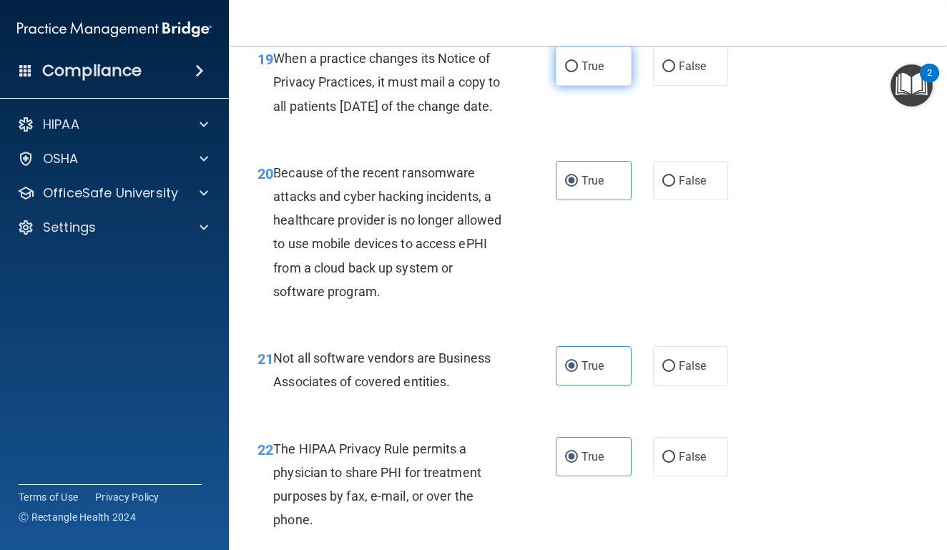
click at [590, 86] on label "True" at bounding box center [594, 65] width 76 height 39
click at [578, 72] on input "True" at bounding box center [571, 67] width 13 height 11
radio input "true"
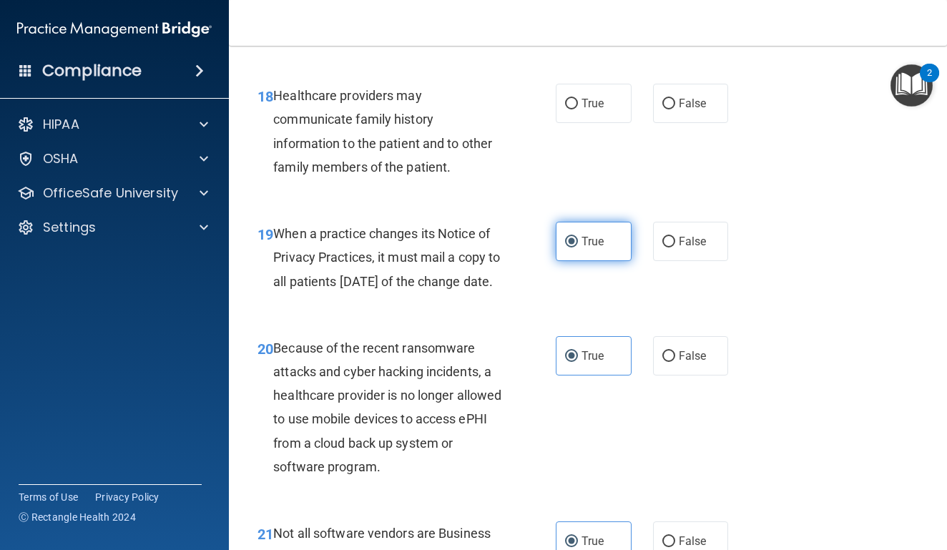
scroll to position [2585, 0]
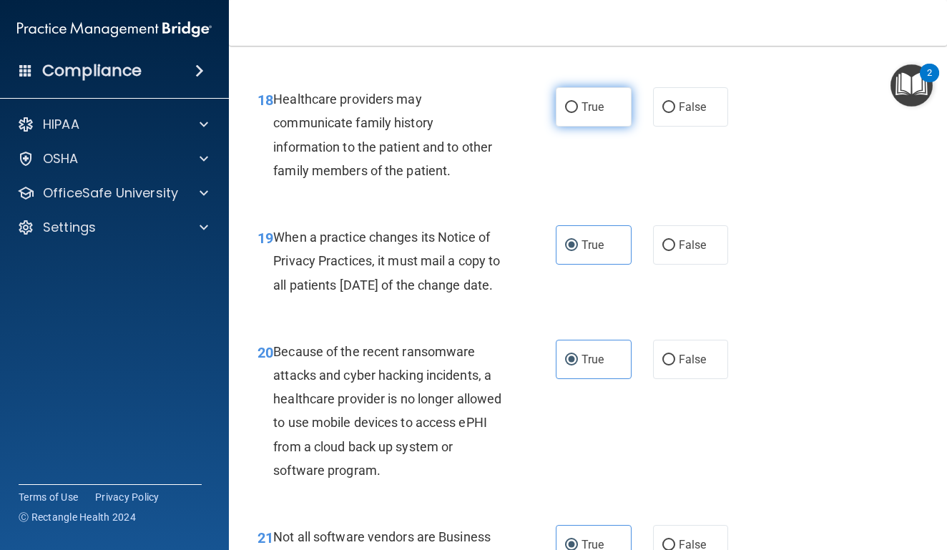
click at [602, 114] on span "True" at bounding box center [593, 107] width 22 height 14
click at [578, 113] on input "True" at bounding box center [571, 107] width 13 height 11
radio input "true"
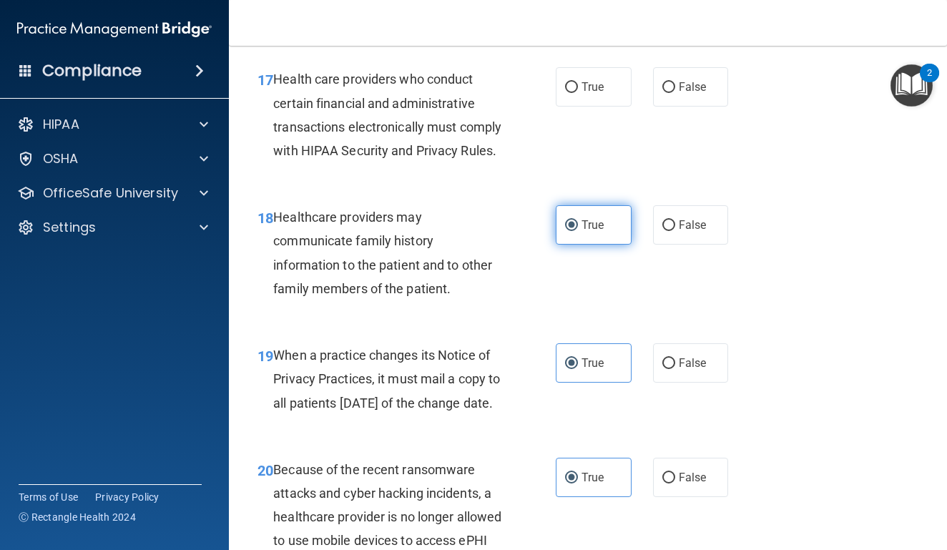
scroll to position [2469, 0]
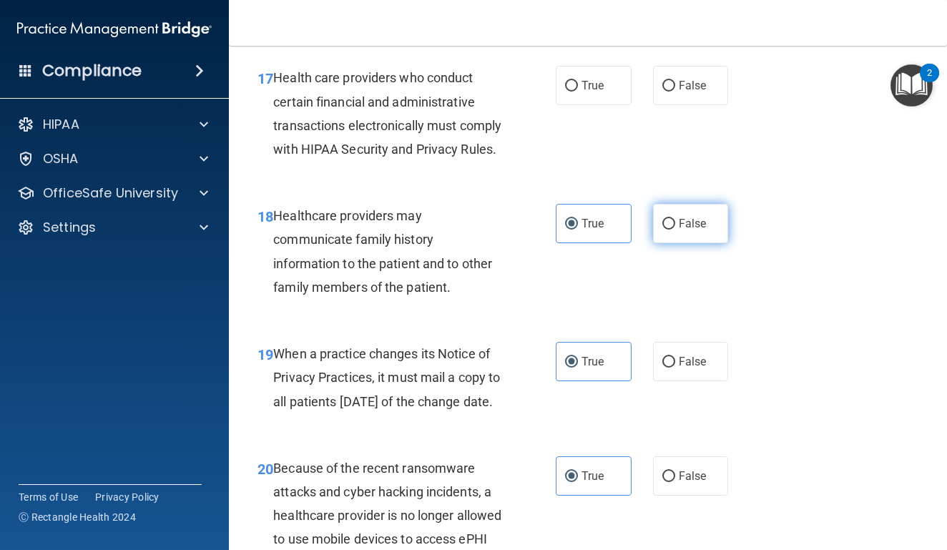
click at [685, 243] on label "False" at bounding box center [691, 223] width 76 height 39
click at [675, 230] on input "False" at bounding box center [668, 224] width 13 height 11
radio input "true"
radio input "false"
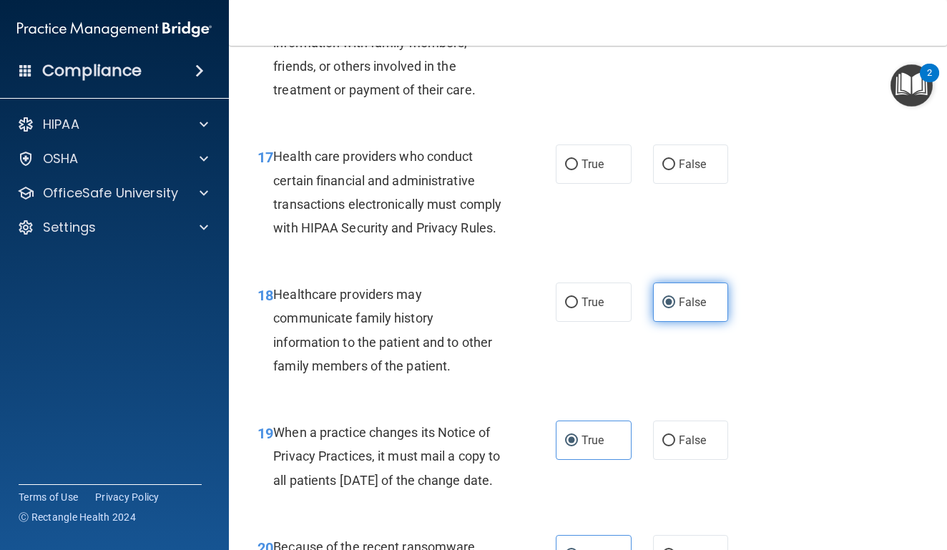
scroll to position [2383, 0]
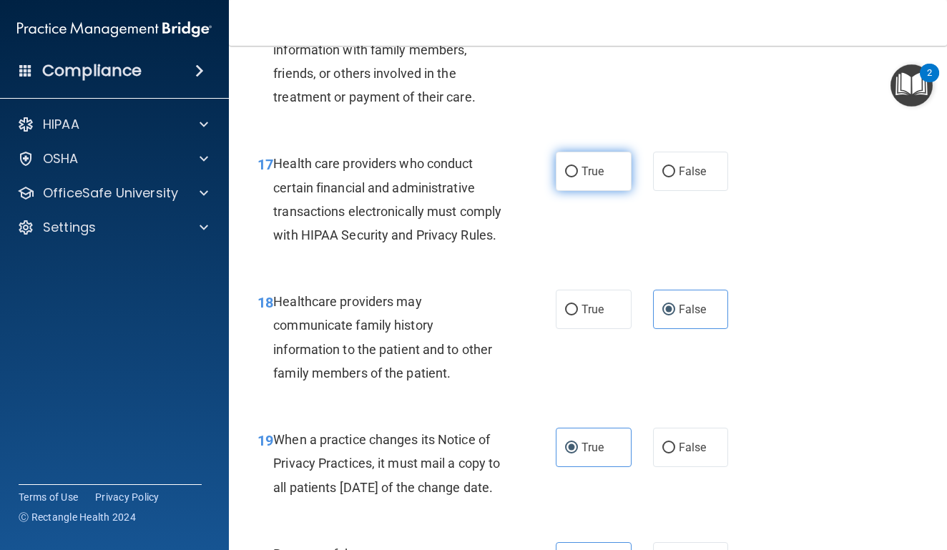
click at [585, 191] on label "True" at bounding box center [594, 171] width 76 height 39
click at [578, 177] on input "True" at bounding box center [571, 172] width 13 height 11
radio input "true"
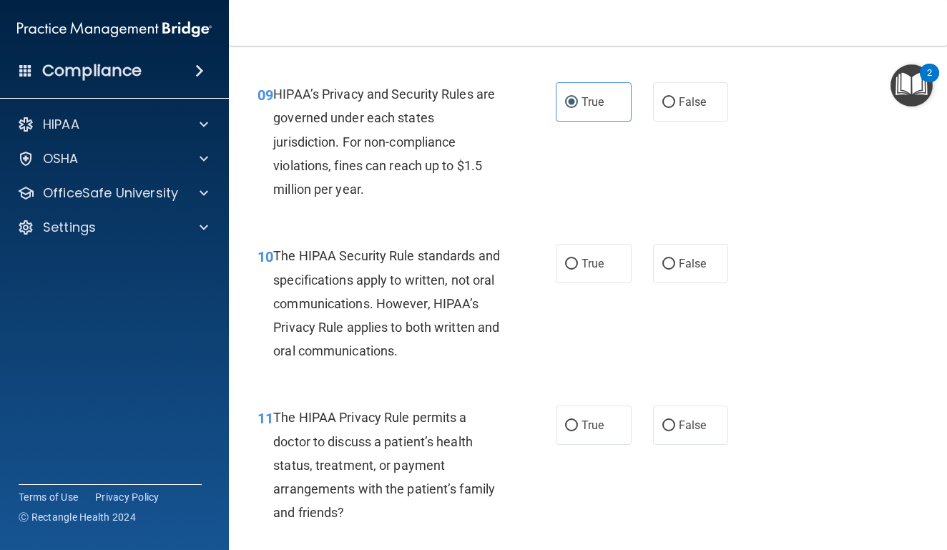
scroll to position [1231, 0]
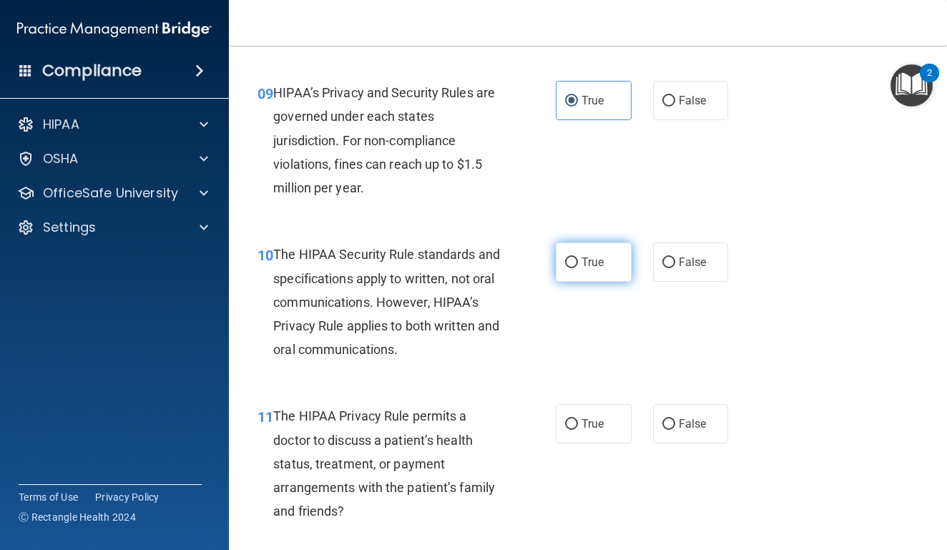
click at [582, 282] on label "True" at bounding box center [594, 261] width 76 height 39
click at [578, 268] on input "True" at bounding box center [571, 263] width 13 height 11
radio input "true"
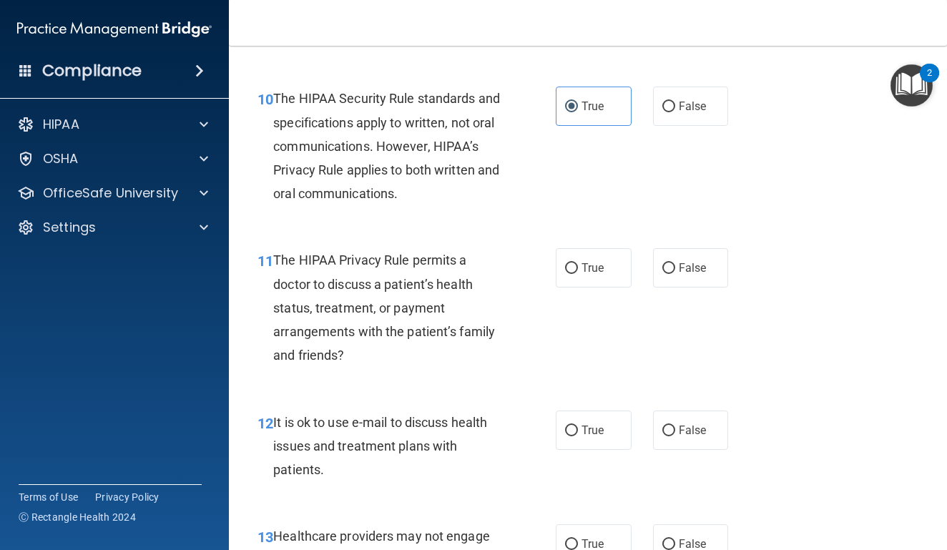
scroll to position [1396, 0]
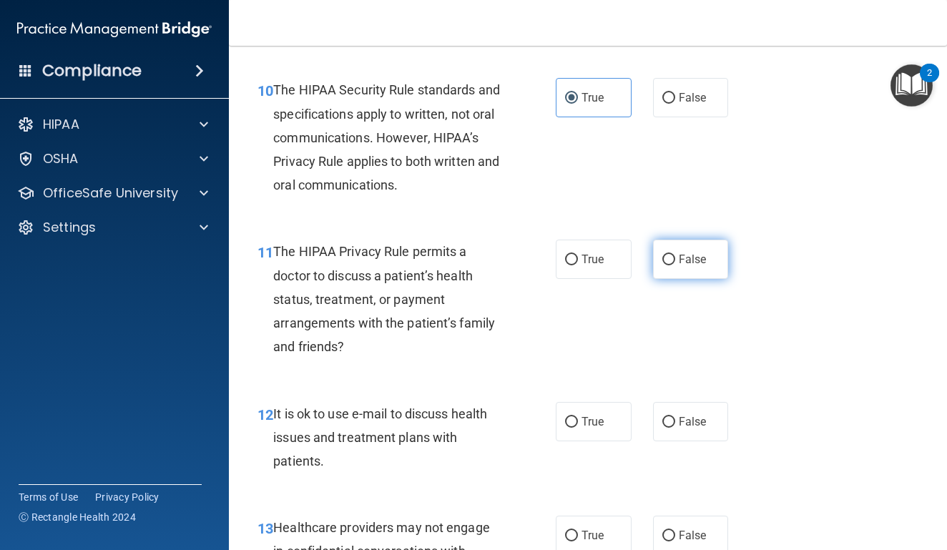
click at [687, 265] on label "False" at bounding box center [691, 259] width 76 height 39
click at [675, 265] on input "False" at bounding box center [668, 260] width 13 height 11
radio input "true"
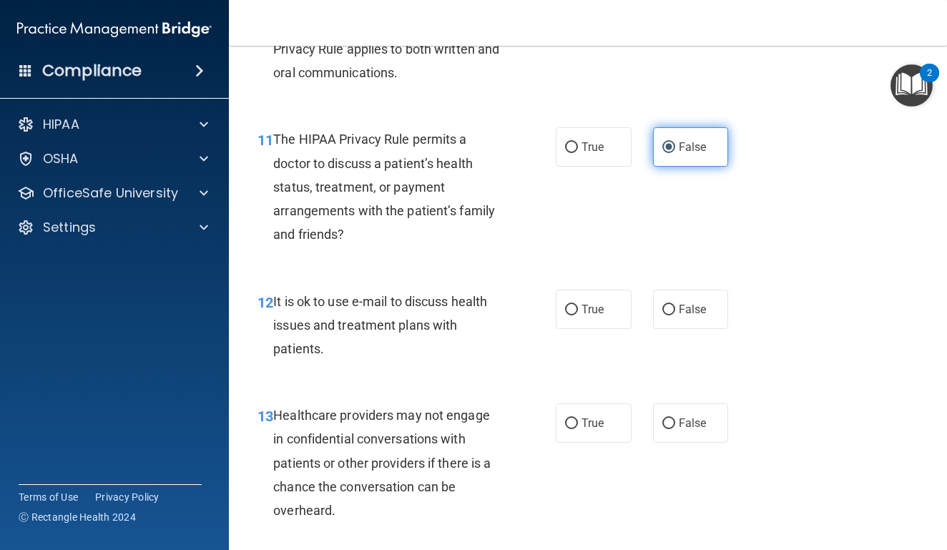
scroll to position [1509, 0]
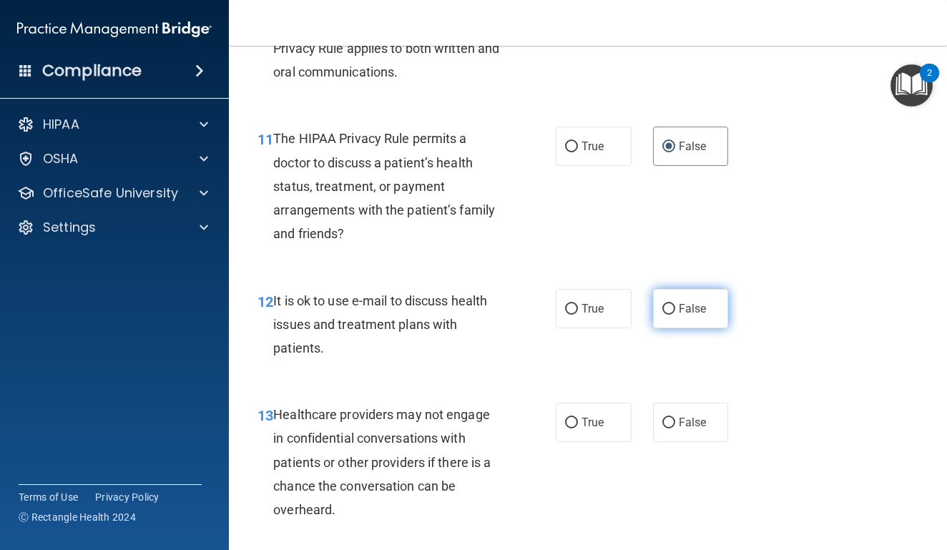
click at [667, 315] on input "False" at bounding box center [668, 309] width 13 height 11
radio input "true"
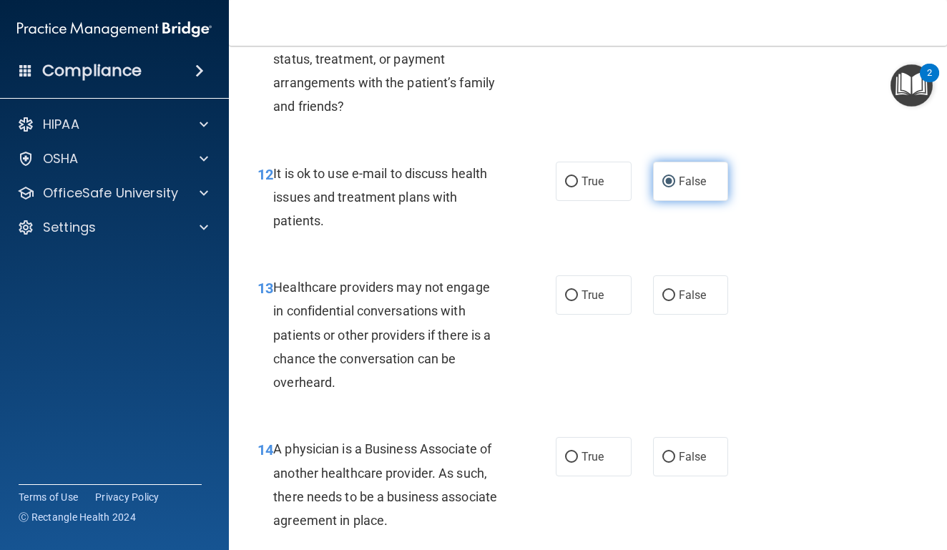
scroll to position [1640, 0]
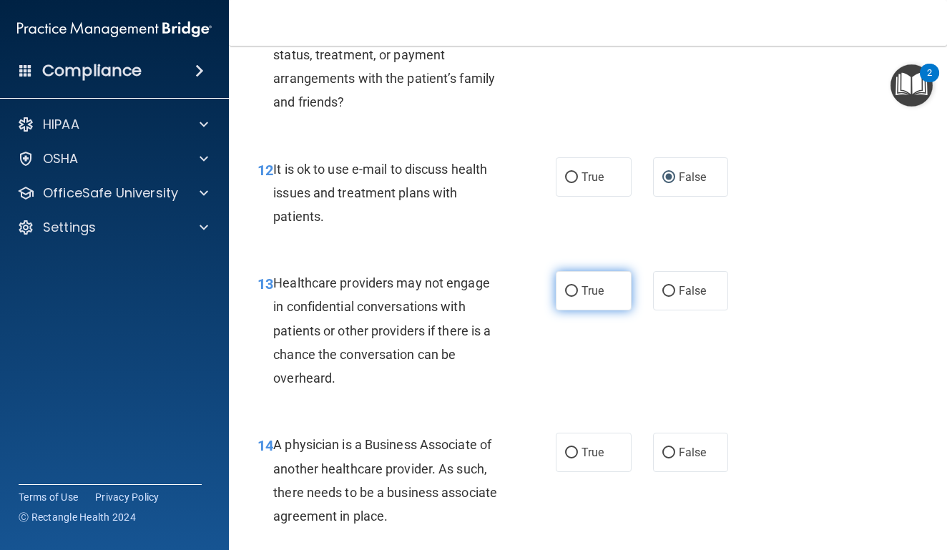
click at [591, 298] on span "True" at bounding box center [593, 291] width 22 height 14
click at [578, 297] on input "True" at bounding box center [571, 291] width 13 height 11
radio input "true"
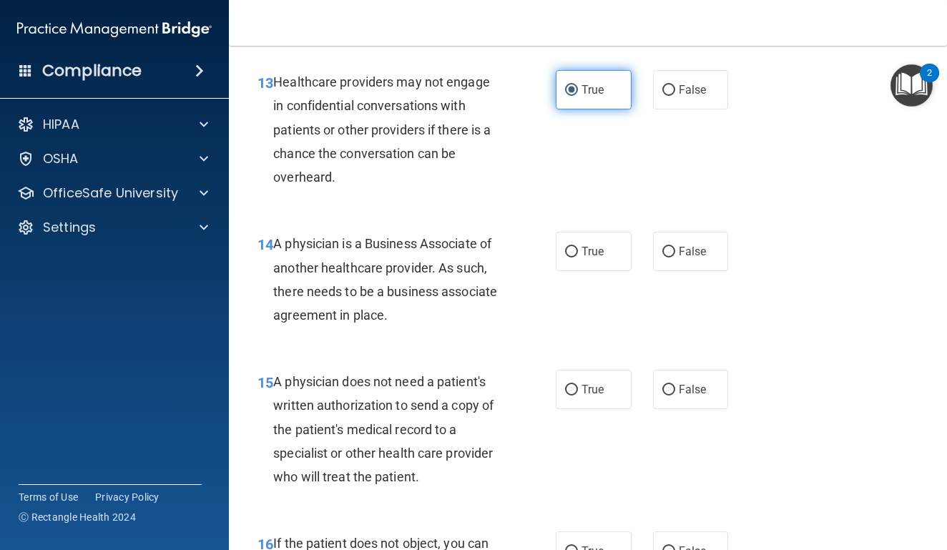
scroll to position [1842, 0]
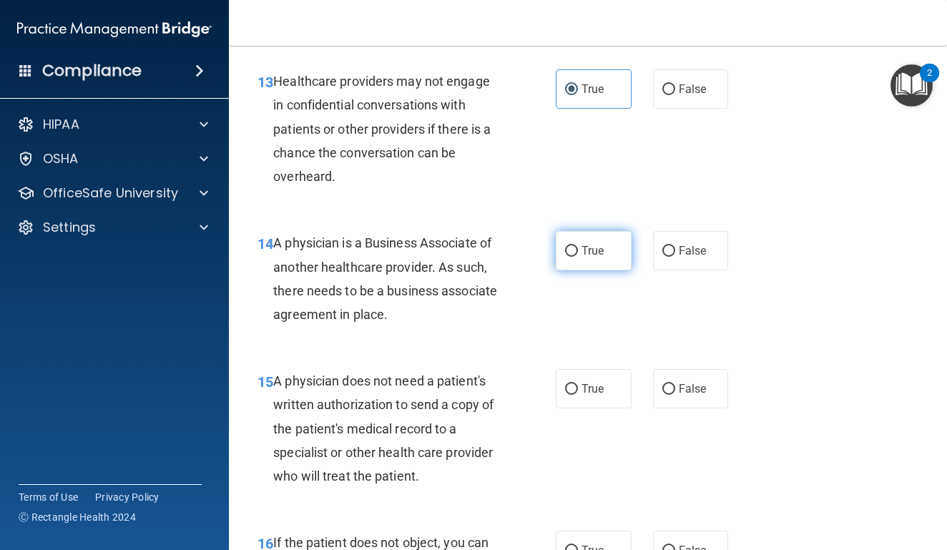
click at [590, 270] on label "True" at bounding box center [594, 250] width 76 height 39
click at [578, 257] on input "True" at bounding box center [571, 251] width 13 height 11
radio input "true"
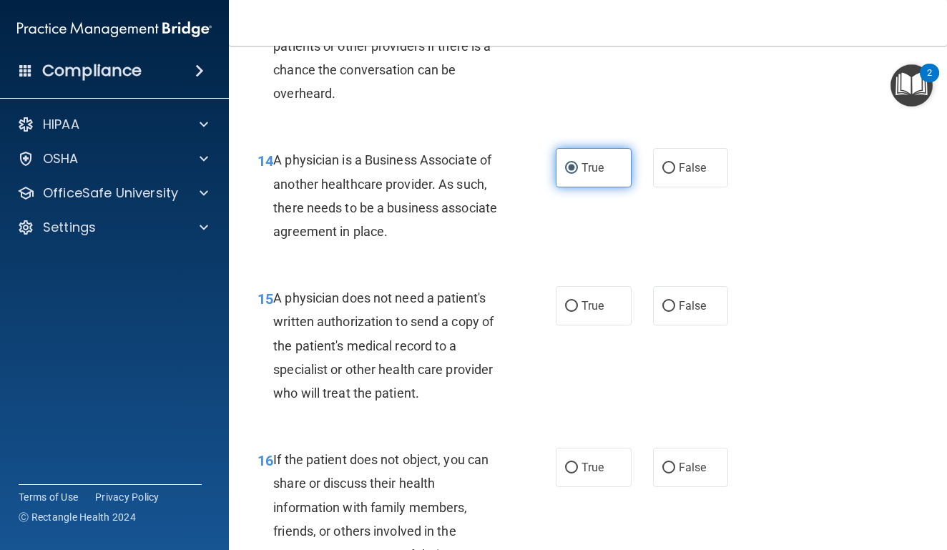
scroll to position [1926, 0]
click at [586, 307] on label "True" at bounding box center [594, 304] width 76 height 39
click at [578, 307] on input "True" at bounding box center [571, 305] width 13 height 11
radio input "true"
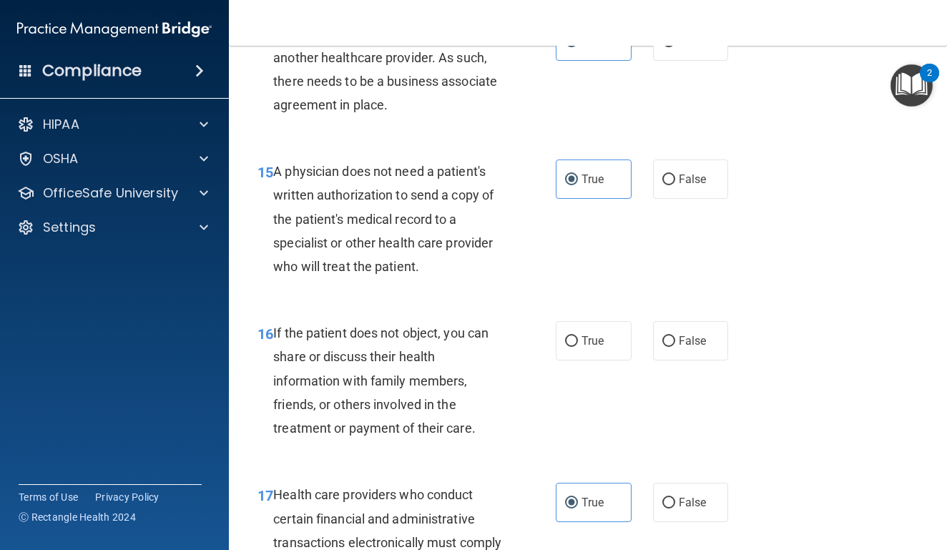
scroll to position [2054, 0]
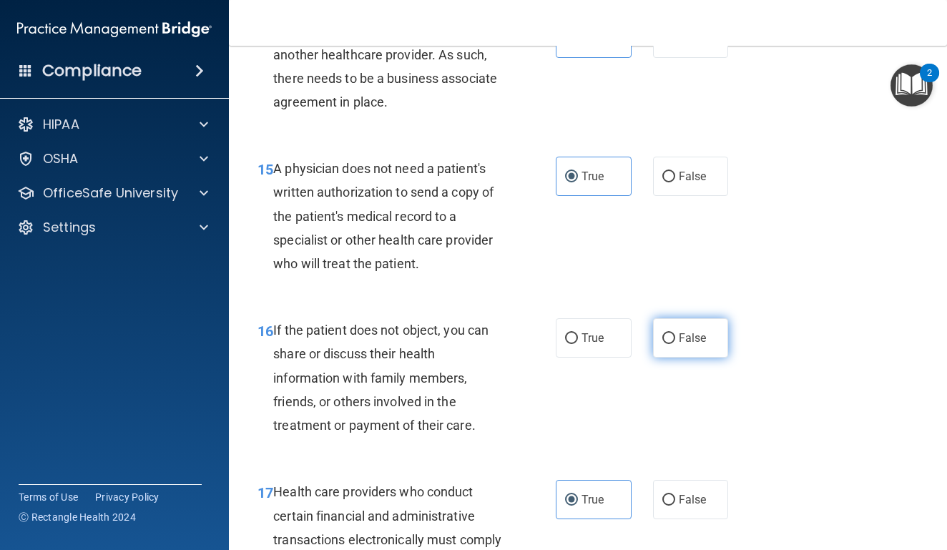
click at [660, 356] on label "False" at bounding box center [691, 337] width 76 height 39
click at [662, 344] on input "False" at bounding box center [668, 338] width 13 height 11
radio input "true"
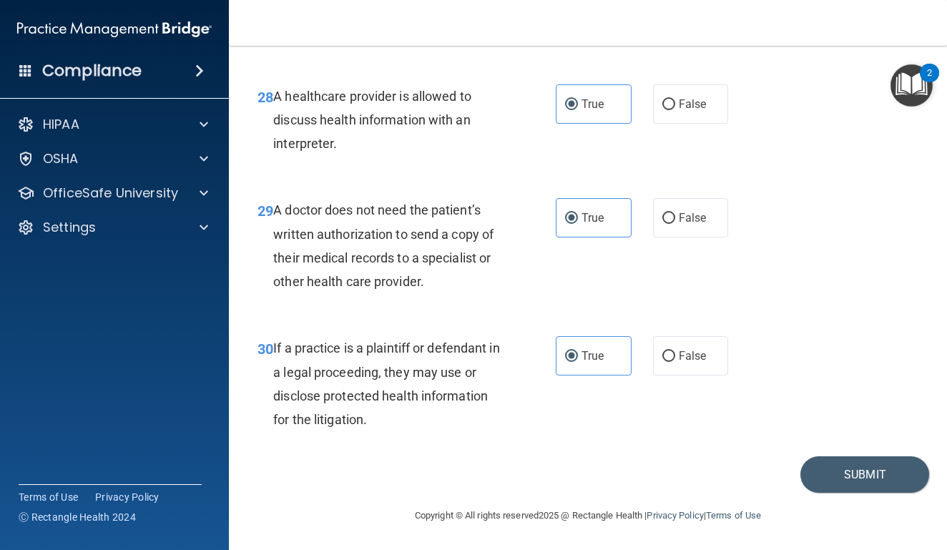
scroll to position [3994, 0]
click at [830, 486] on button "Submit" at bounding box center [864, 474] width 129 height 36
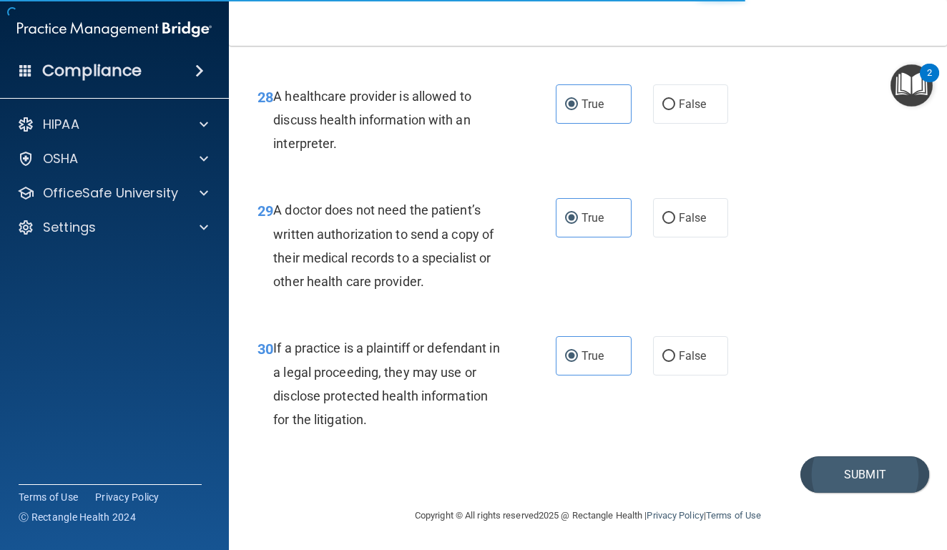
click at [830, 486] on button "Submit" at bounding box center [864, 474] width 129 height 36
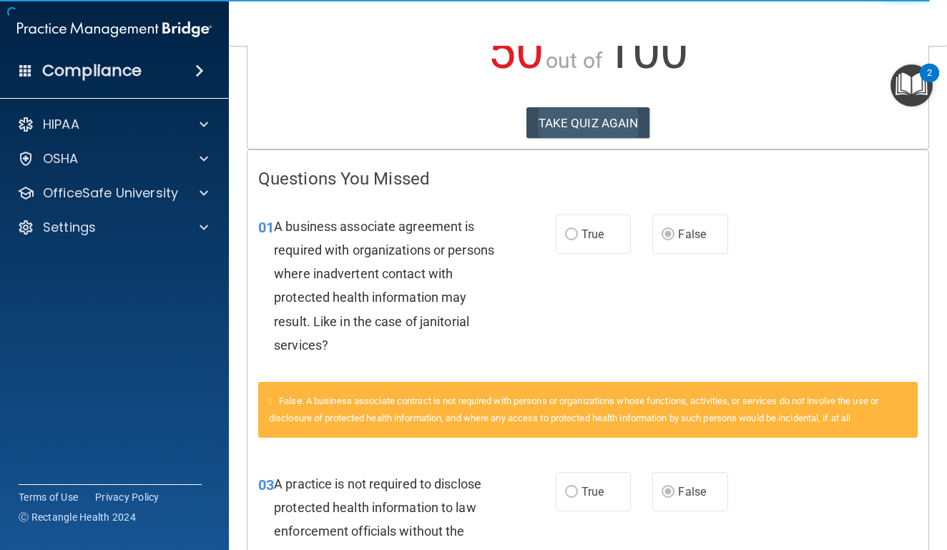
scroll to position [188, 0]
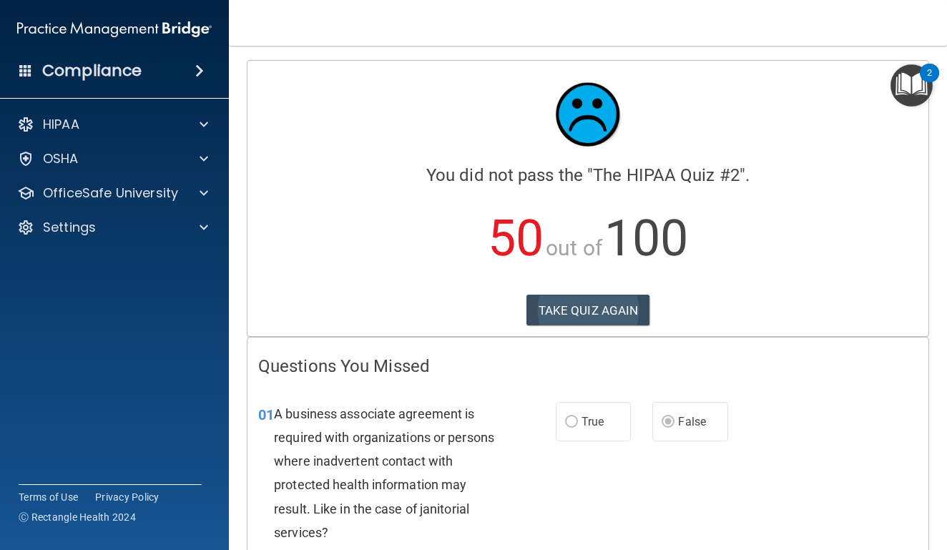
click at [580, 320] on button "TAKE QUIZ AGAIN" at bounding box center [588, 310] width 124 height 31
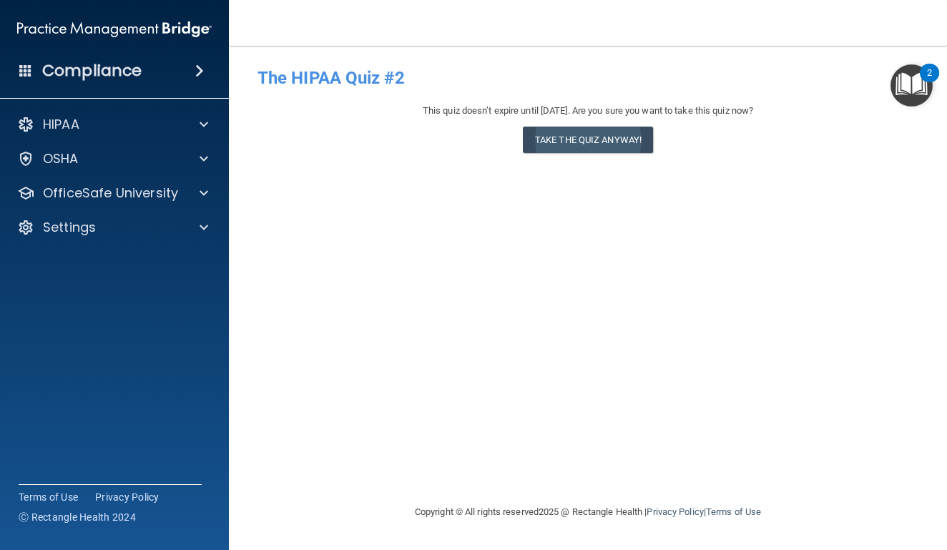
click at [593, 146] on button "Take the quiz anyway!" at bounding box center [588, 140] width 130 height 26
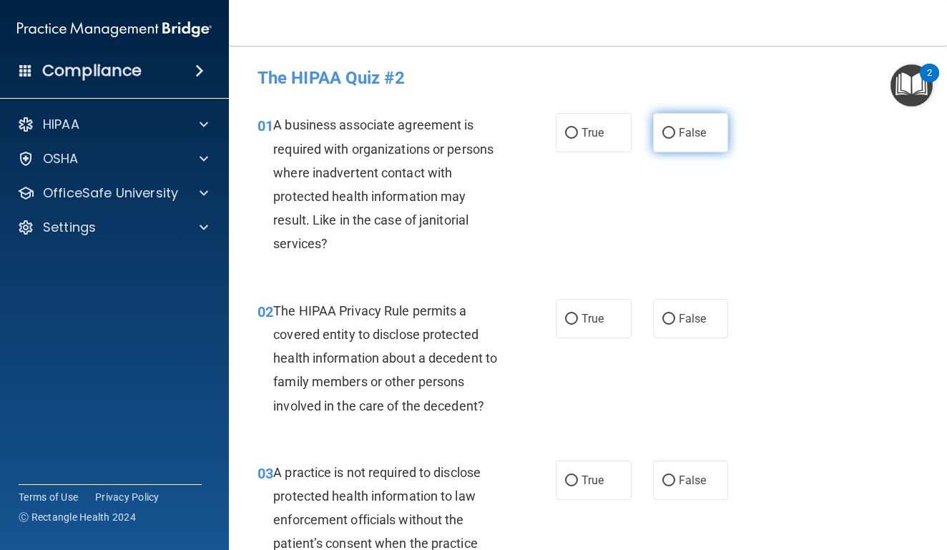
click at [692, 124] on label "False" at bounding box center [691, 132] width 76 height 39
click at [675, 128] on input "False" at bounding box center [668, 133] width 13 height 11
radio input "true"
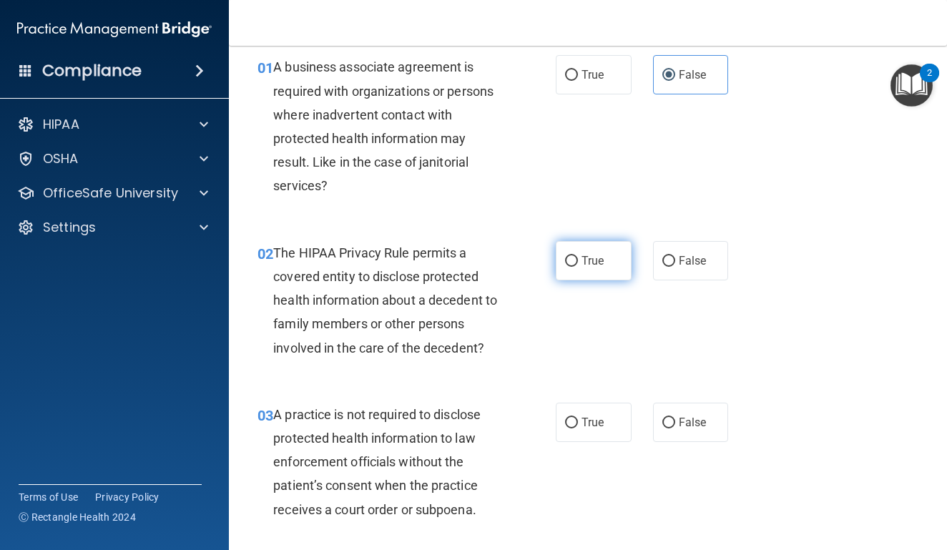
scroll to position [62, 0]
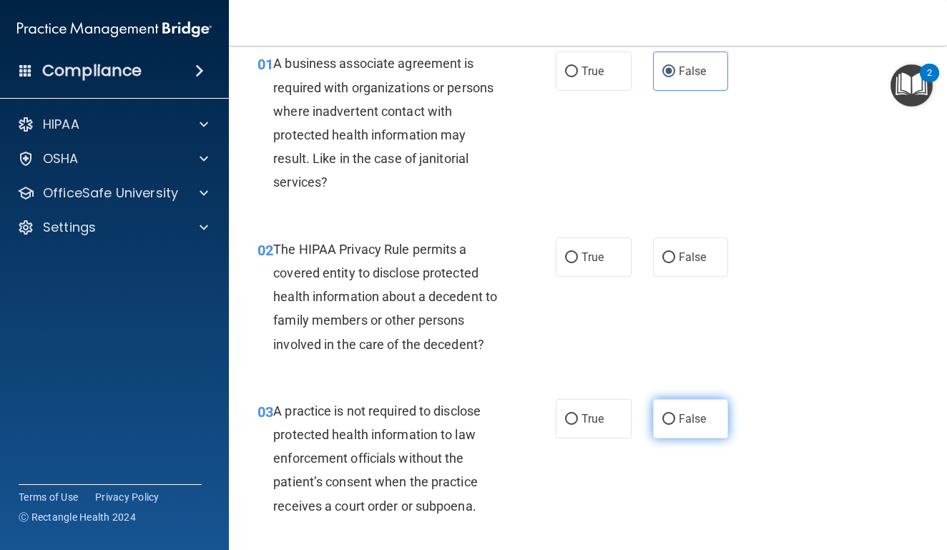
click at [672, 414] on input "False" at bounding box center [668, 419] width 13 height 11
radio input "true"
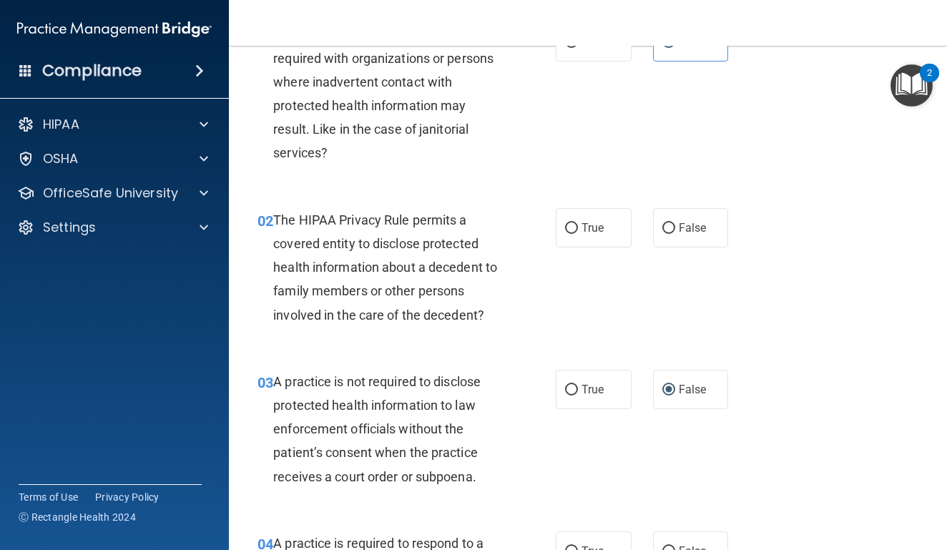
scroll to position [86, 0]
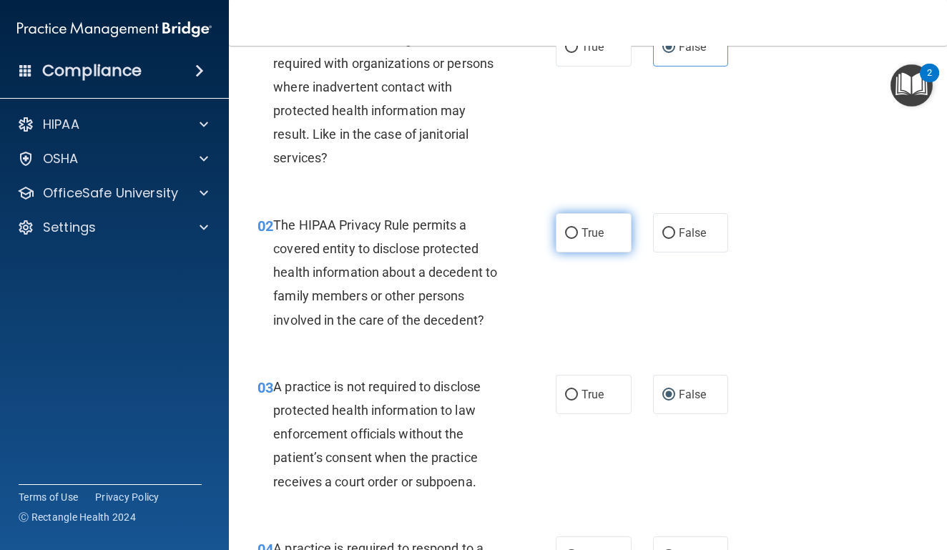
click at [590, 240] on label "True" at bounding box center [594, 232] width 76 height 39
click at [578, 239] on input "True" at bounding box center [571, 233] width 13 height 11
radio input "true"
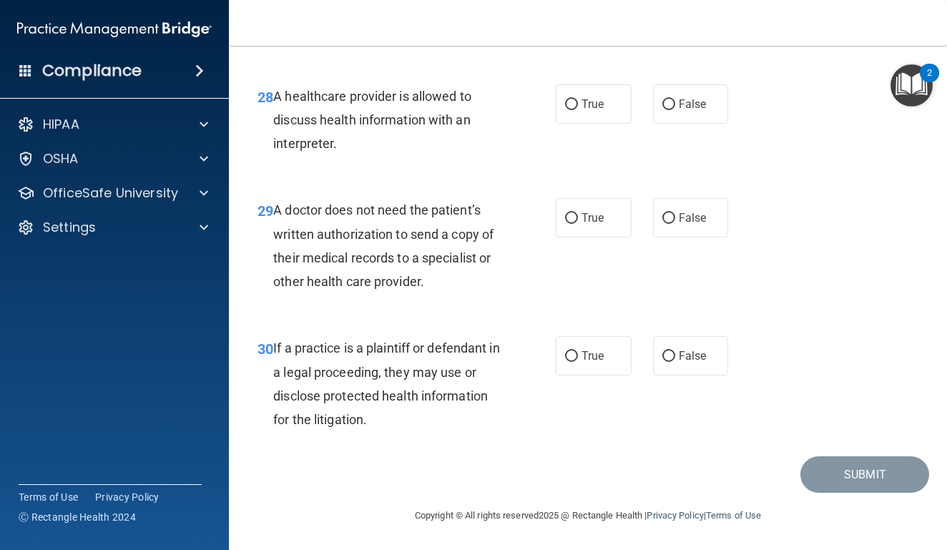
scroll to position [3994, 0]
click at [573, 350] on label "True" at bounding box center [594, 355] width 76 height 39
click at [573, 351] on input "True" at bounding box center [571, 356] width 13 height 11
radio input "true"
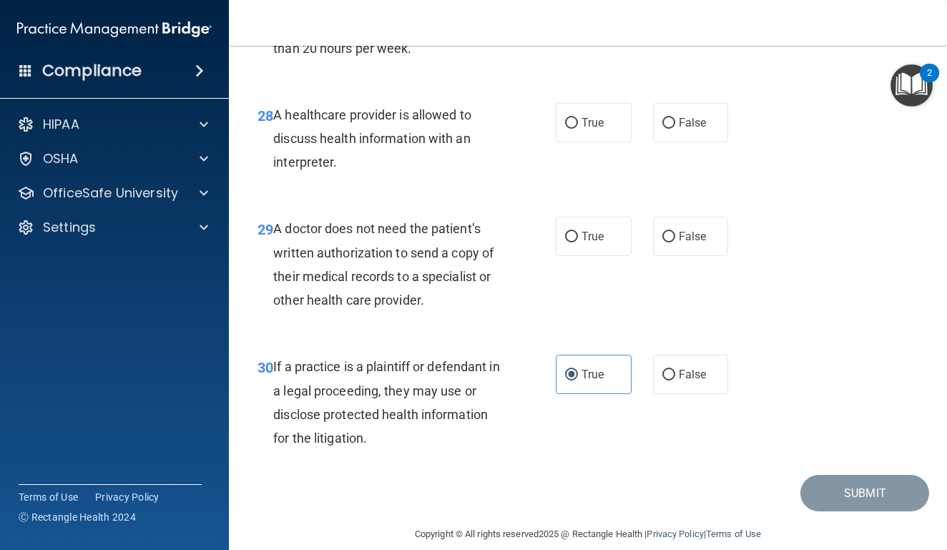
scroll to position [3916, 0]
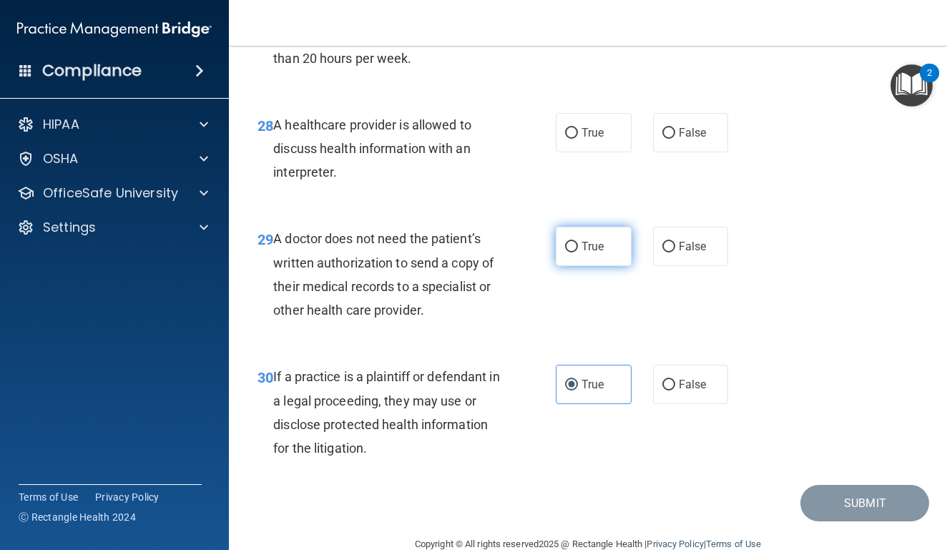
click at [591, 253] on span "True" at bounding box center [593, 247] width 22 height 14
click at [578, 253] on input "True" at bounding box center [571, 247] width 13 height 11
radio input "true"
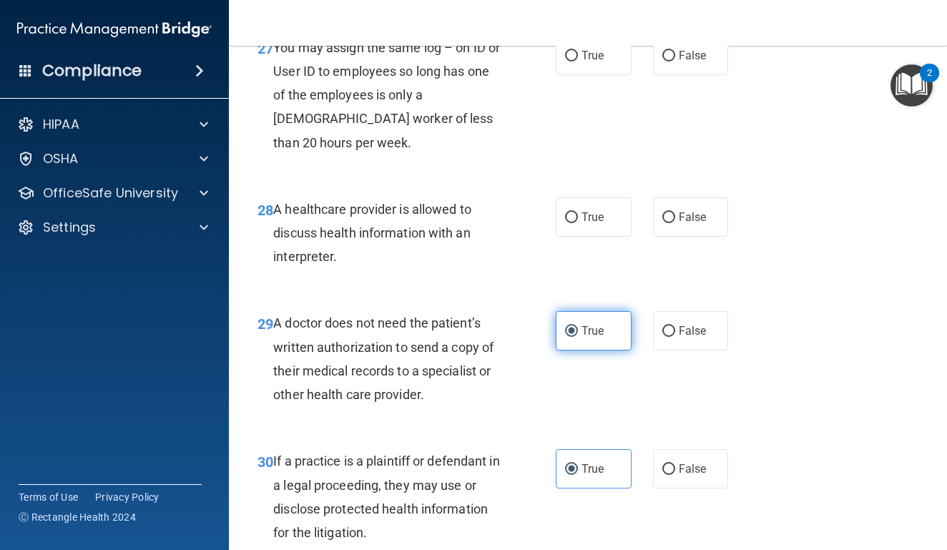
scroll to position [3828, 0]
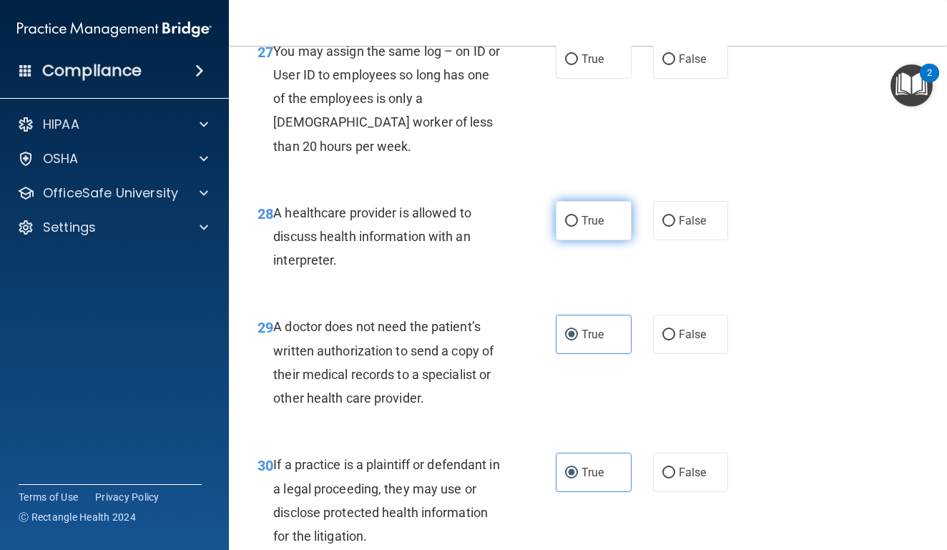
click at [588, 240] on label "True" at bounding box center [594, 220] width 76 height 39
click at [578, 227] on input "True" at bounding box center [571, 221] width 13 height 11
radio input "true"
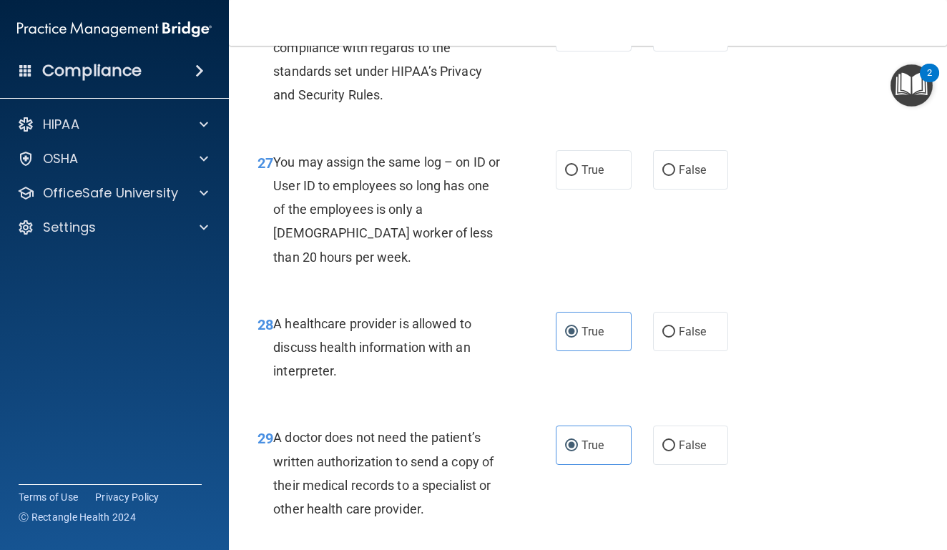
scroll to position [3718, 0]
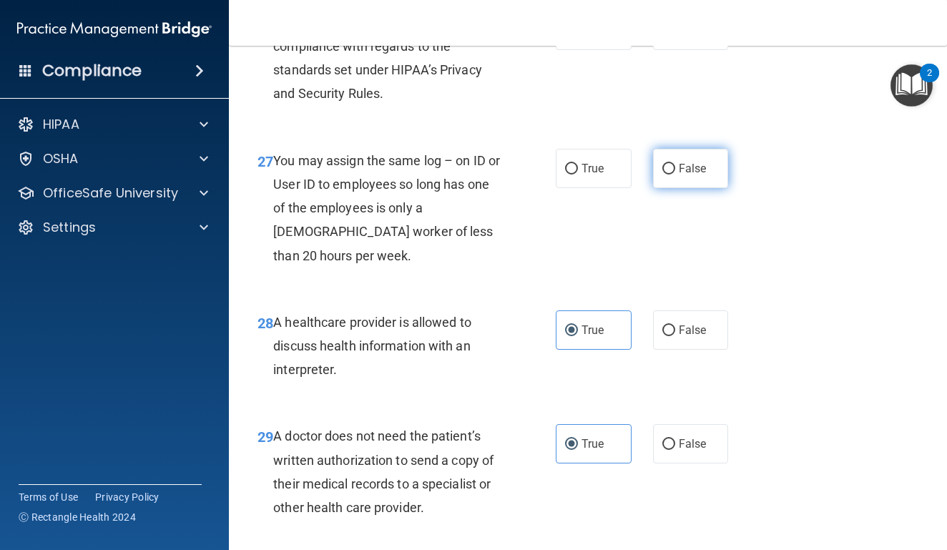
click at [685, 175] on span "False" at bounding box center [693, 169] width 28 height 14
click at [675, 175] on input "False" at bounding box center [668, 169] width 13 height 11
radio input "true"
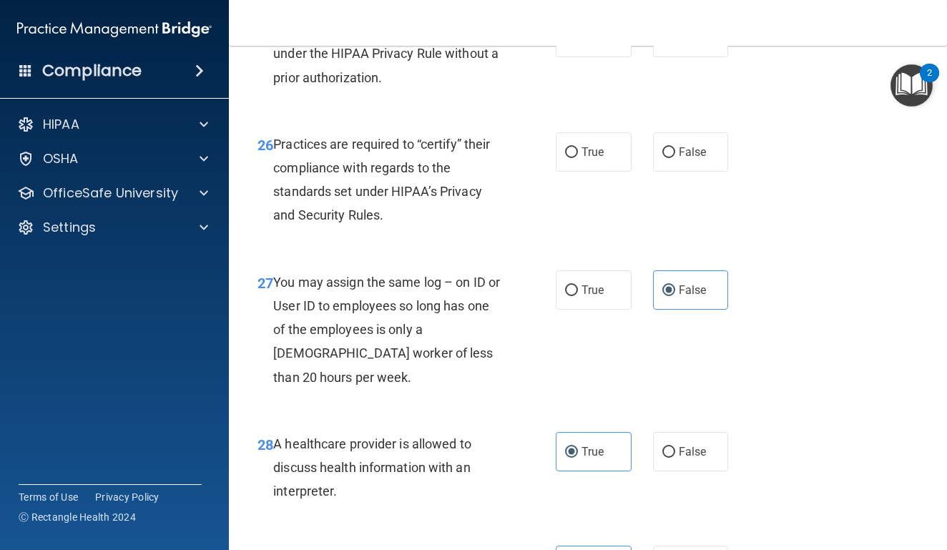
scroll to position [3597, 0]
click at [658, 171] on label "False" at bounding box center [691, 151] width 76 height 39
click at [662, 157] on input "False" at bounding box center [668, 152] width 13 height 11
radio input "true"
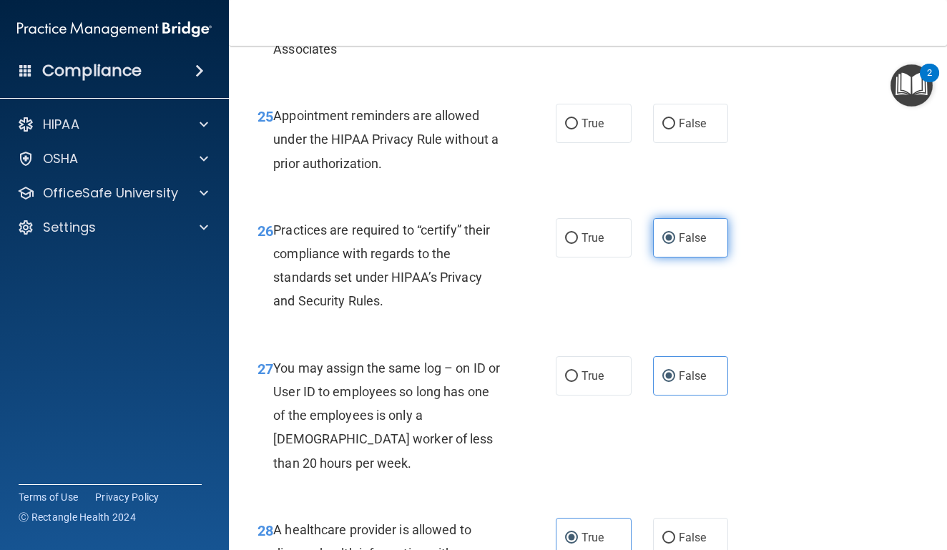
scroll to position [3490, 0]
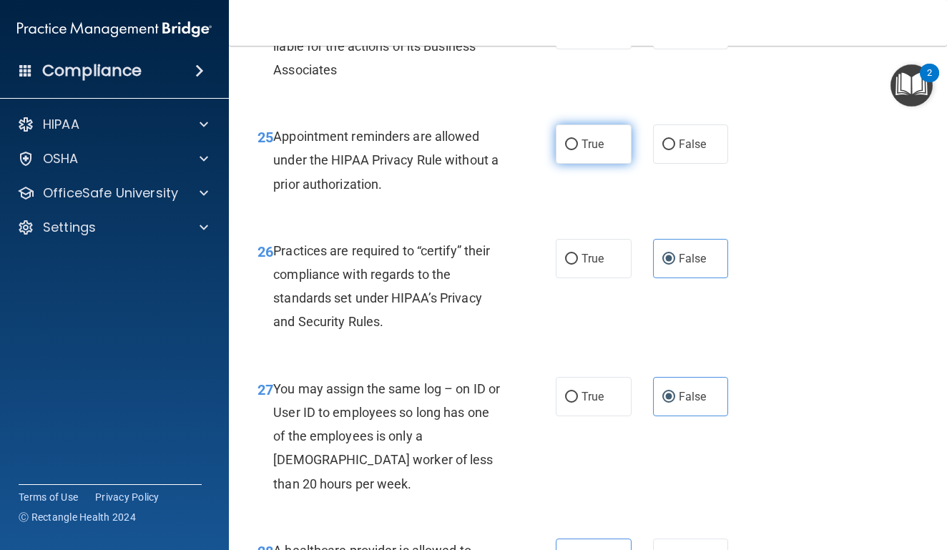
click at [586, 164] on label "True" at bounding box center [594, 143] width 76 height 39
click at [578, 150] on input "True" at bounding box center [571, 144] width 13 height 11
radio input "true"
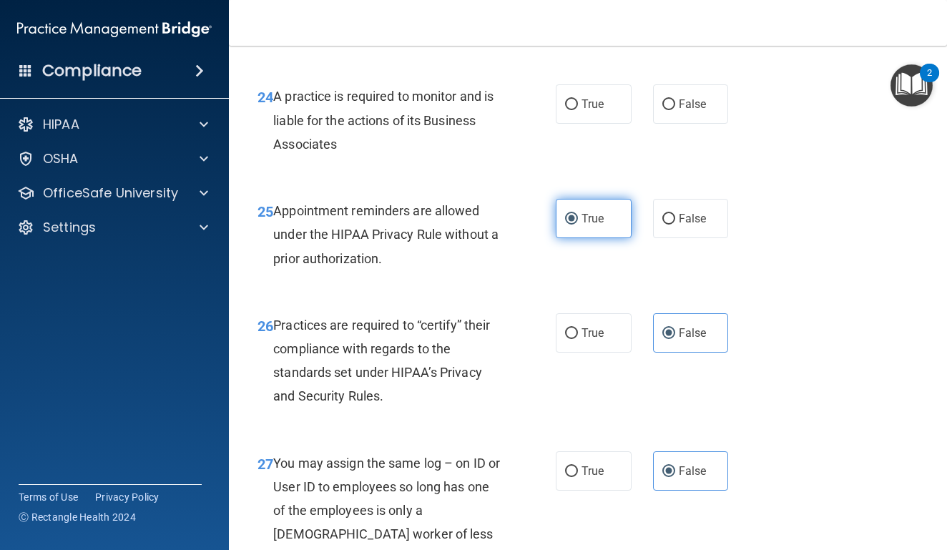
scroll to position [3402, 0]
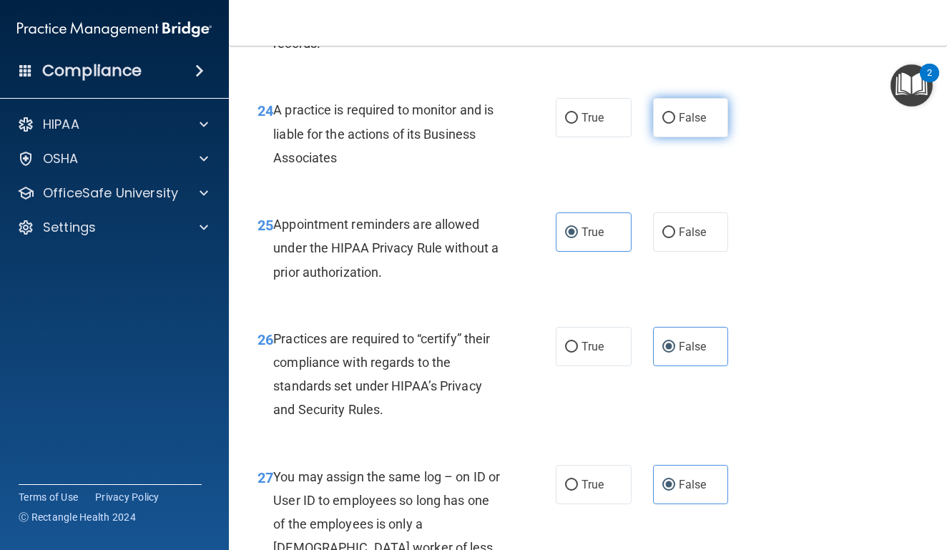
click at [671, 124] on input "False" at bounding box center [668, 118] width 13 height 11
radio input "true"
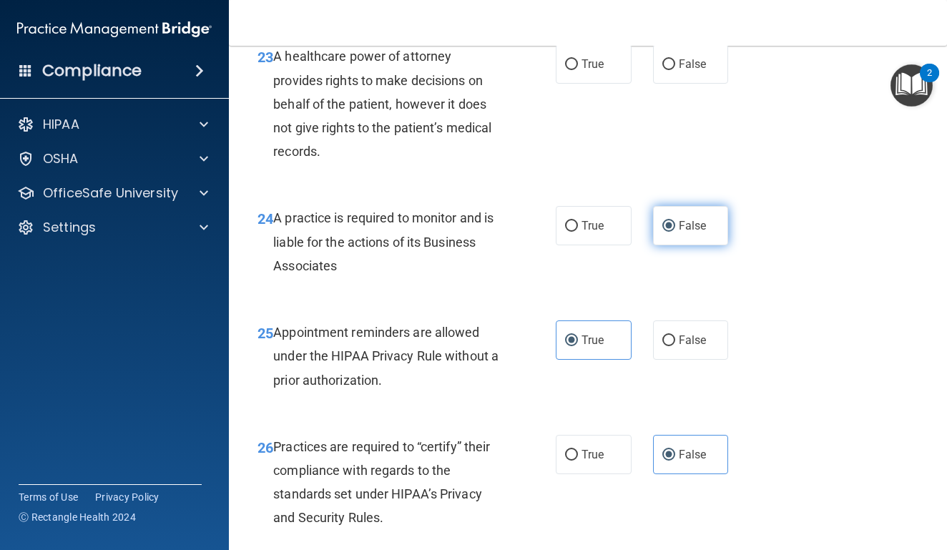
scroll to position [3293, 0]
click at [689, 84] on label "False" at bounding box center [691, 64] width 76 height 39
click at [675, 71] on input "False" at bounding box center [668, 65] width 13 height 11
radio input "true"
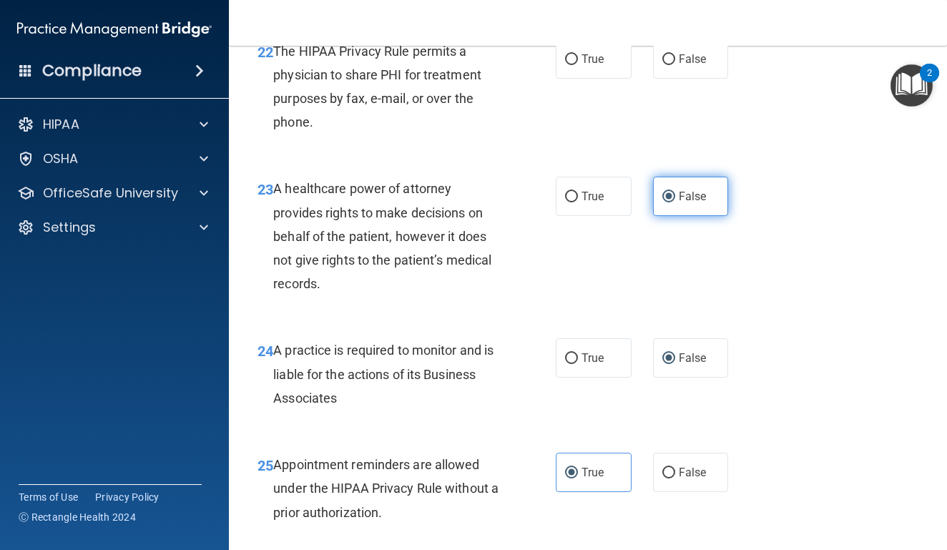
scroll to position [3144, 0]
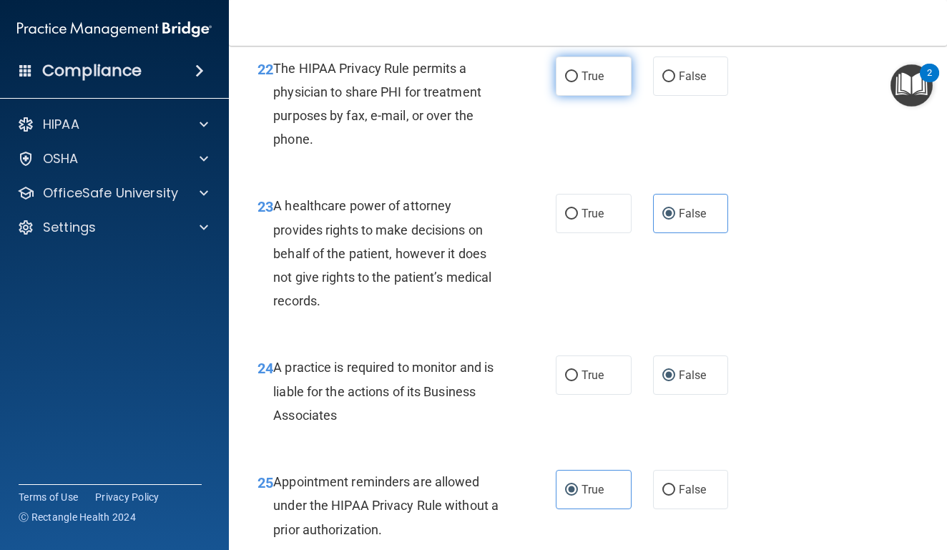
click at [595, 83] on span "True" at bounding box center [593, 76] width 22 height 14
click at [578, 82] on input "True" at bounding box center [571, 77] width 13 height 11
radio input "true"
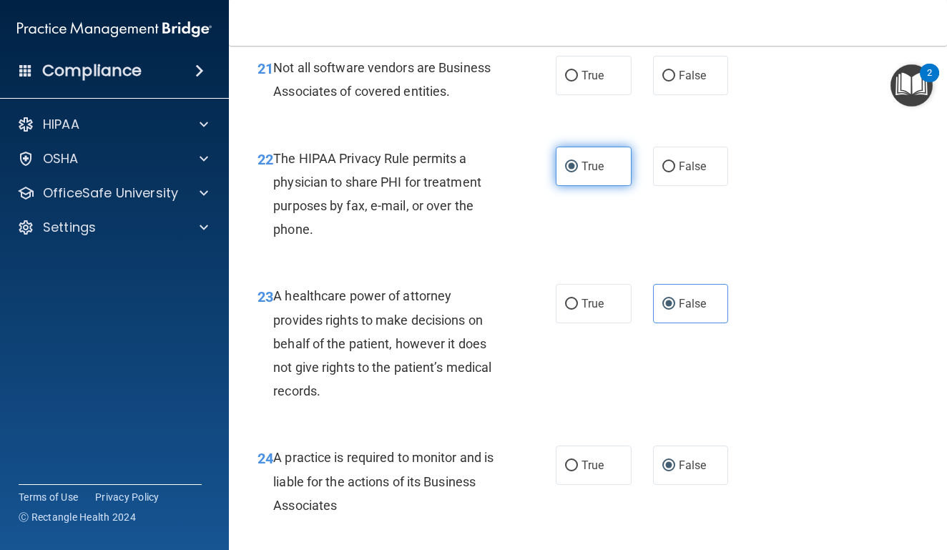
scroll to position [3019, 0]
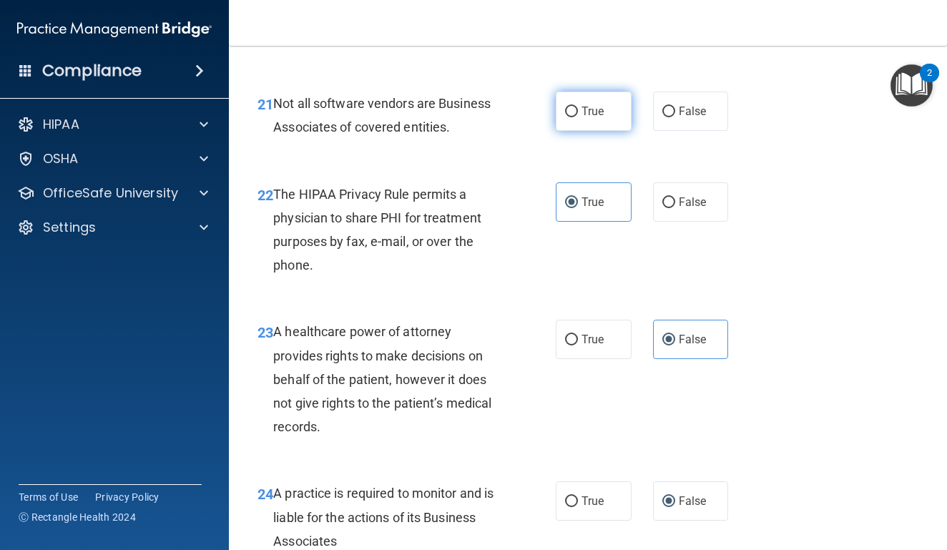
click at [602, 118] on span "True" at bounding box center [593, 111] width 22 height 14
click at [578, 117] on input "True" at bounding box center [571, 112] width 13 height 11
radio input "true"
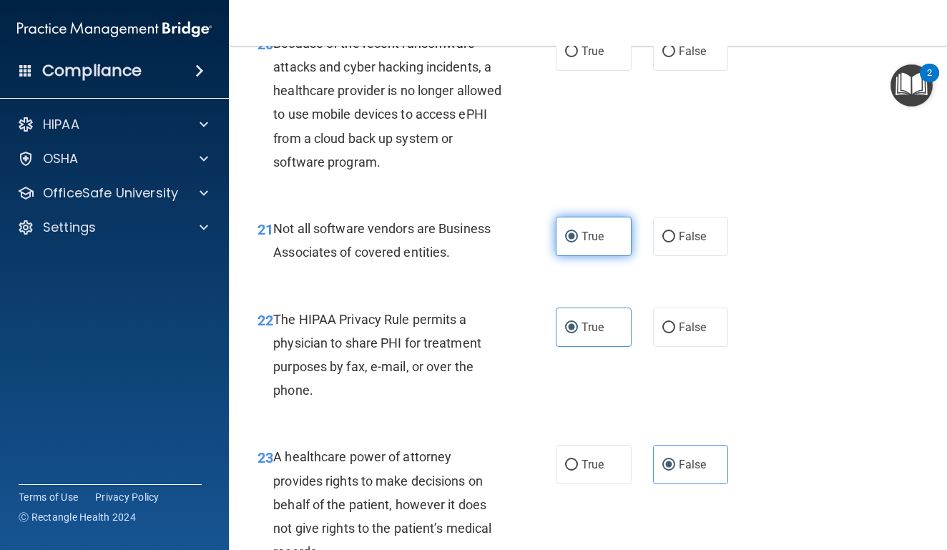
scroll to position [2888, 0]
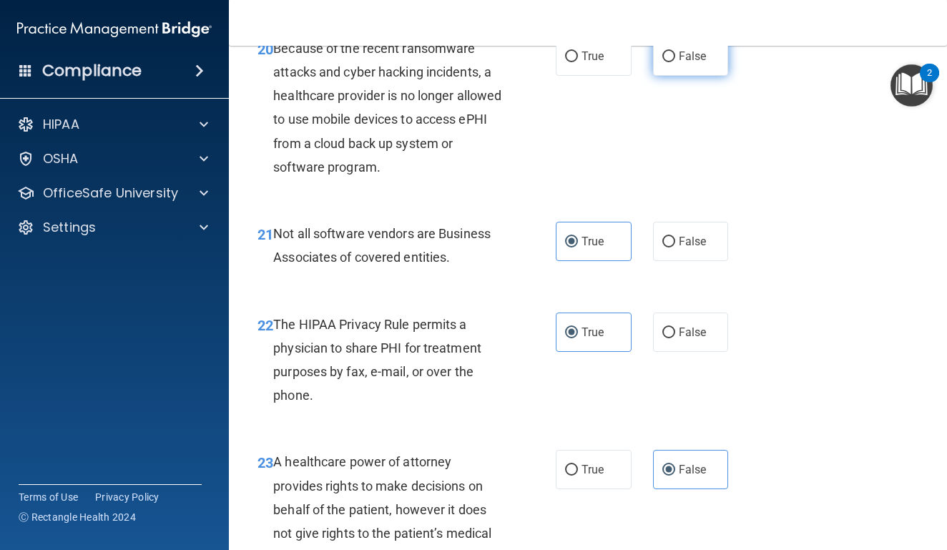
click at [669, 76] on label "False" at bounding box center [691, 55] width 76 height 39
click at [669, 62] on input "False" at bounding box center [668, 57] width 13 height 11
radio input "true"
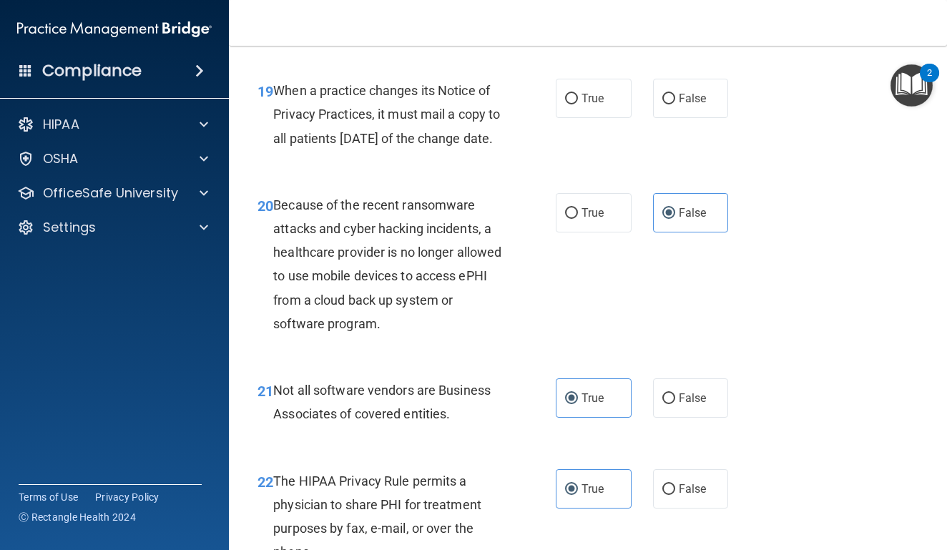
scroll to position [2730, 0]
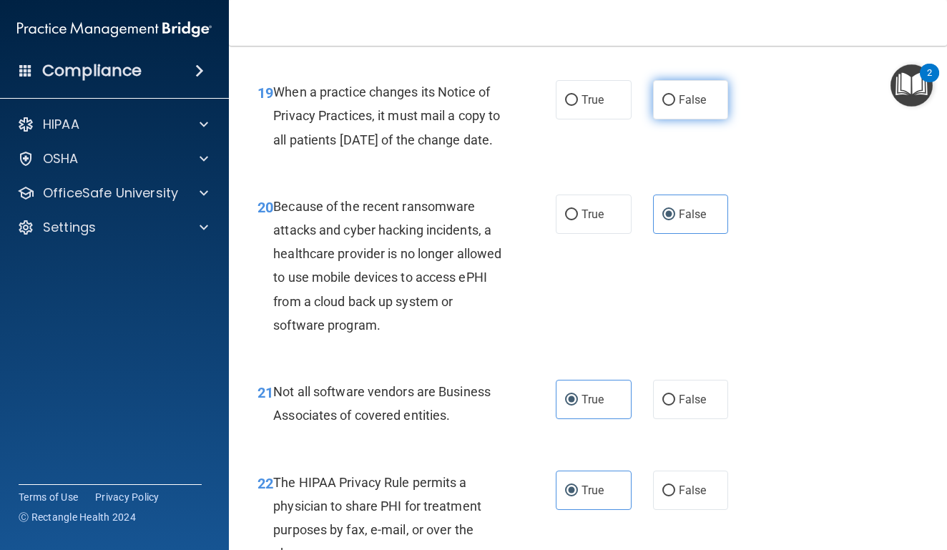
click at [673, 106] on input "False" at bounding box center [668, 100] width 13 height 11
radio input "true"
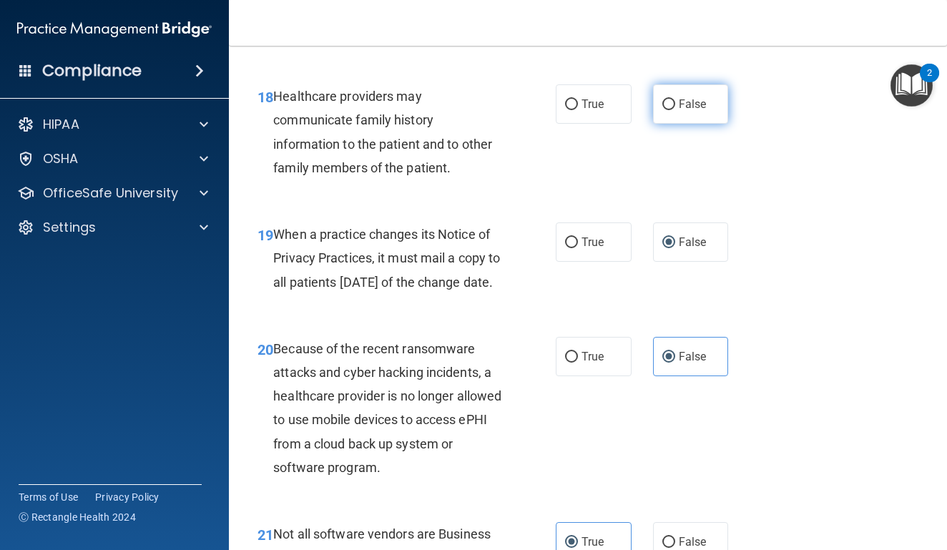
scroll to position [2573, 0]
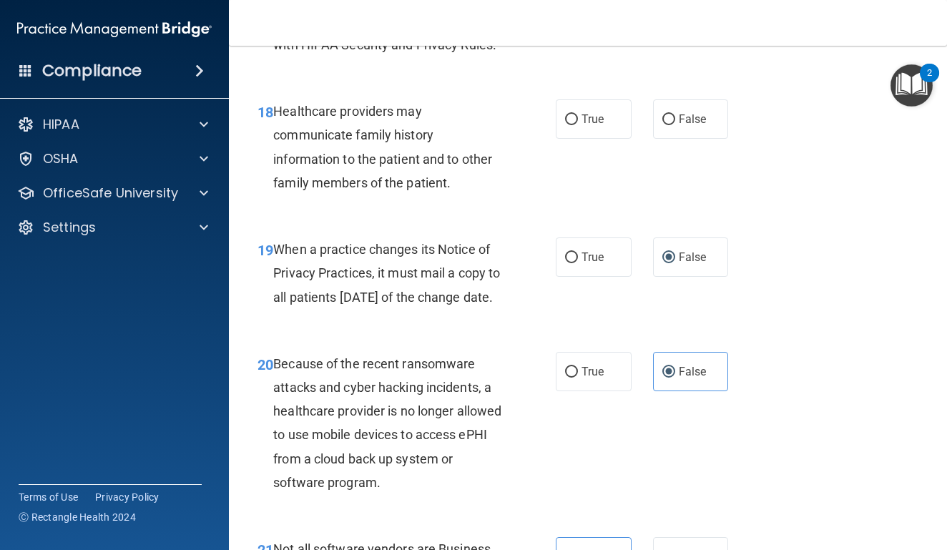
click at [678, 176] on div "18 Healthcare providers may communicate family history information to the patie…" at bounding box center [588, 151] width 682 height 138
click at [675, 125] on input "False" at bounding box center [668, 119] width 13 height 11
radio input "true"
click at [584, 139] on label "True" at bounding box center [594, 118] width 76 height 39
click at [578, 125] on input "True" at bounding box center [571, 119] width 13 height 11
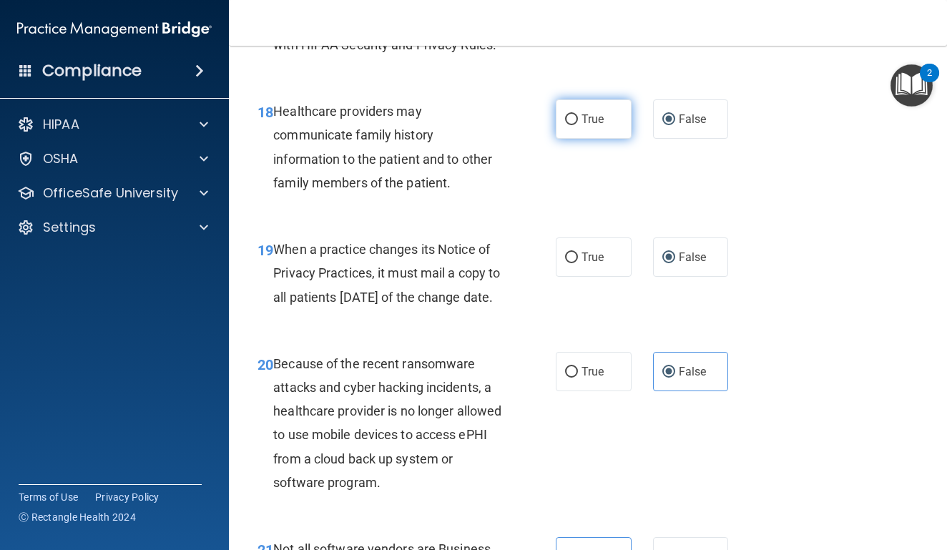
radio input "true"
radio input "false"
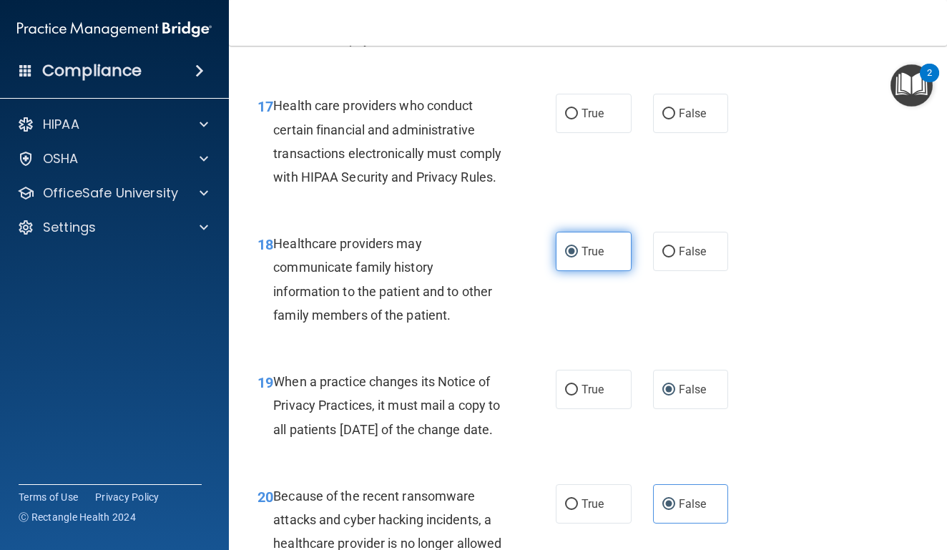
scroll to position [2436, 0]
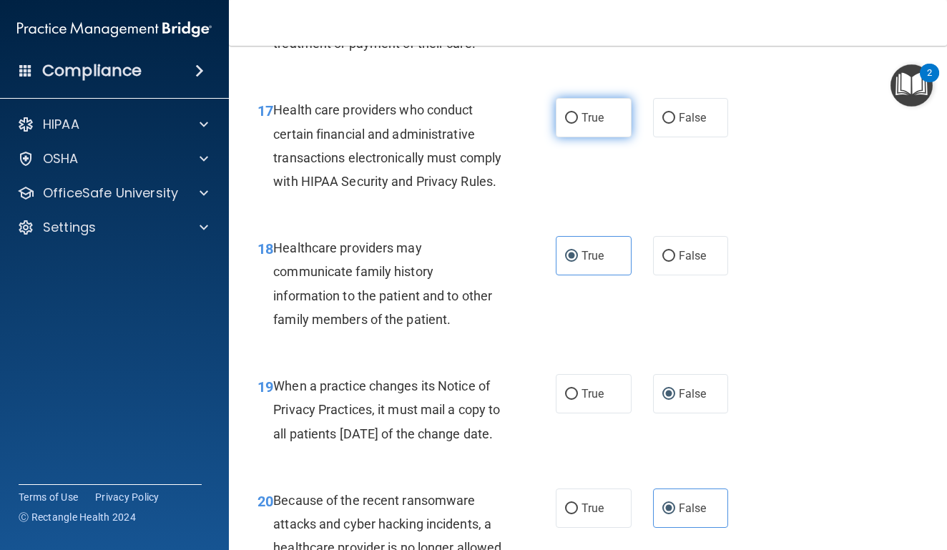
click at [581, 123] on label "True" at bounding box center [594, 117] width 76 height 39
click at [578, 123] on input "True" at bounding box center [571, 118] width 13 height 11
radio input "true"
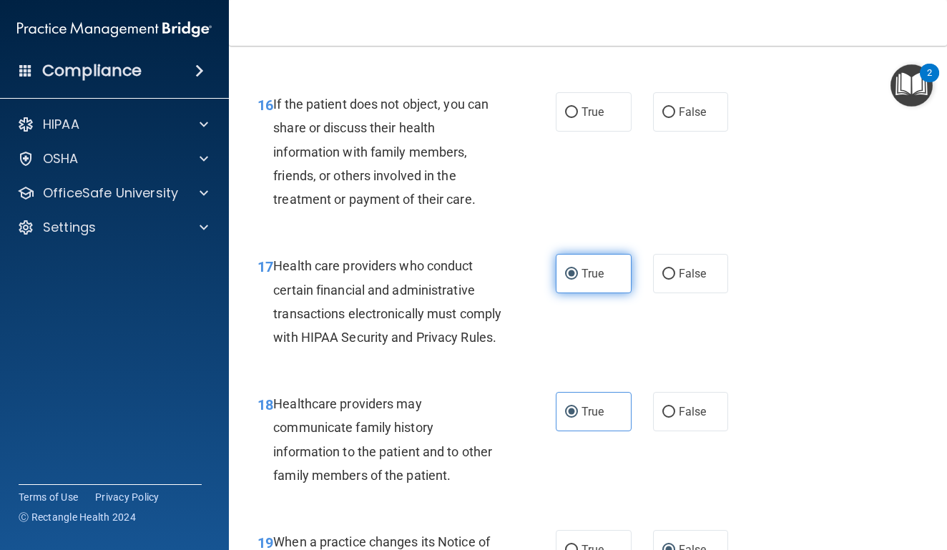
scroll to position [2277, 0]
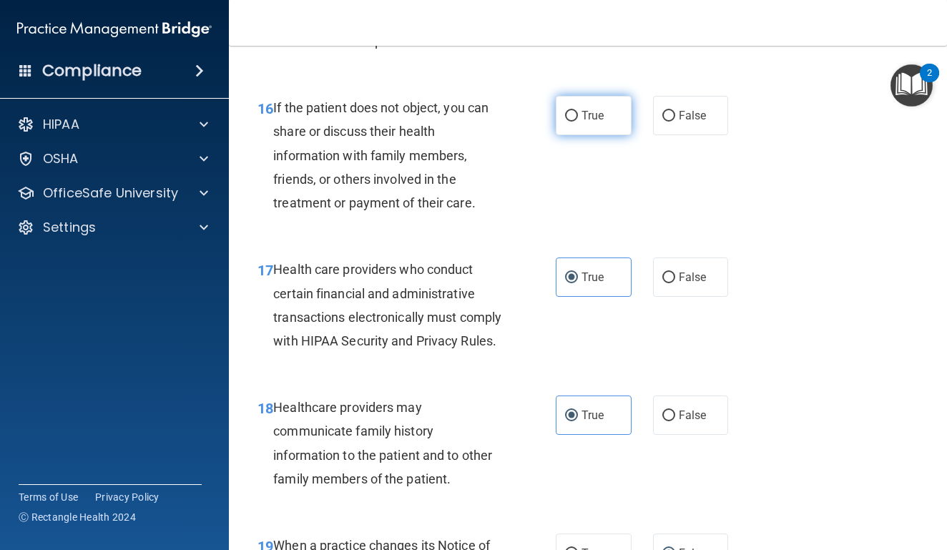
click at [593, 122] on span "True" at bounding box center [593, 116] width 22 height 14
click at [578, 122] on input "True" at bounding box center [571, 116] width 13 height 11
radio input "true"
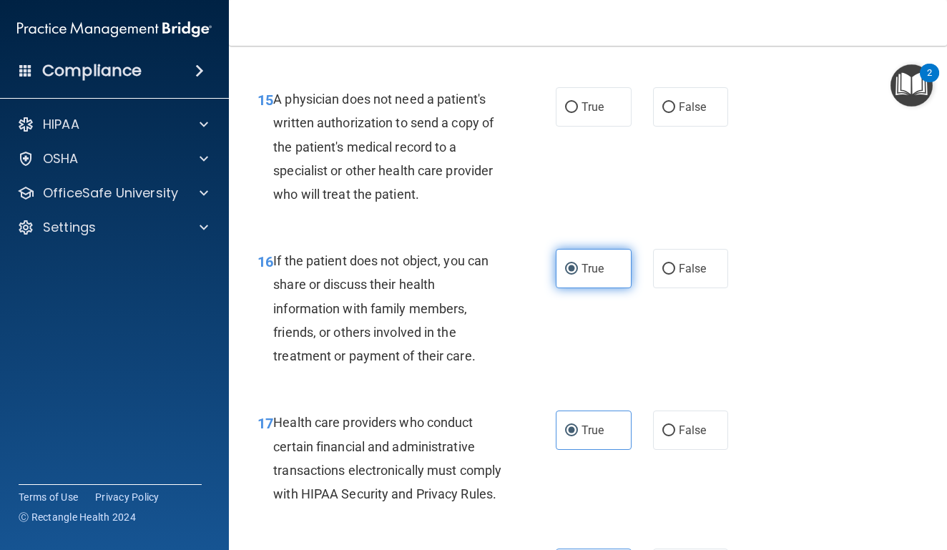
scroll to position [2119, 0]
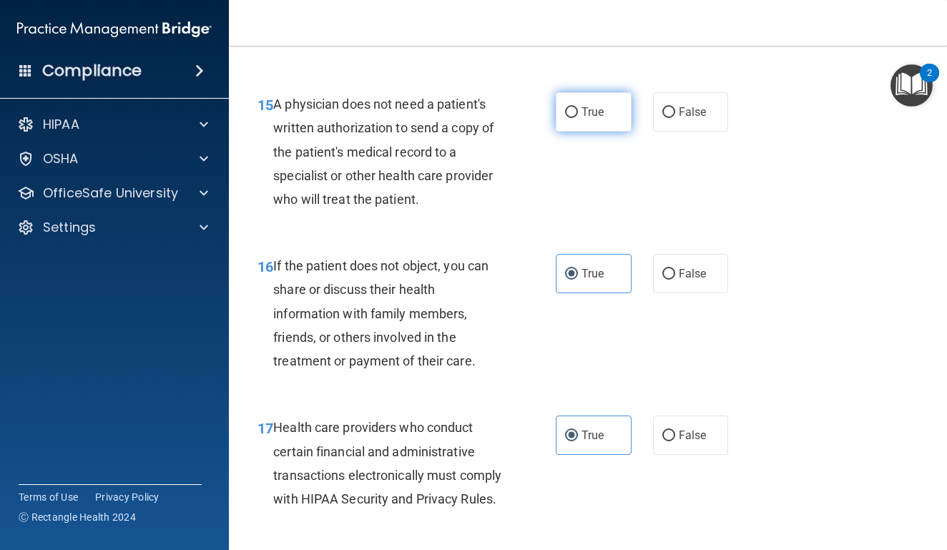
click at [604, 119] on span "True" at bounding box center [593, 112] width 22 height 14
click at [578, 118] on input "True" at bounding box center [571, 112] width 13 height 11
radio input "true"
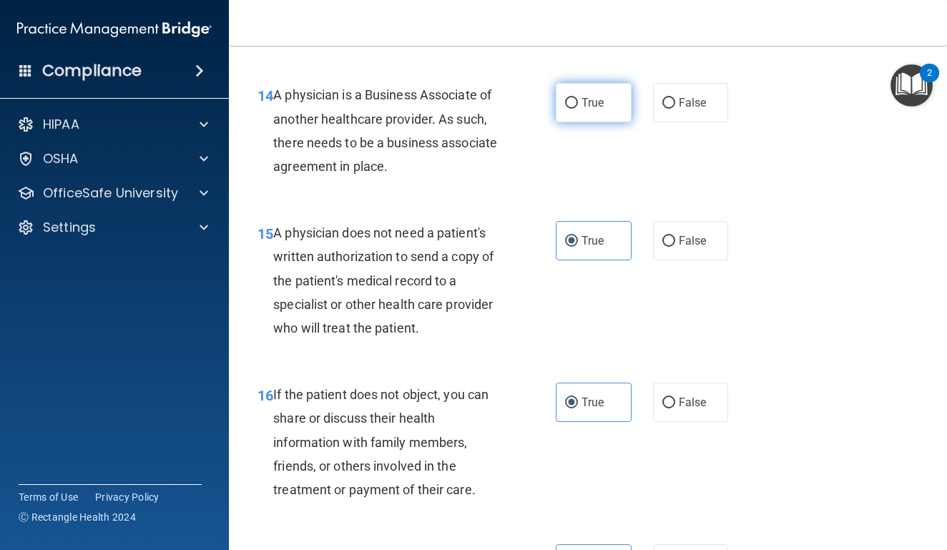
scroll to position [1984, 0]
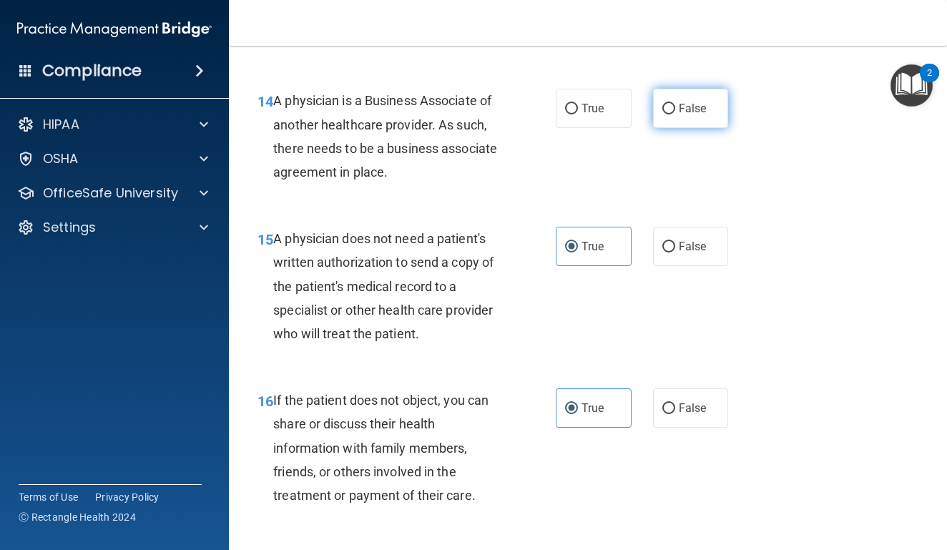
click at [701, 128] on label "False" at bounding box center [691, 108] width 76 height 39
click at [675, 114] on input "False" at bounding box center [668, 109] width 13 height 11
radio input "true"
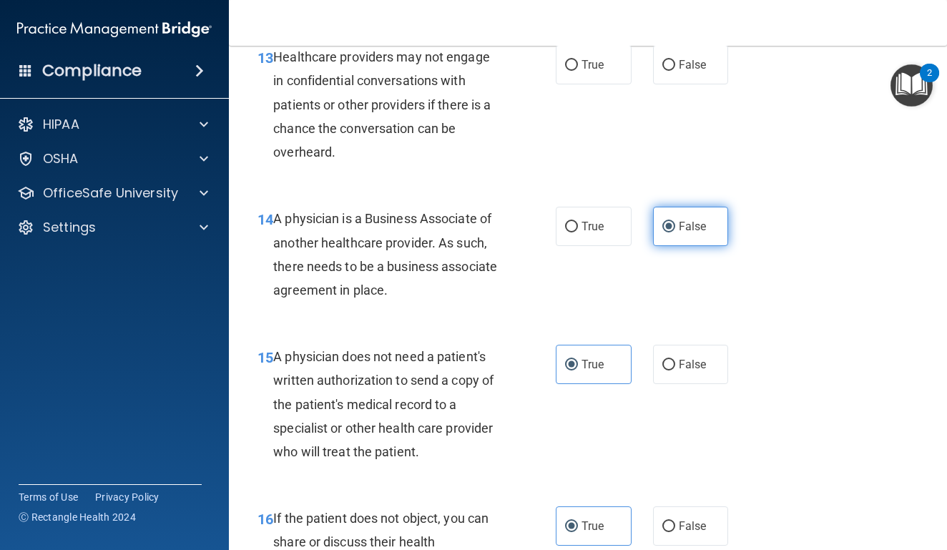
scroll to position [1861, 0]
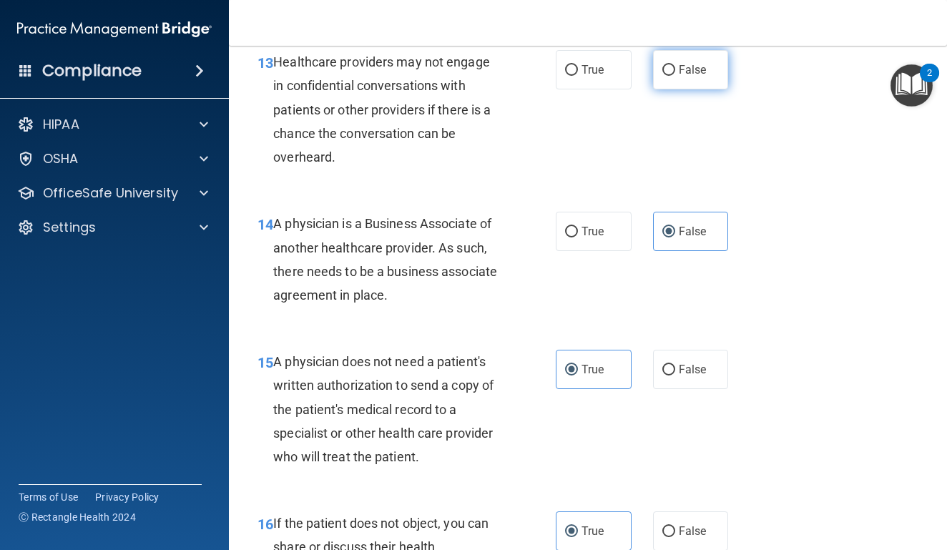
click at [690, 89] on label "False" at bounding box center [691, 69] width 76 height 39
click at [675, 76] on input "False" at bounding box center [668, 70] width 13 height 11
radio input "true"
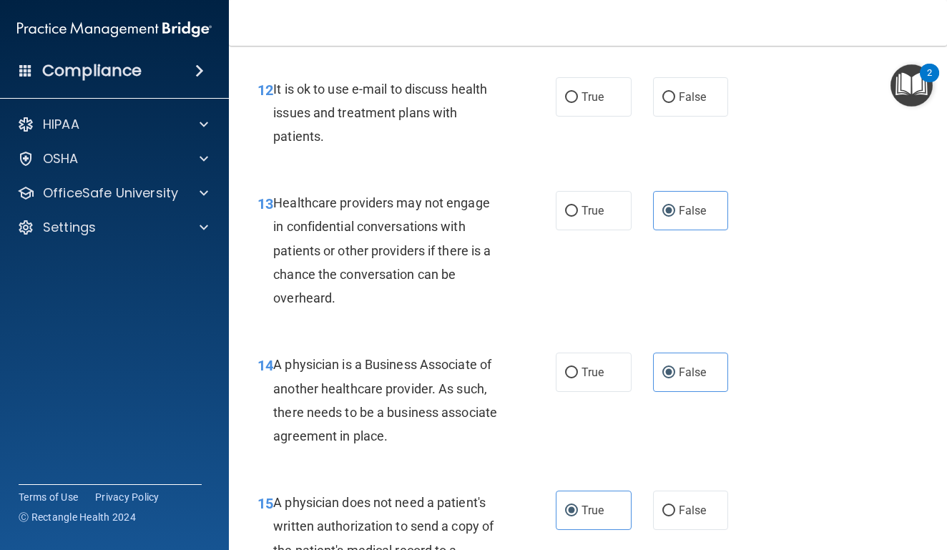
scroll to position [1707, 0]
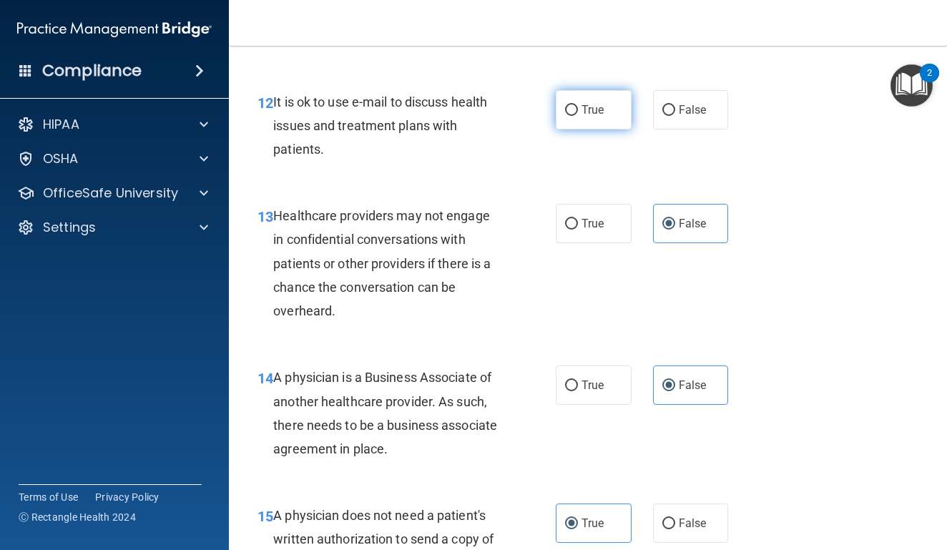
click at [602, 117] on span "True" at bounding box center [593, 110] width 22 height 14
click at [578, 116] on input "True" at bounding box center [571, 110] width 13 height 11
radio input "true"
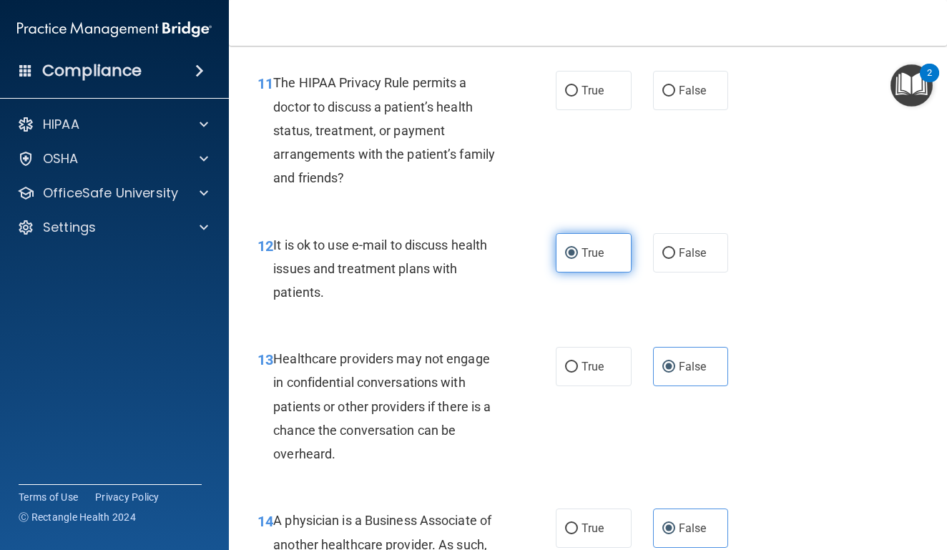
scroll to position [1559, 0]
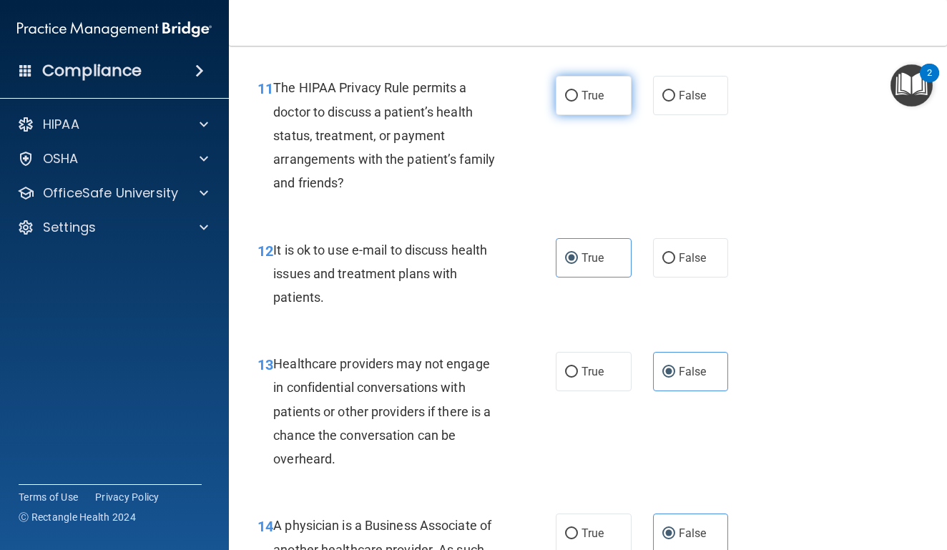
click at [602, 115] on label "True" at bounding box center [594, 95] width 76 height 39
click at [578, 102] on input "True" at bounding box center [571, 96] width 13 height 11
radio input "true"
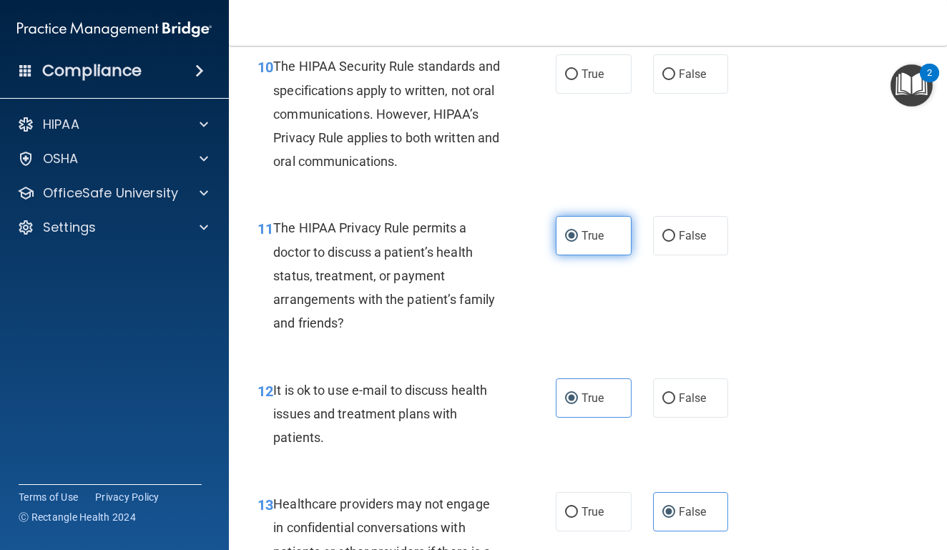
scroll to position [1416, 0]
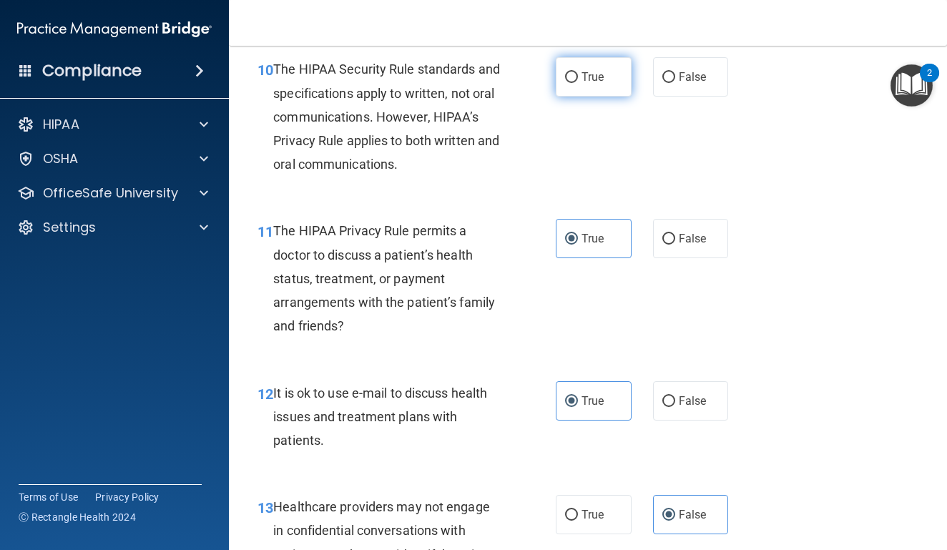
click at [602, 97] on label "True" at bounding box center [594, 76] width 76 height 39
click at [578, 83] on input "True" at bounding box center [571, 77] width 13 height 11
radio input "true"
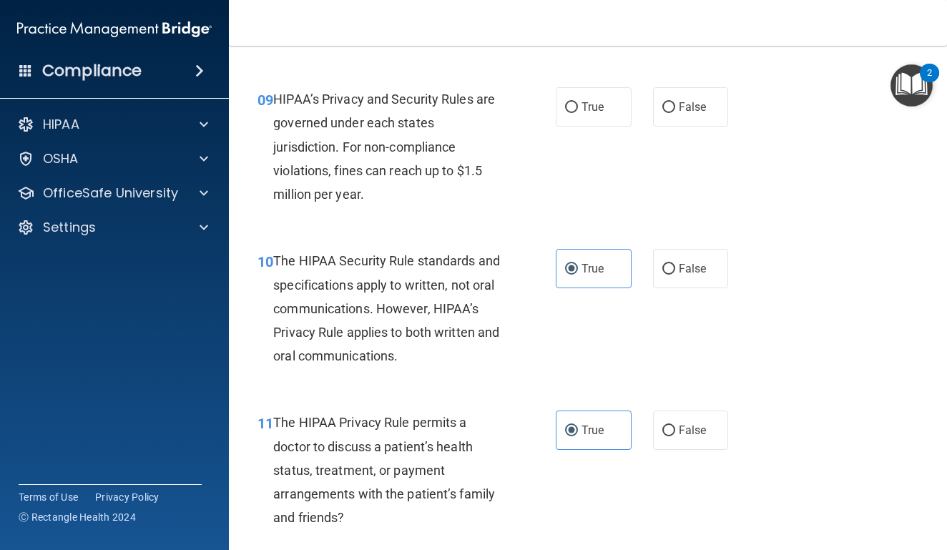
scroll to position [1219, 0]
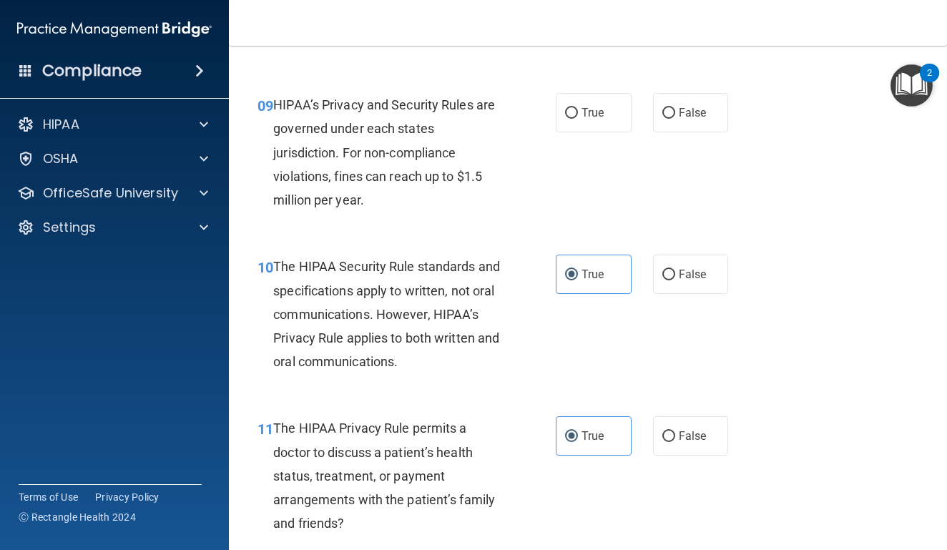
click at [648, 127] on div "True False" at bounding box center [647, 112] width 182 height 39
click at [675, 132] on label "False" at bounding box center [691, 112] width 76 height 39
click at [675, 119] on input "False" at bounding box center [668, 113] width 13 height 11
radio input "true"
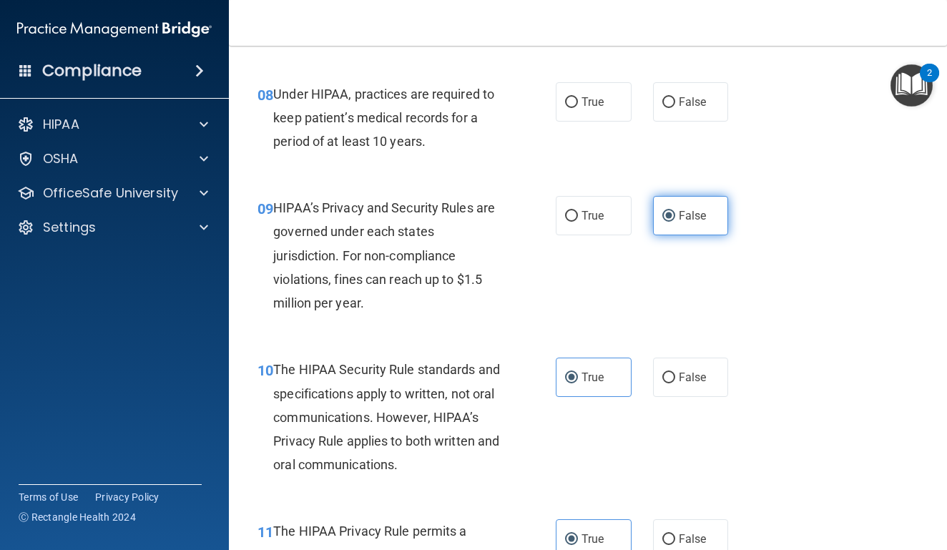
scroll to position [1088, 0]
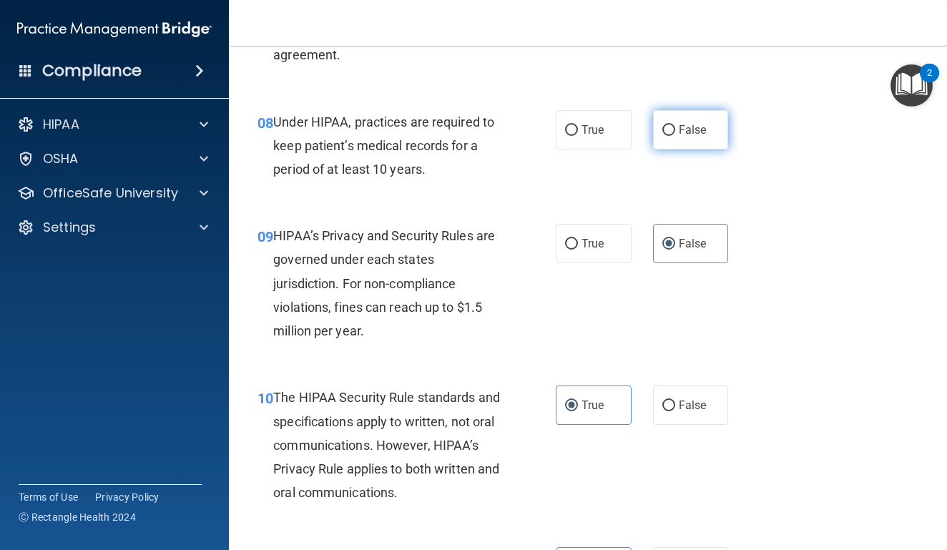
click at [674, 136] on input "False" at bounding box center [668, 130] width 13 height 11
radio input "true"
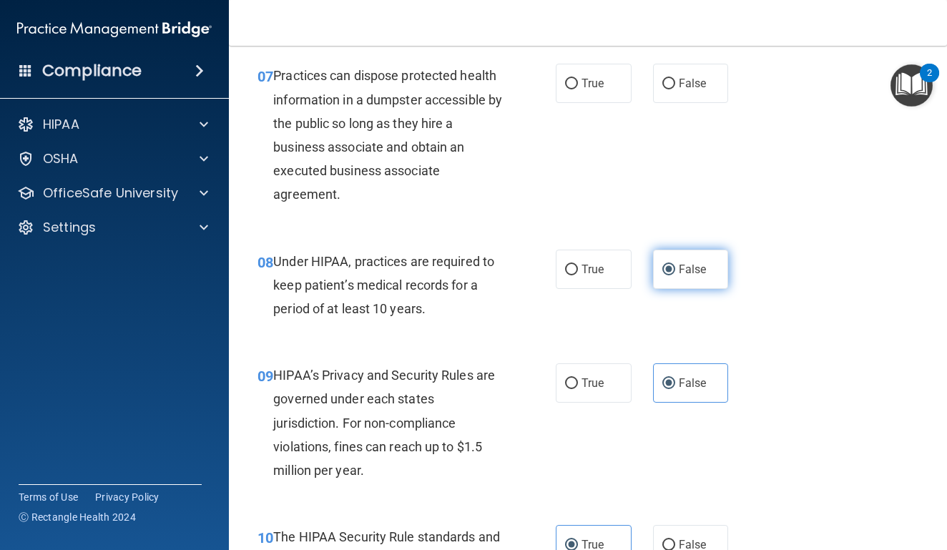
scroll to position [945, 0]
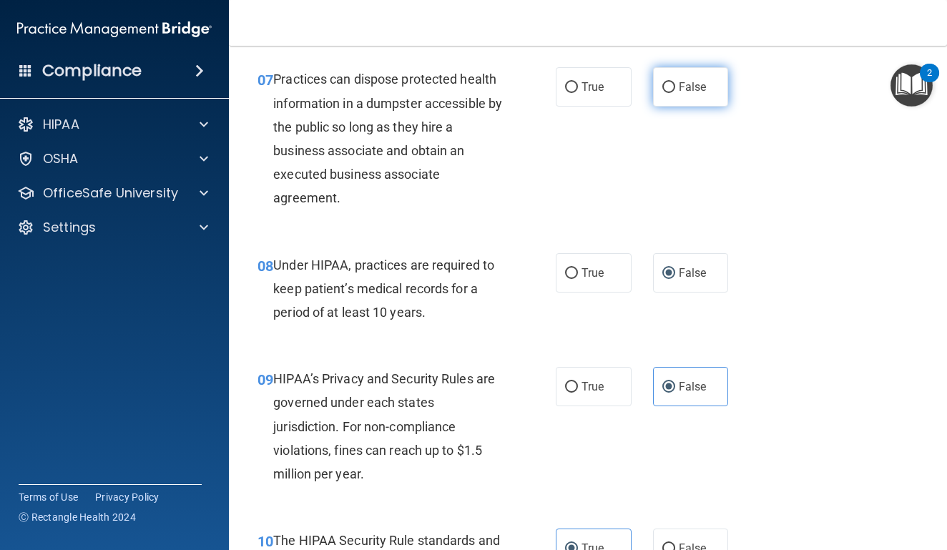
click at [668, 107] on label "False" at bounding box center [691, 86] width 76 height 39
click at [668, 93] on input "False" at bounding box center [668, 87] width 13 height 11
radio input "true"
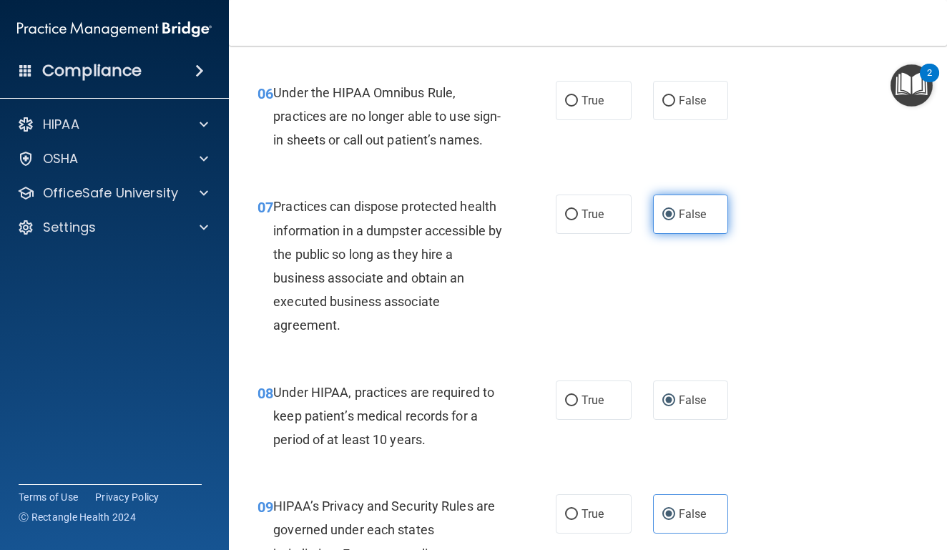
scroll to position [815, 0]
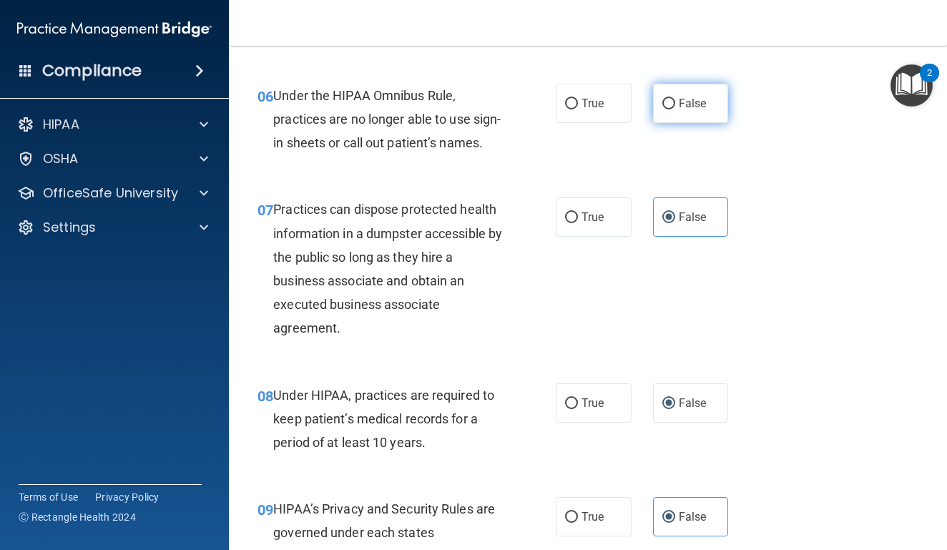
click at [668, 112] on label "False" at bounding box center [691, 103] width 76 height 39
click at [668, 109] on input "False" at bounding box center [668, 104] width 13 height 11
radio input "true"
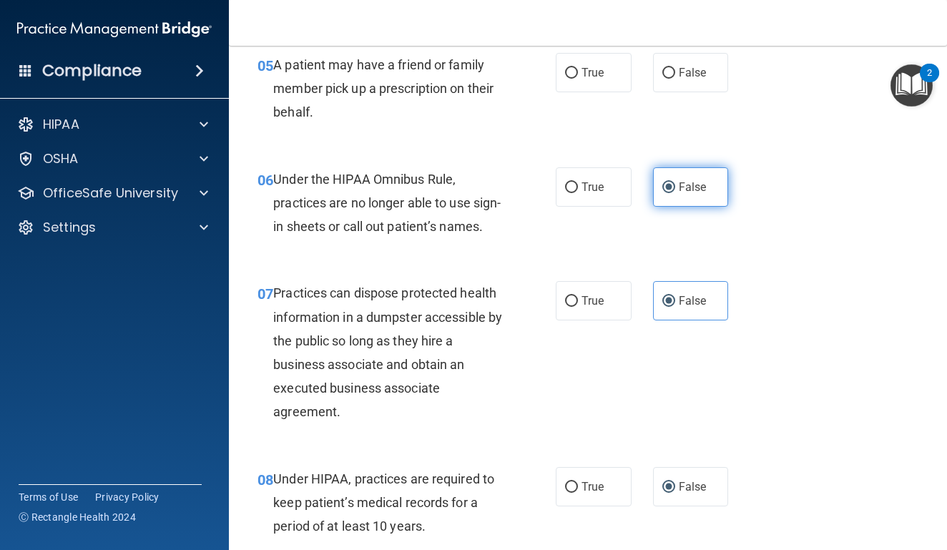
scroll to position [699, 0]
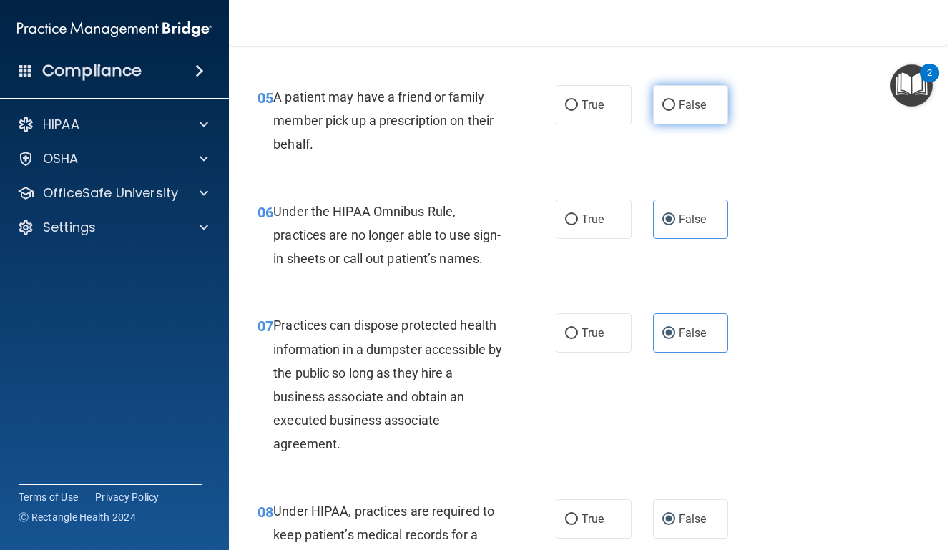
click at [667, 110] on label "False" at bounding box center [691, 104] width 76 height 39
click at [667, 110] on input "False" at bounding box center [668, 105] width 13 height 11
radio input "true"
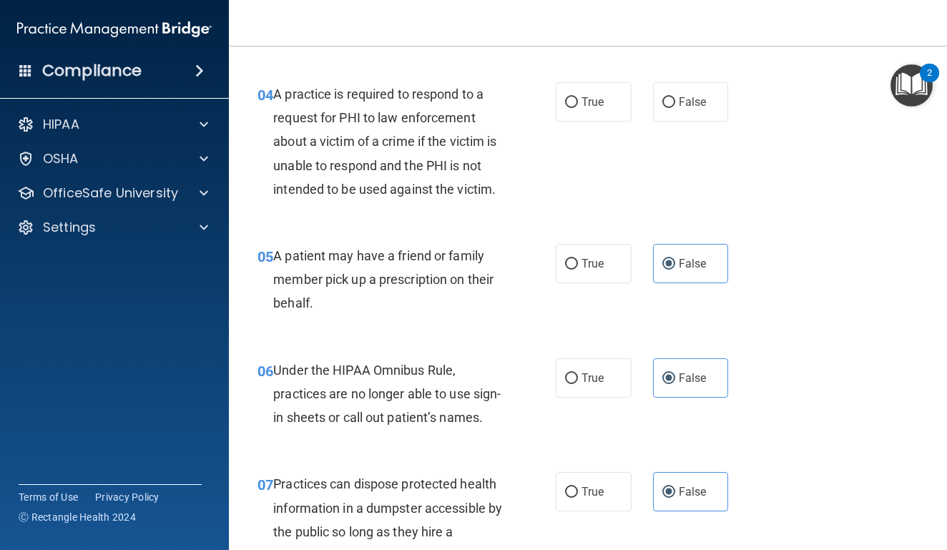
scroll to position [537, 0]
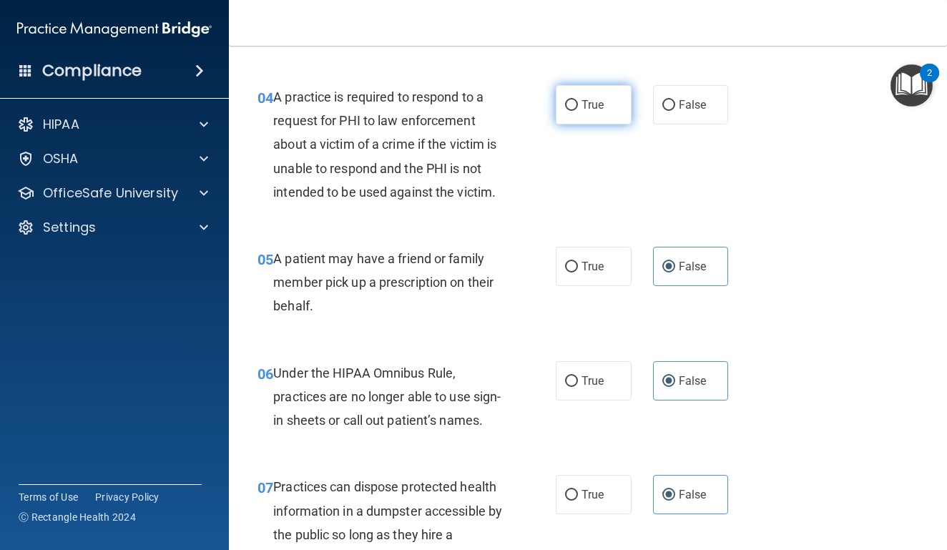
click at [591, 113] on label "True" at bounding box center [594, 104] width 76 height 39
click at [578, 111] on input "True" at bounding box center [571, 105] width 13 height 11
radio input "true"
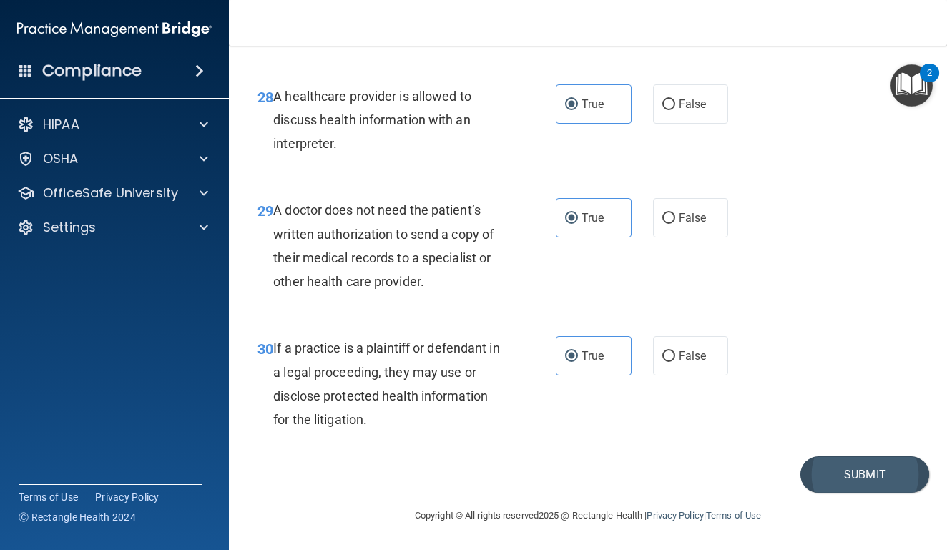
scroll to position [3994, 0]
click at [865, 469] on button "Submit" at bounding box center [864, 474] width 129 height 36
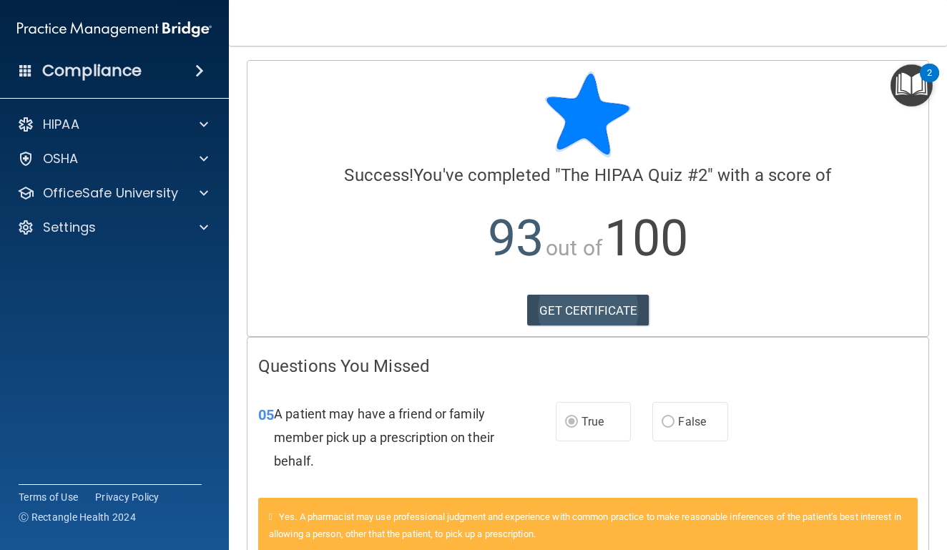
click at [616, 318] on link "GET CERTIFICATE" at bounding box center [588, 310] width 122 height 31
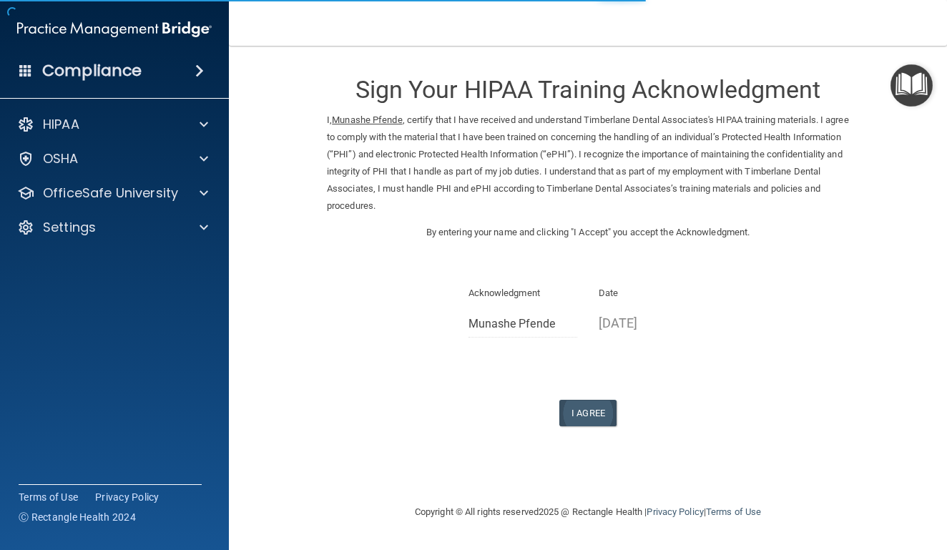
click at [584, 400] on button "I Agree" at bounding box center [587, 413] width 57 height 26
